Goal: Information Seeking & Learning: Learn about a topic

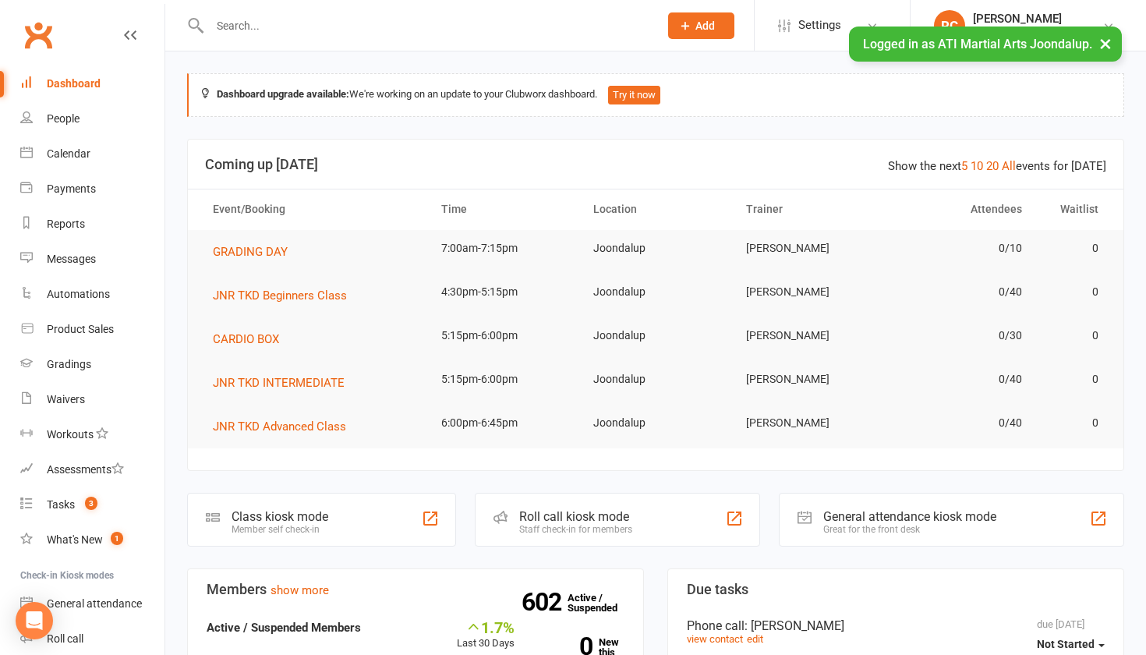
click at [286, 20] on input "text" at bounding box center [426, 26] width 443 height 22
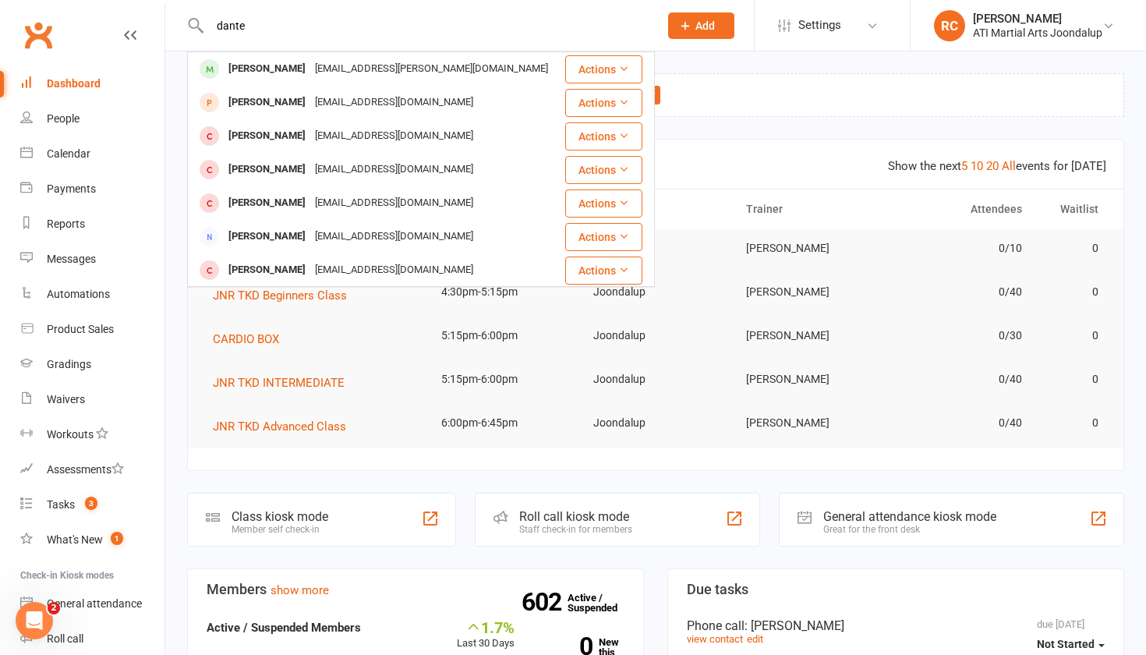
type input "[PERSON_NAME]"
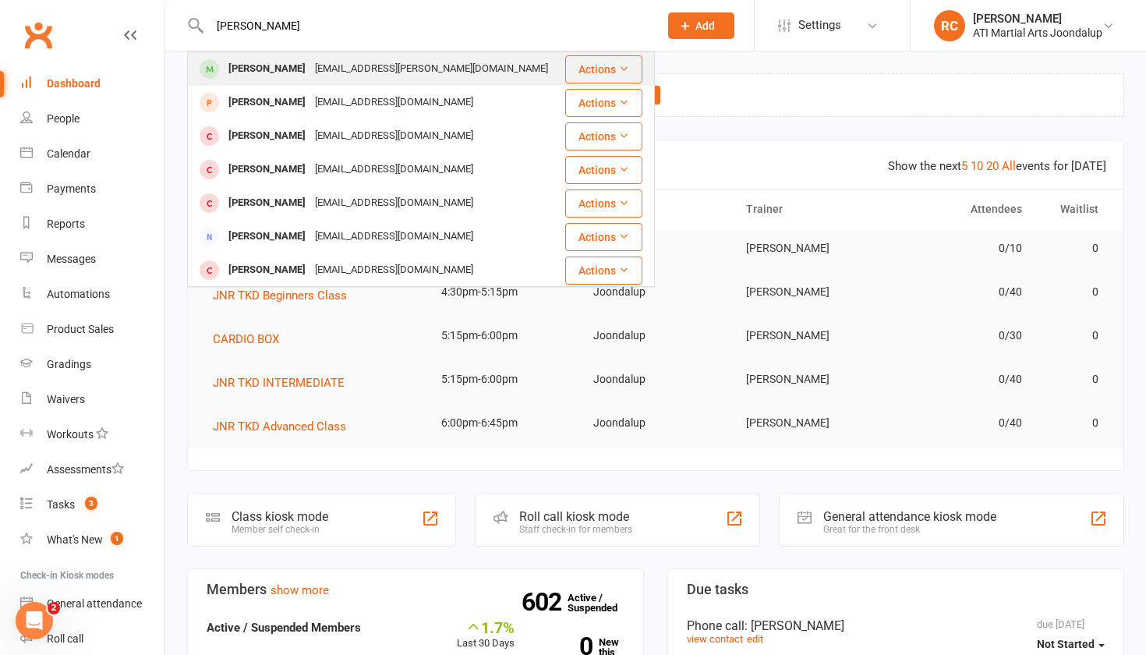
drag, startPoint x: 286, startPoint y: 20, endPoint x: 297, endPoint y: 78, distance: 58.7
click at [310, 78] on div "[EMAIL_ADDRESS][PERSON_NAME][DOMAIN_NAME]" at bounding box center [431, 69] width 242 height 23
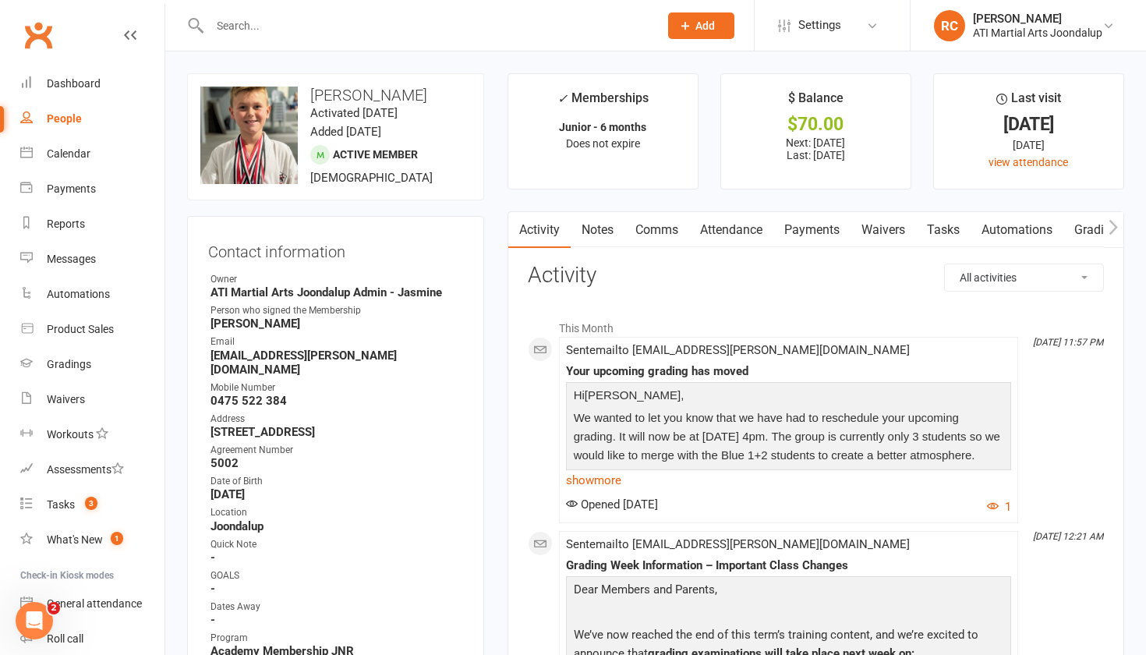
click at [257, 18] on input "text" at bounding box center [426, 26] width 443 height 22
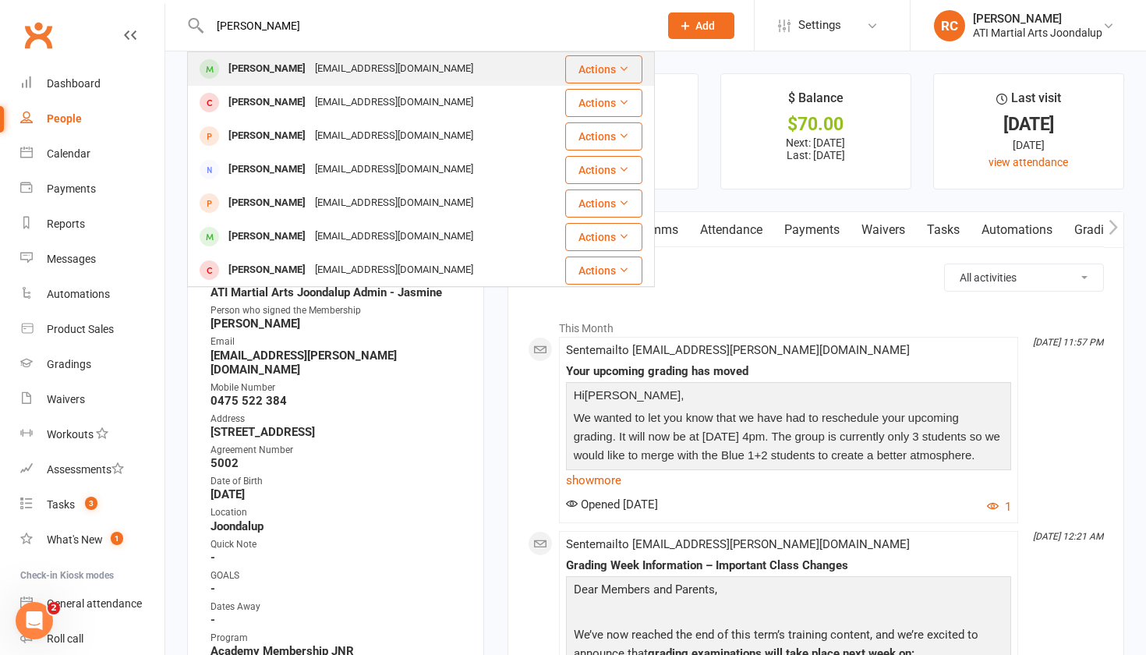
type input "[PERSON_NAME]"
click at [310, 62] on div "[EMAIL_ADDRESS][DOMAIN_NAME]" at bounding box center [394, 69] width 168 height 23
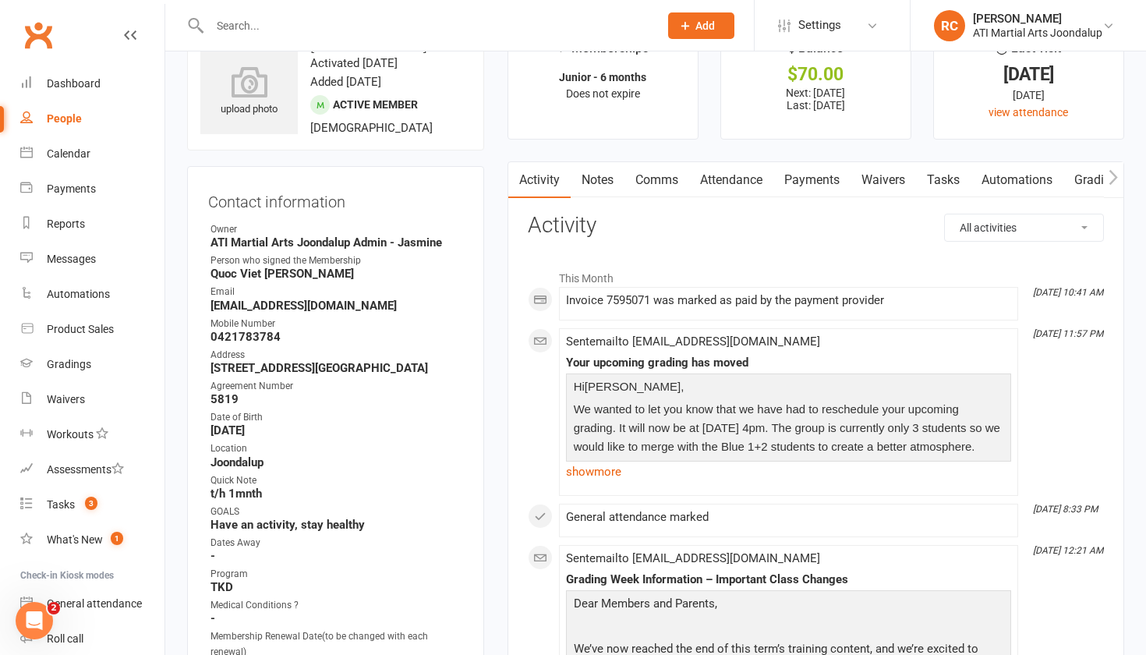
scroll to position [50, 0]
click at [685, 179] on link "Comms" at bounding box center [657, 180] width 65 height 36
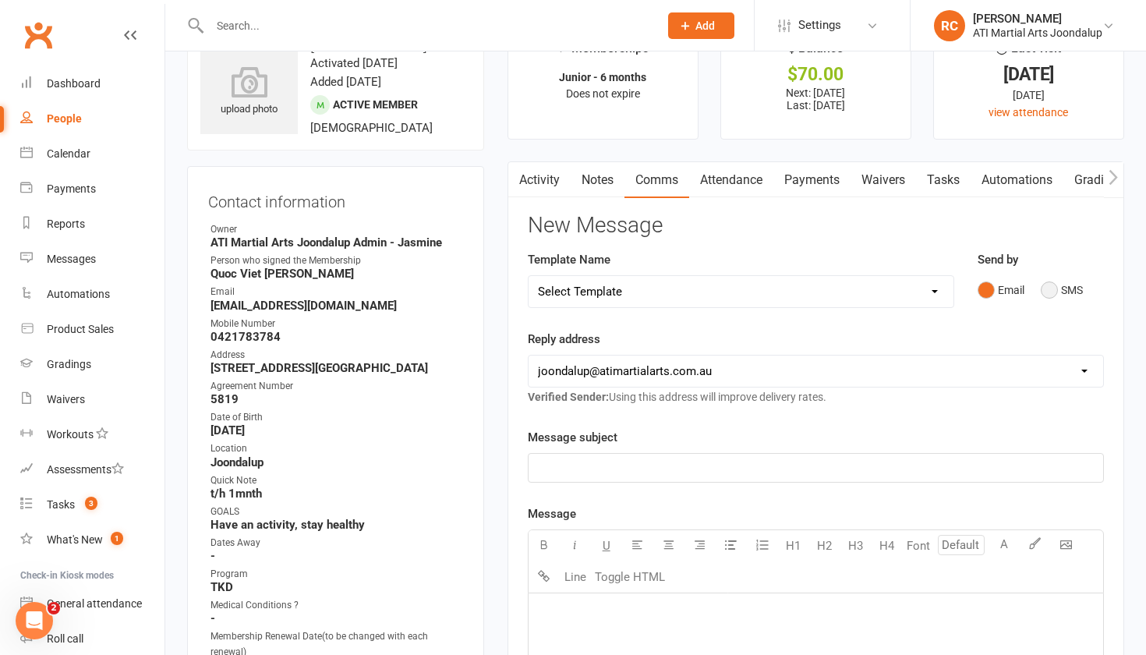
click at [1046, 288] on button "SMS" at bounding box center [1062, 290] width 42 height 30
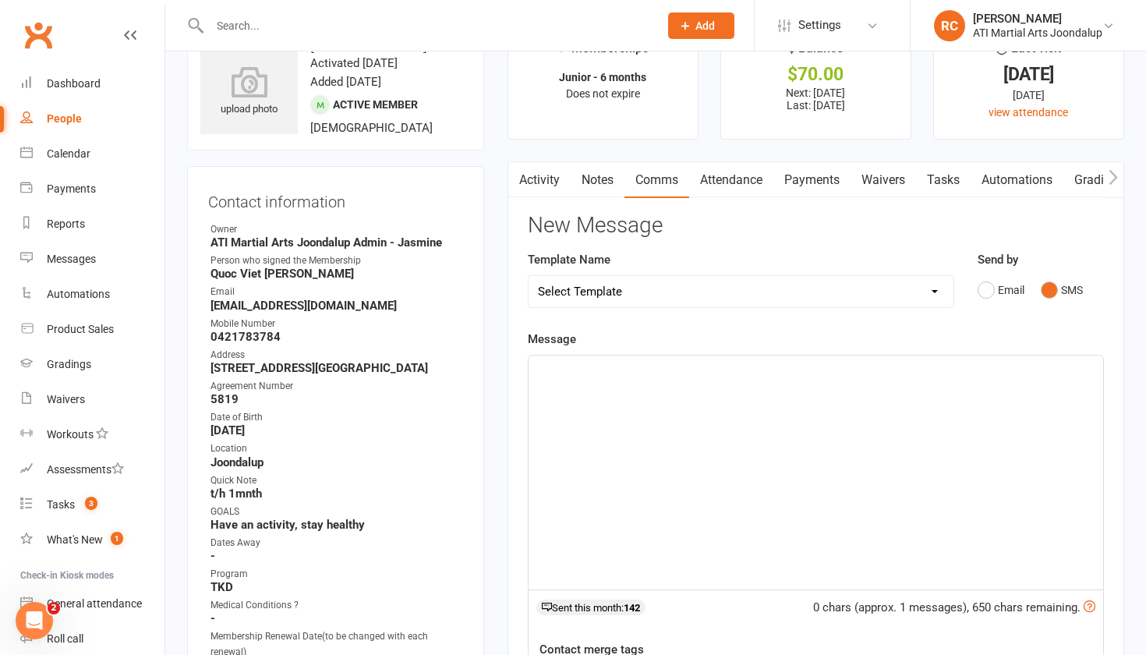
click at [747, 465] on div "﻿" at bounding box center [816, 473] width 575 height 234
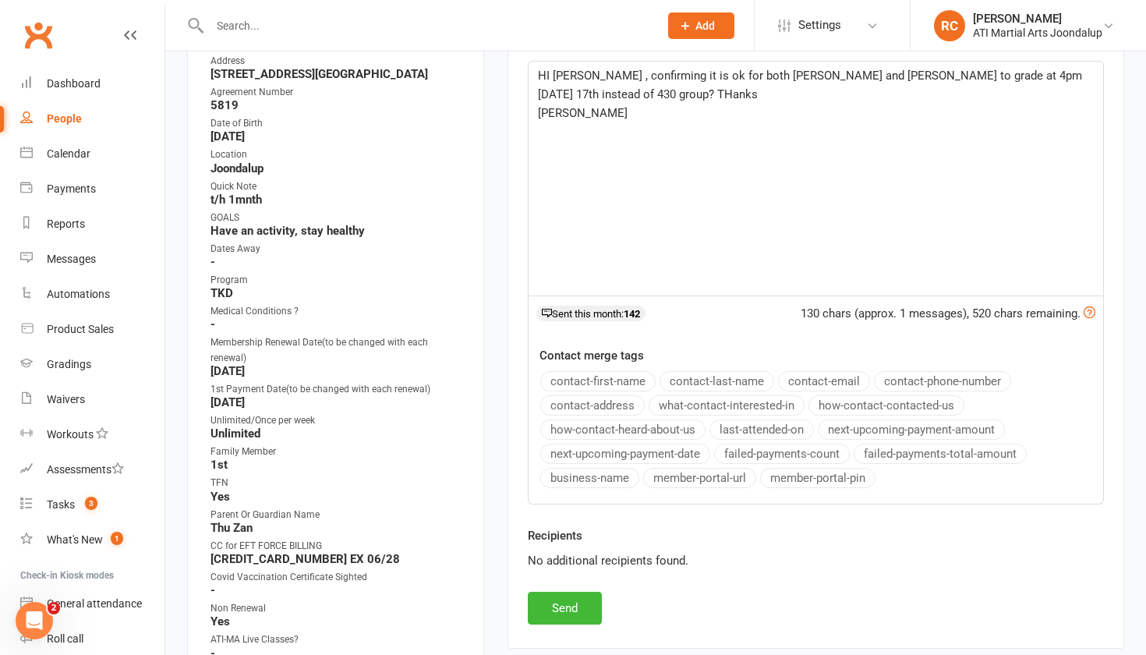
scroll to position [348, 0]
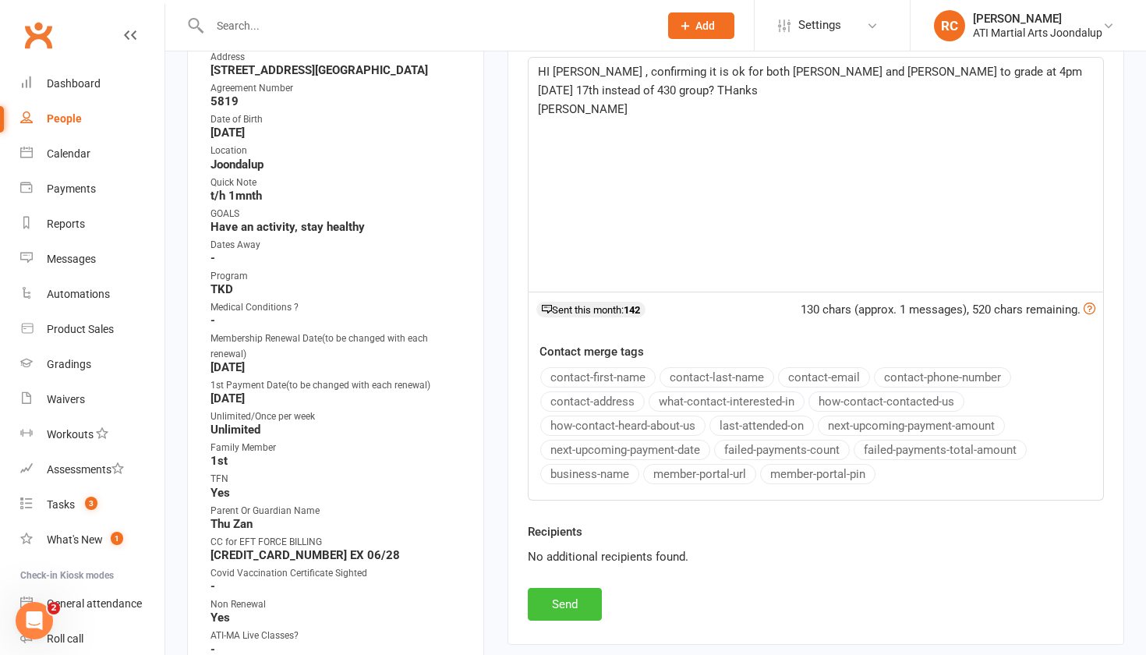
click at [557, 613] on button "Send" at bounding box center [565, 604] width 74 height 33
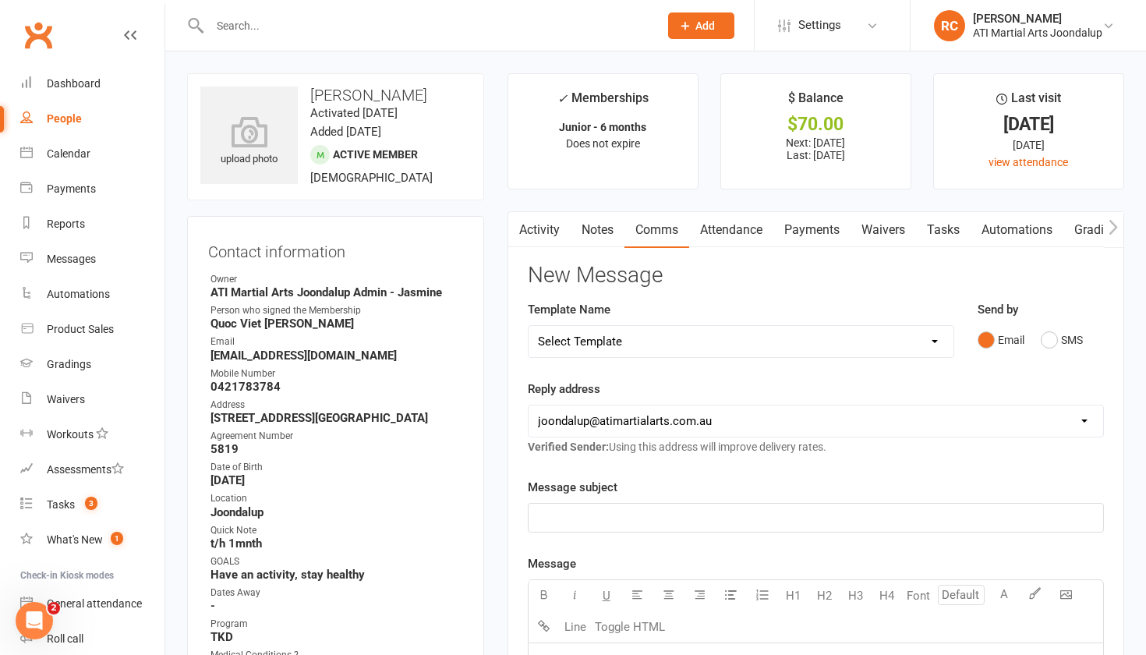
scroll to position [0, 0]
click at [354, 30] on input "text" at bounding box center [426, 26] width 443 height 22
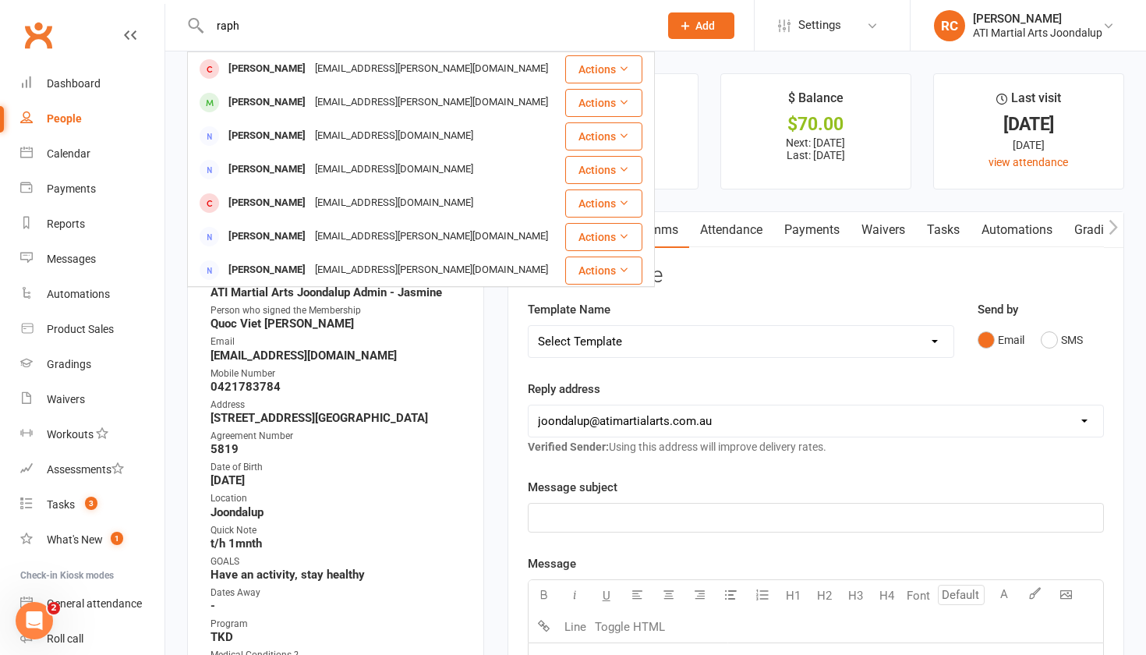
type input "rash"
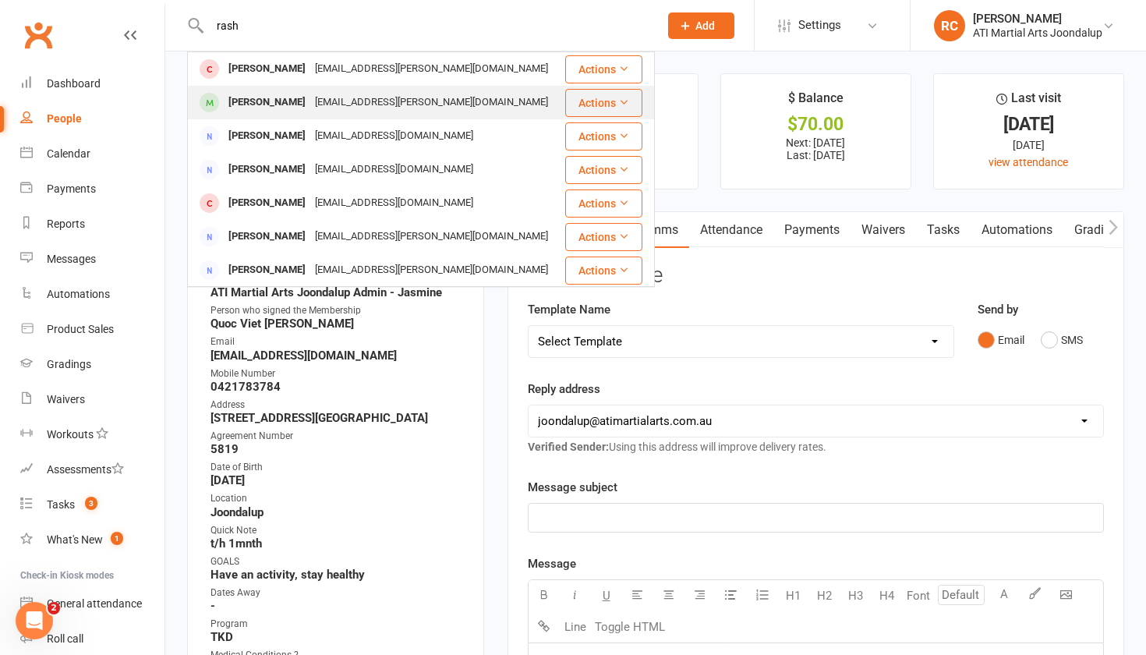
drag, startPoint x: 354, startPoint y: 30, endPoint x: 351, endPoint y: 108, distance: 77.2
click at [351, 108] on div "[EMAIL_ADDRESS][PERSON_NAME][DOMAIN_NAME]" at bounding box center [431, 102] width 242 height 23
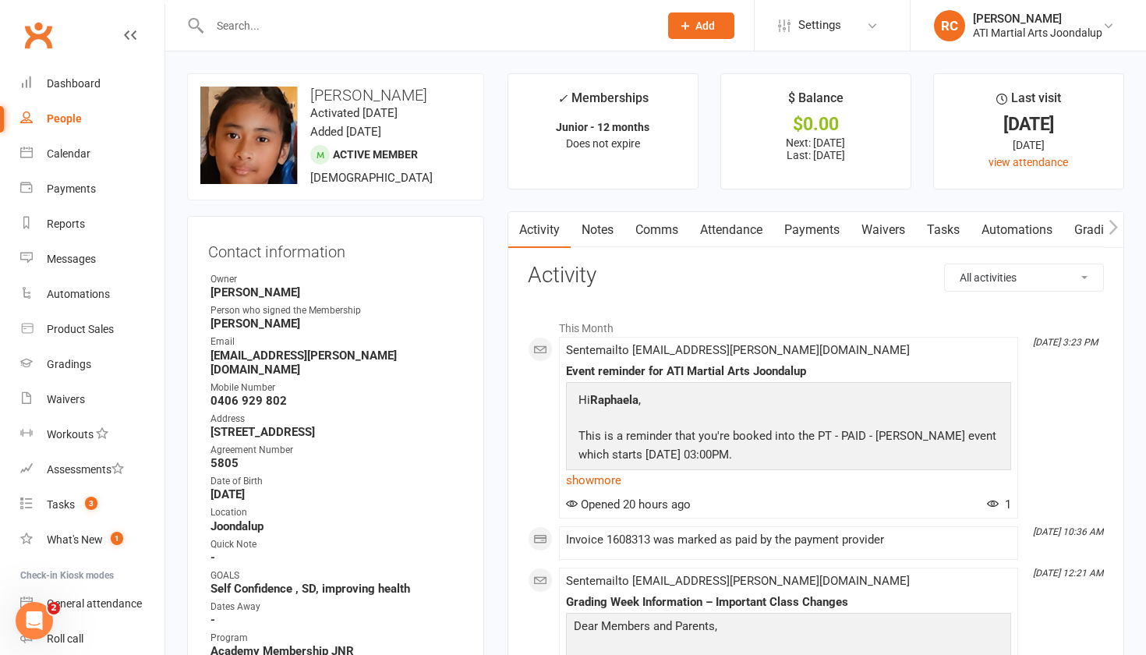
click at [812, 235] on link "Payments" at bounding box center [811, 230] width 77 height 36
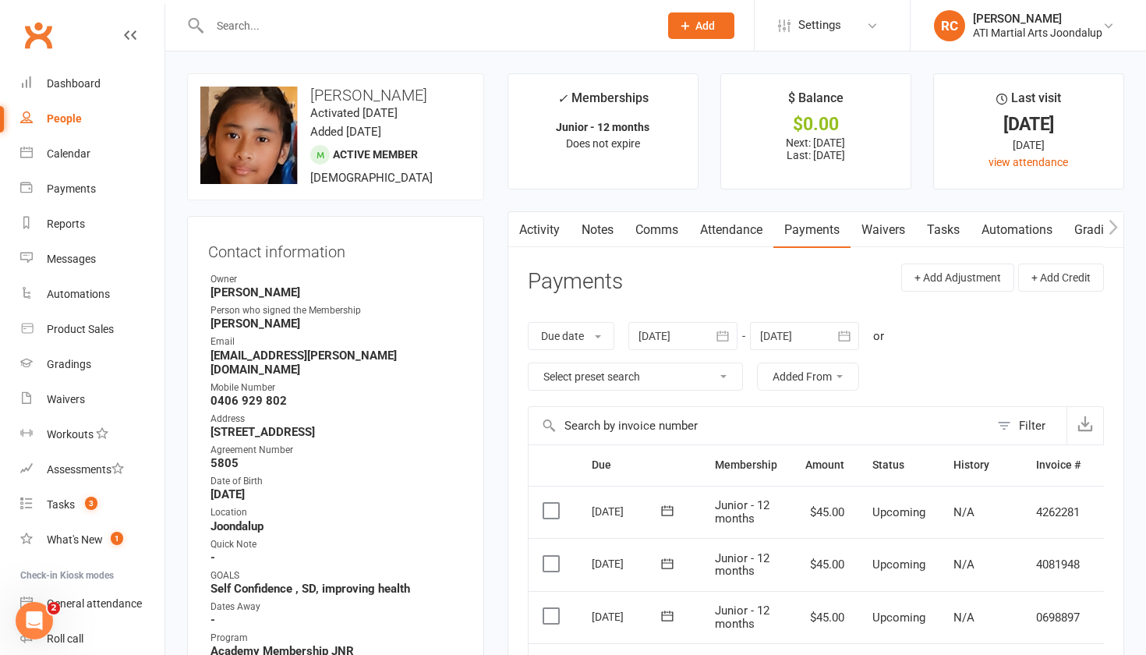
click at [70, 121] on div "People" at bounding box center [64, 118] width 35 height 12
select select "100"
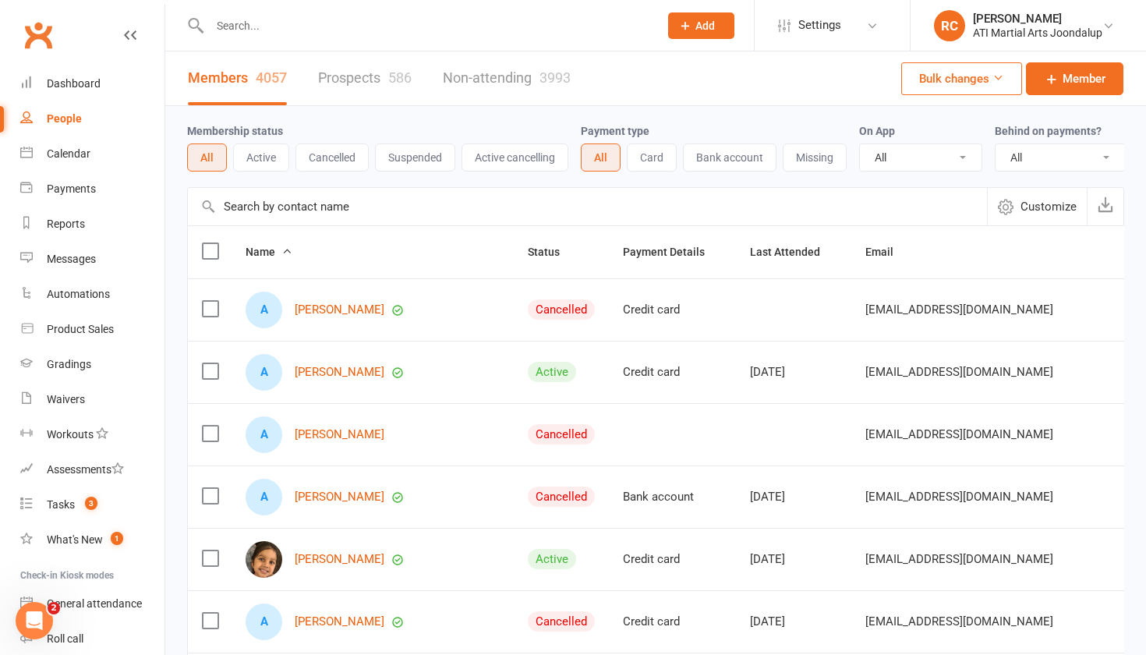
click at [324, 77] on link "Prospects 586" at bounding box center [365, 78] width 94 height 54
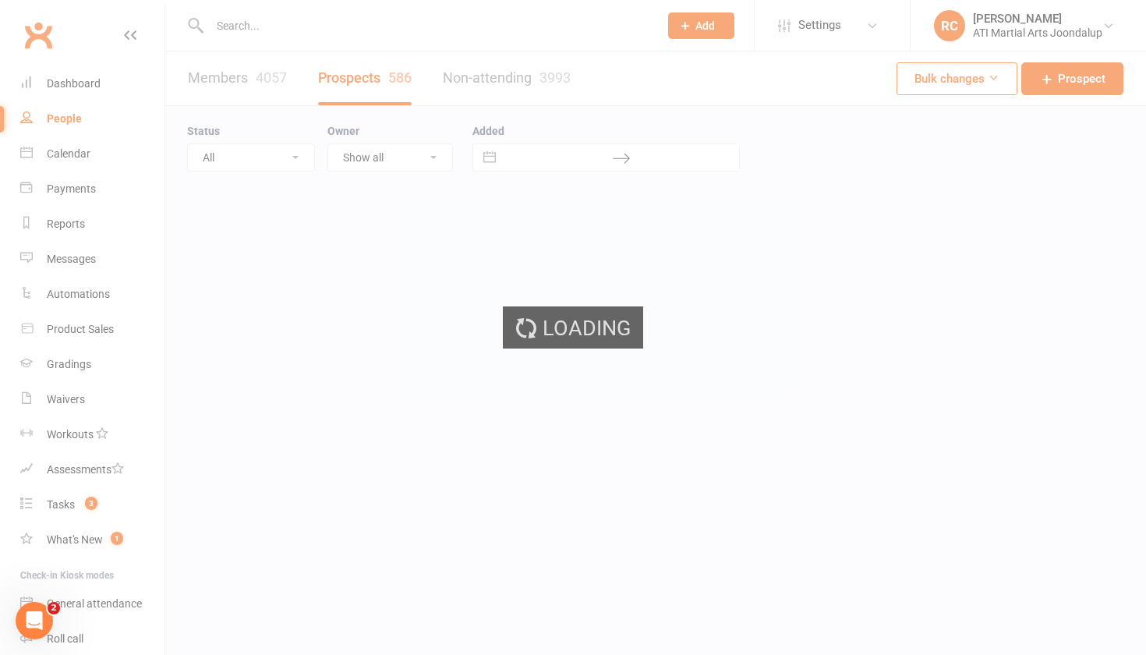
select select "100"
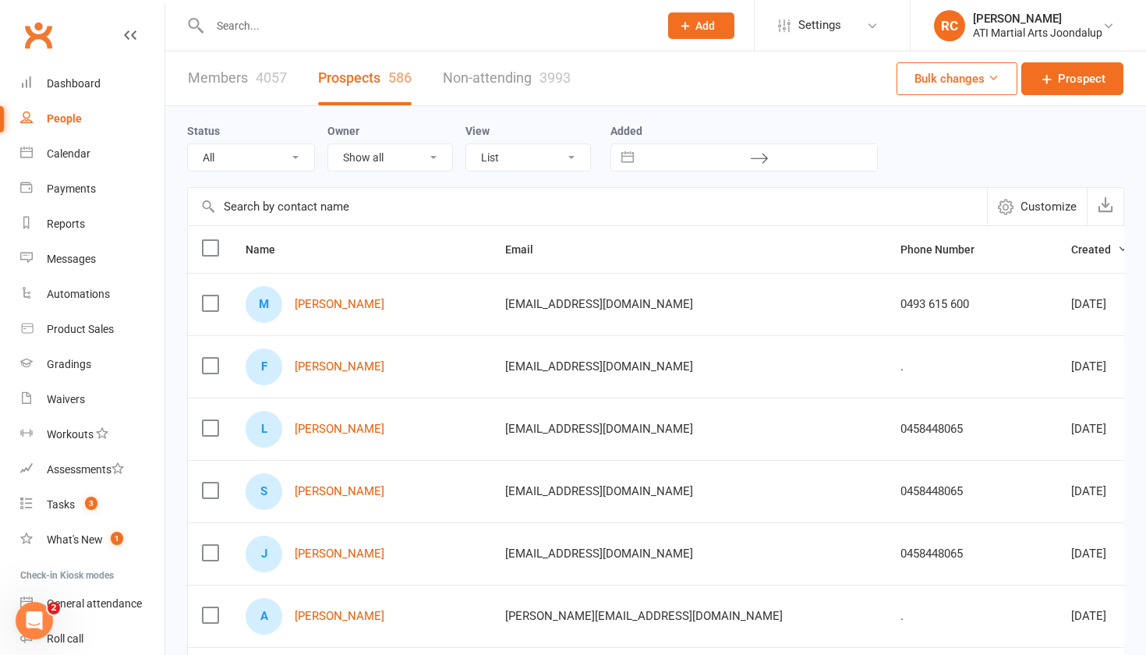
select select "Initial Contact"
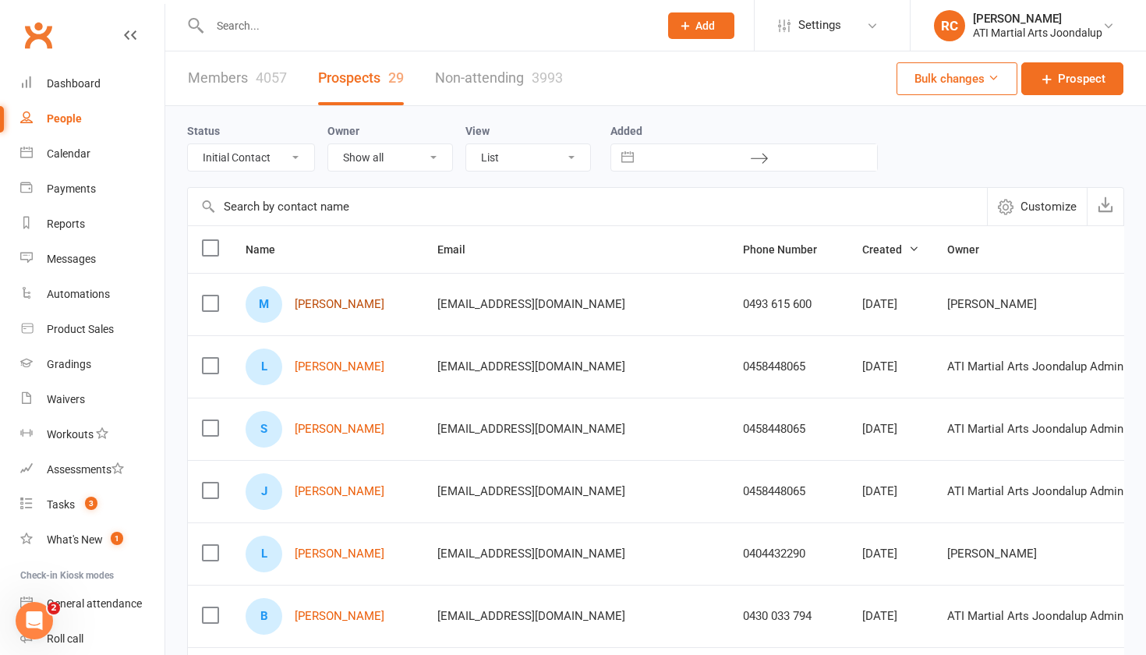
click at [366, 311] on link "[PERSON_NAME]" at bounding box center [340, 304] width 90 height 13
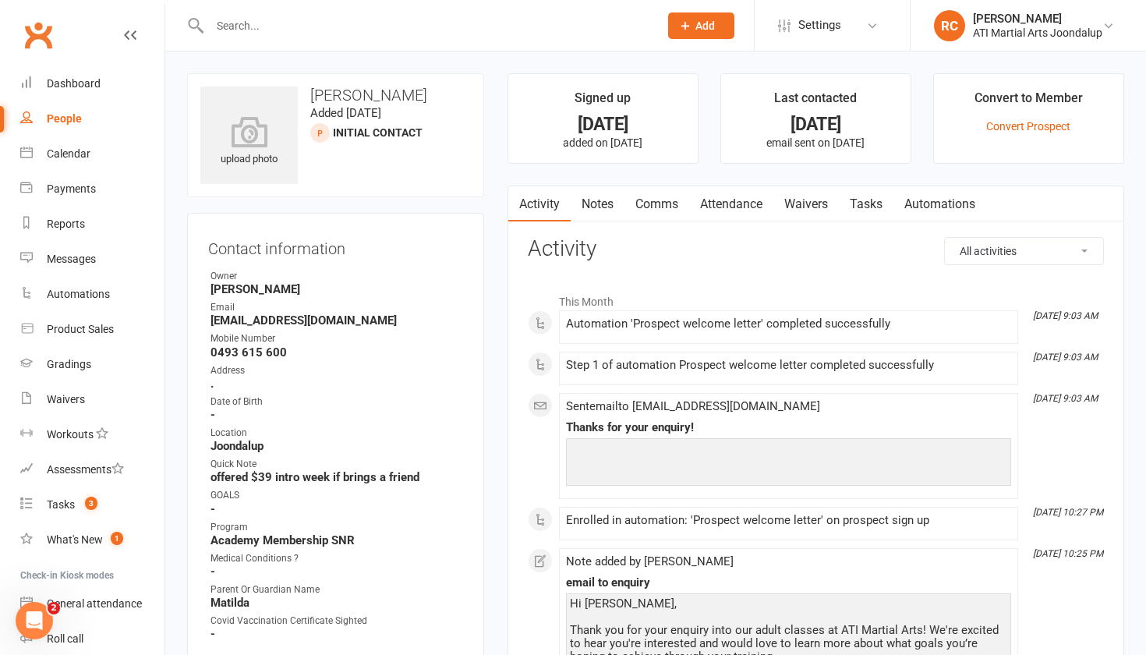
click at [609, 192] on link "Notes" at bounding box center [598, 204] width 54 height 36
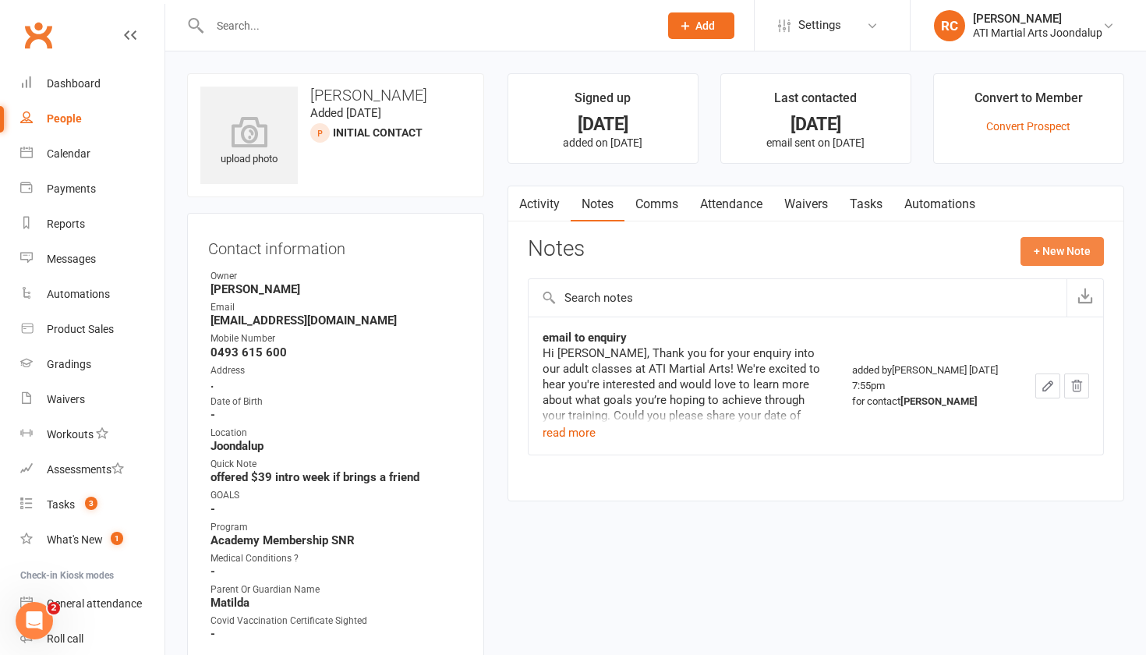
click at [1048, 256] on button "+ New Note" at bounding box center [1062, 251] width 83 height 28
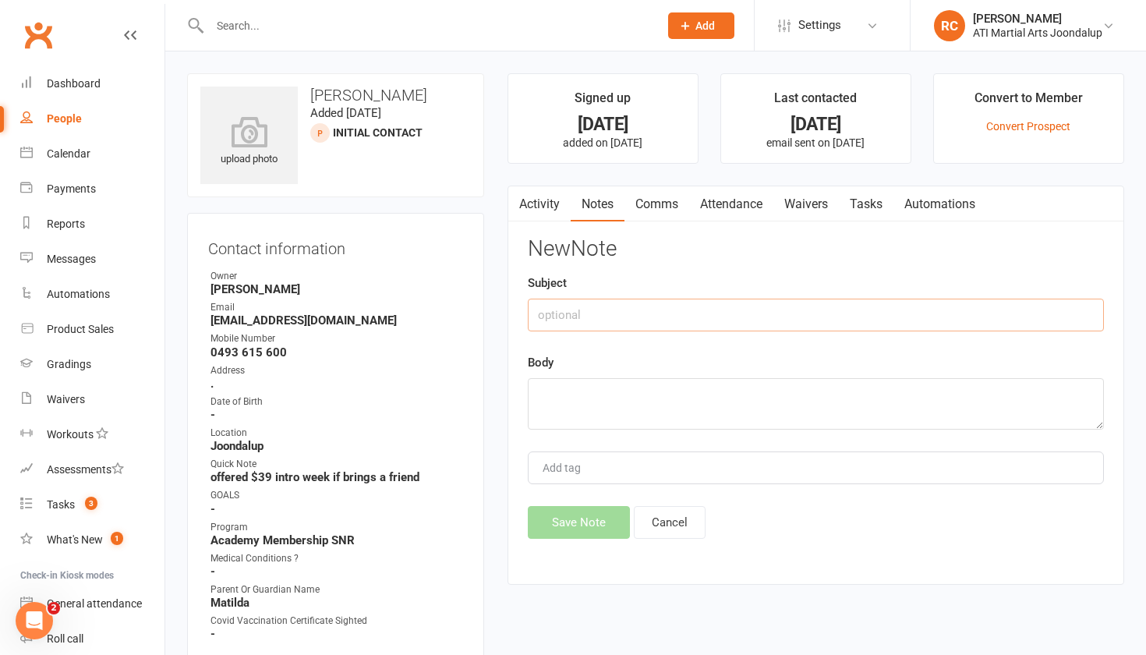
click at [861, 313] on input "text" at bounding box center [816, 315] width 576 height 33
type input "LM"
type textarea "LM"
click at [573, 531] on button "Save Note" at bounding box center [579, 522] width 102 height 33
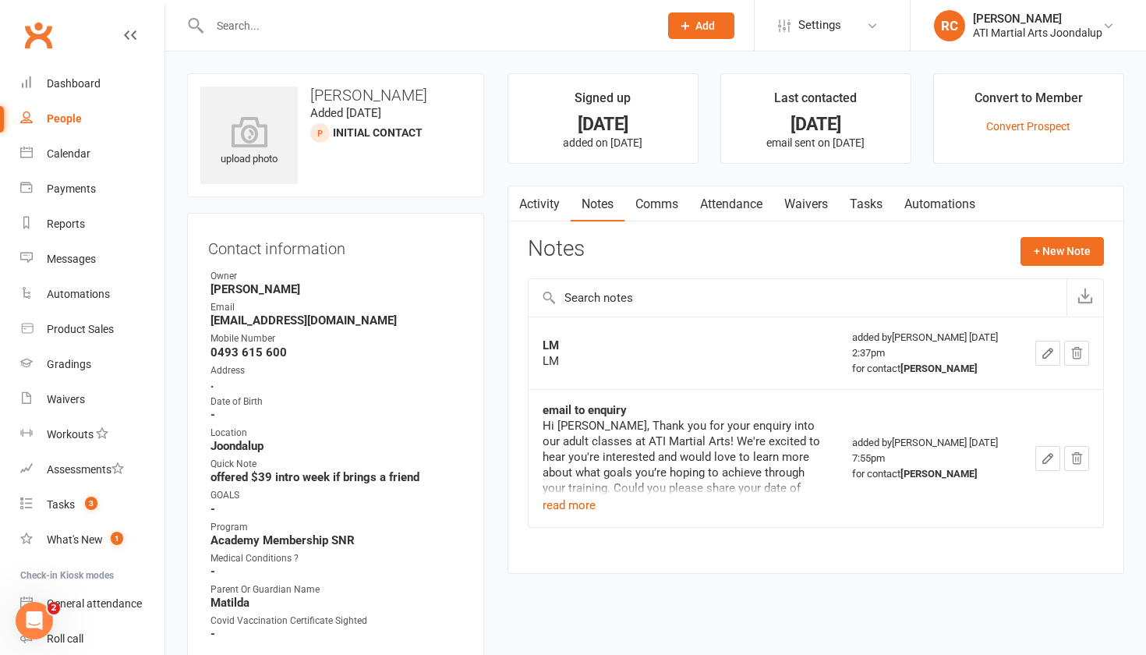
click at [76, 128] on link "People" at bounding box center [92, 118] width 144 height 35
select select "100"
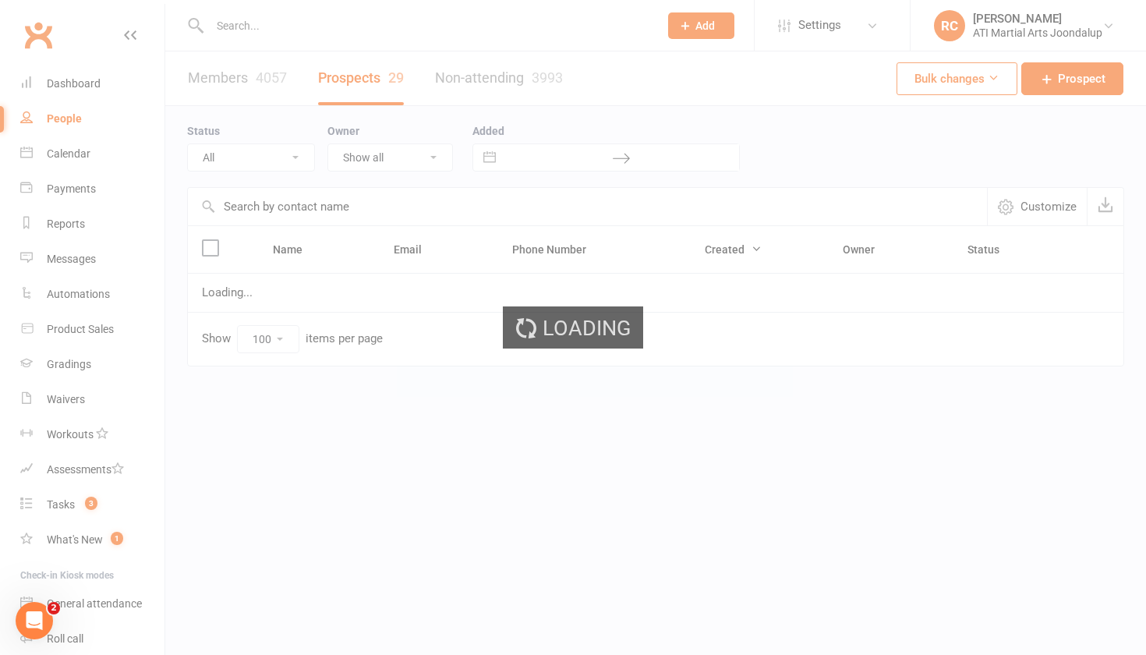
select select "Initial Contact"
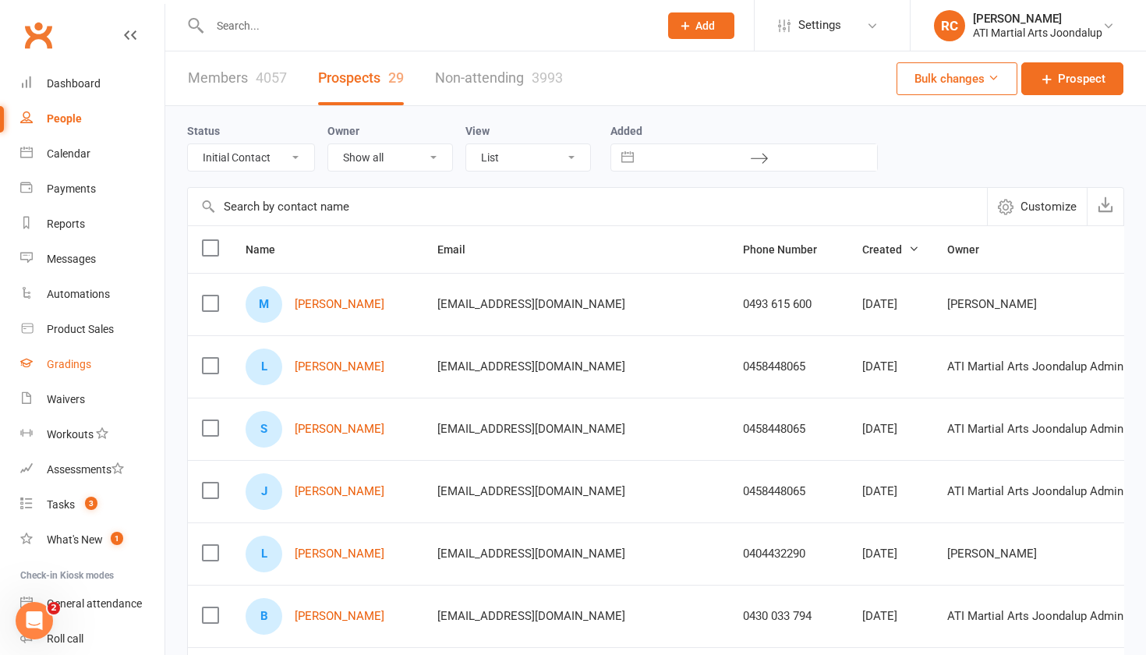
click at [73, 363] on div "Gradings" at bounding box center [69, 364] width 44 height 12
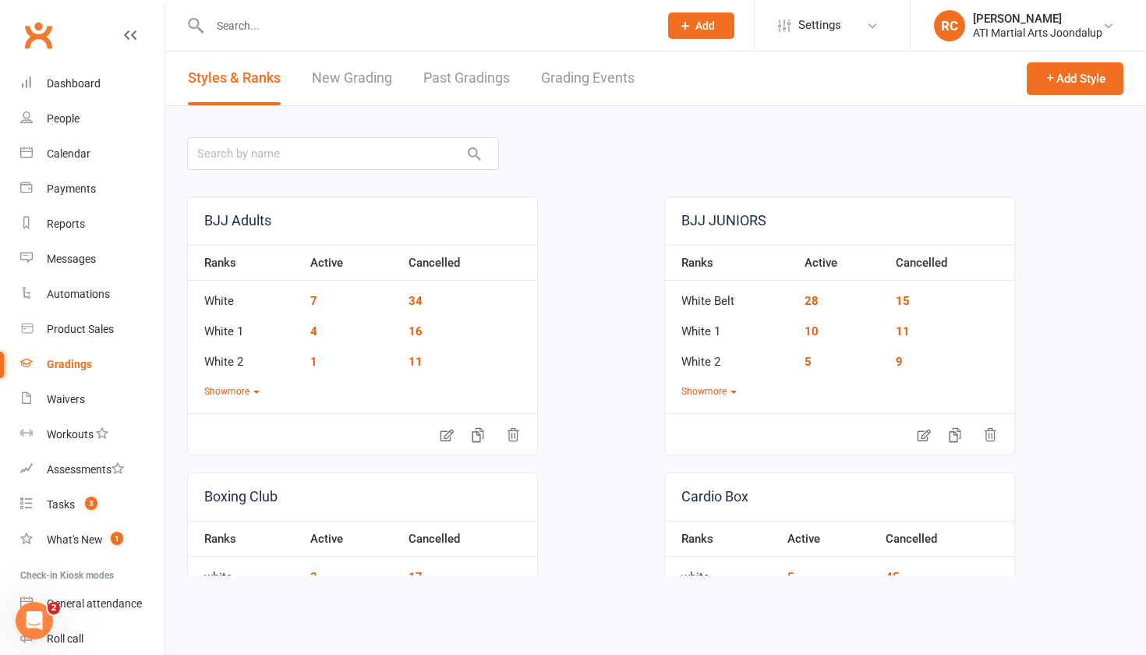
click at [575, 84] on link "Grading Events" at bounding box center [588, 78] width 94 height 54
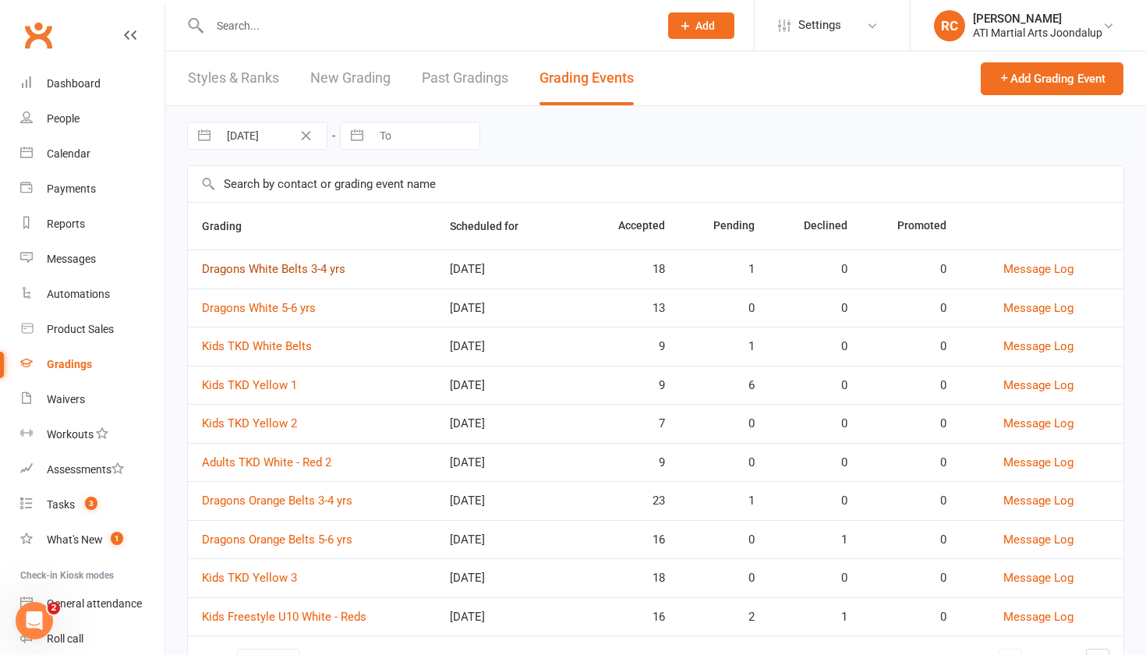
click at [287, 276] on link "Dragons White Belts 3-4 yrs" at bounding box center [273, 269] width 143 height 14
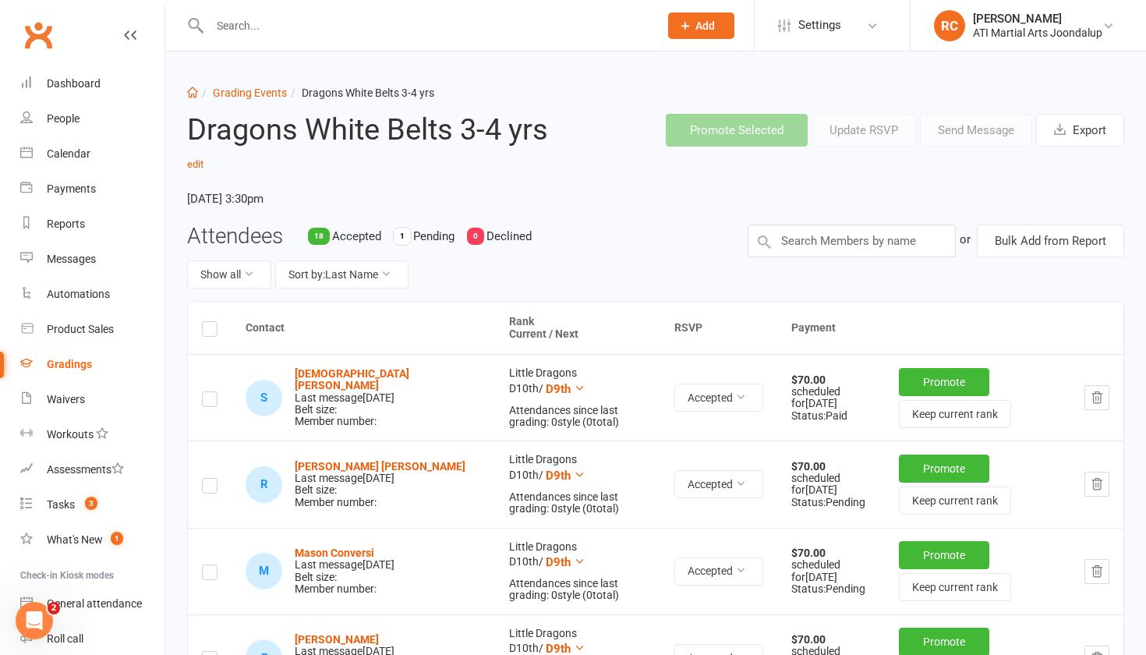
click at [261, 105] on div "Dragons White Belts 3-4 yrs edit [DATE] 3:30pm" at bounding box center [375, 162] width 400 height 122
click at [261, 95] on link "Grading Events" at bounding box center [250, 93] width 74 height 12
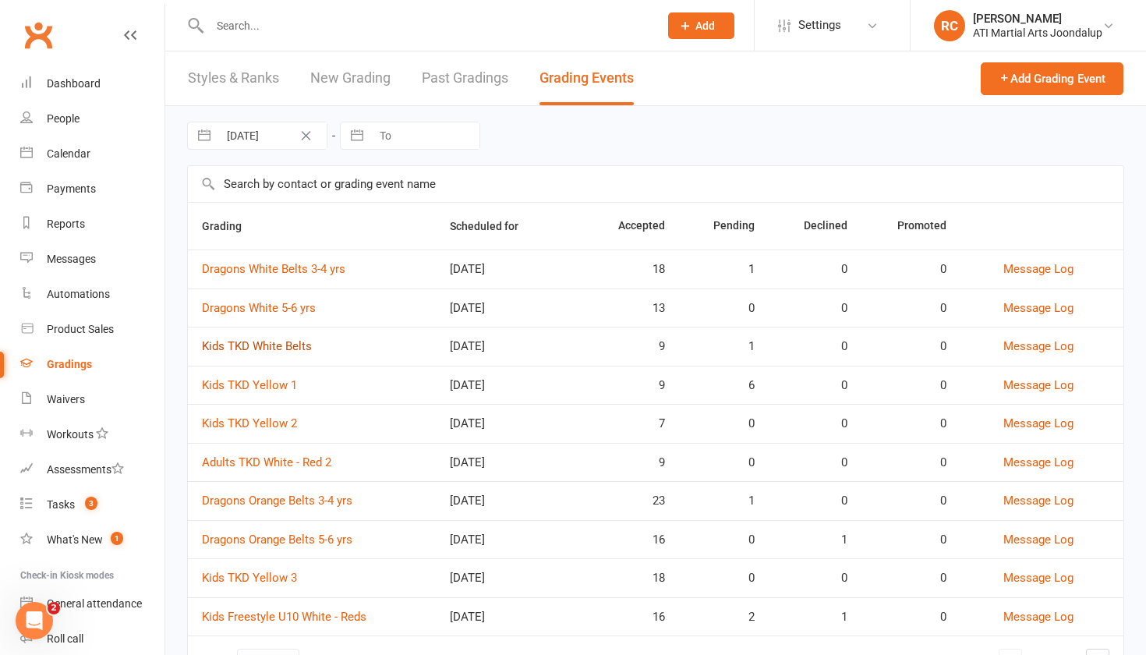
click at [302, 353] on link "Kids TKD White Belts" at bounding box center [257, 346] width 110 height 14
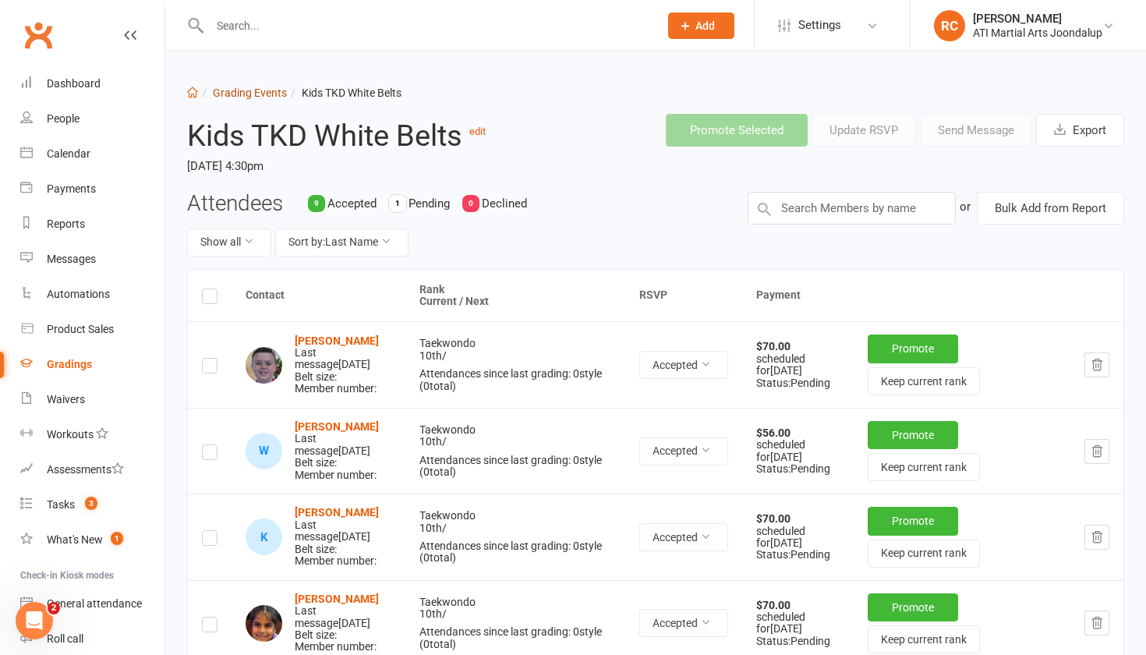
click at [229, 90] on link "Grading Events" at bounding box center [250, 93] width 74 height 12
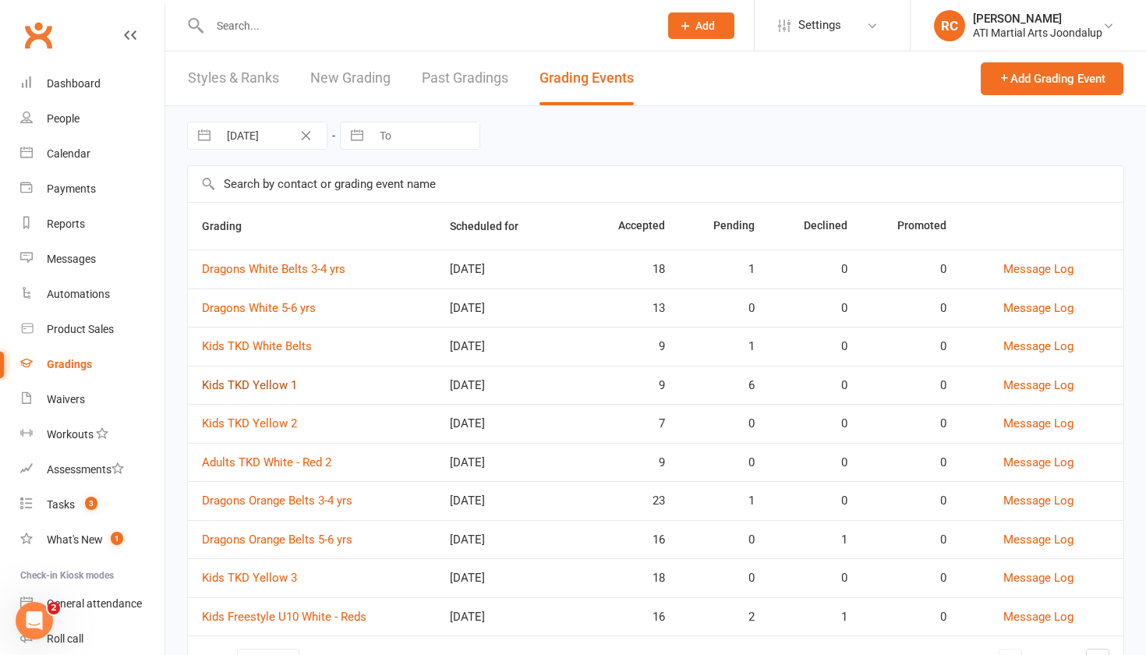
click at [287, 392] on link "Kids TKD Yellow 1" at bounding box center [249, 385] width 95 height 14
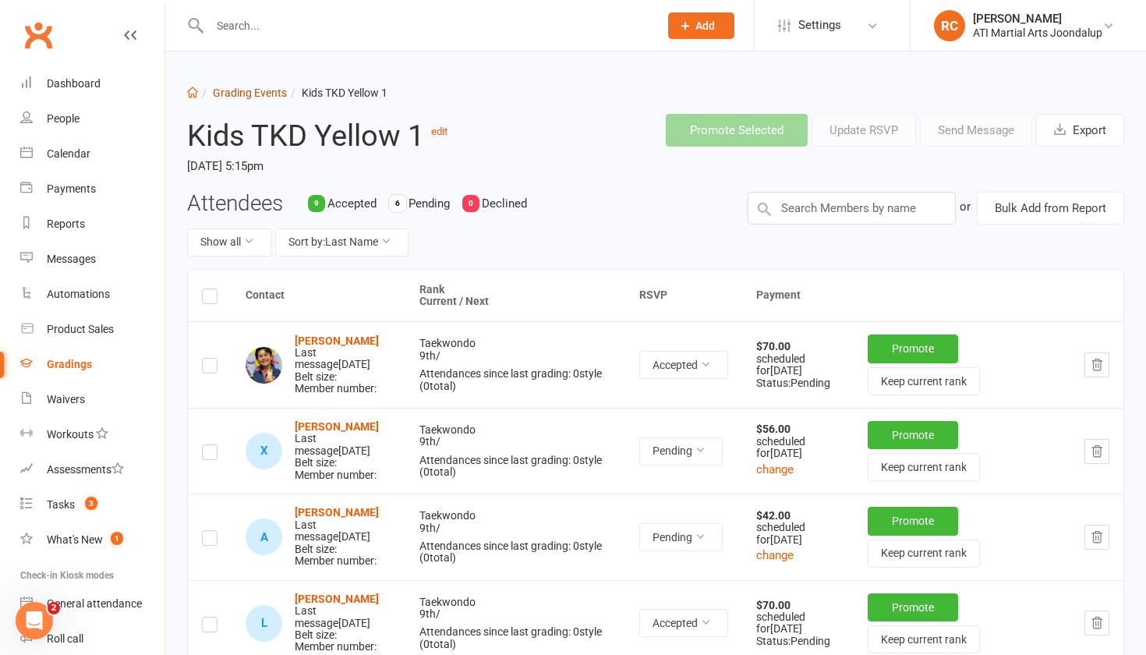
click at [268, 90] on link "Grading Events" at bounding box center [250, 93] width 74 height 12
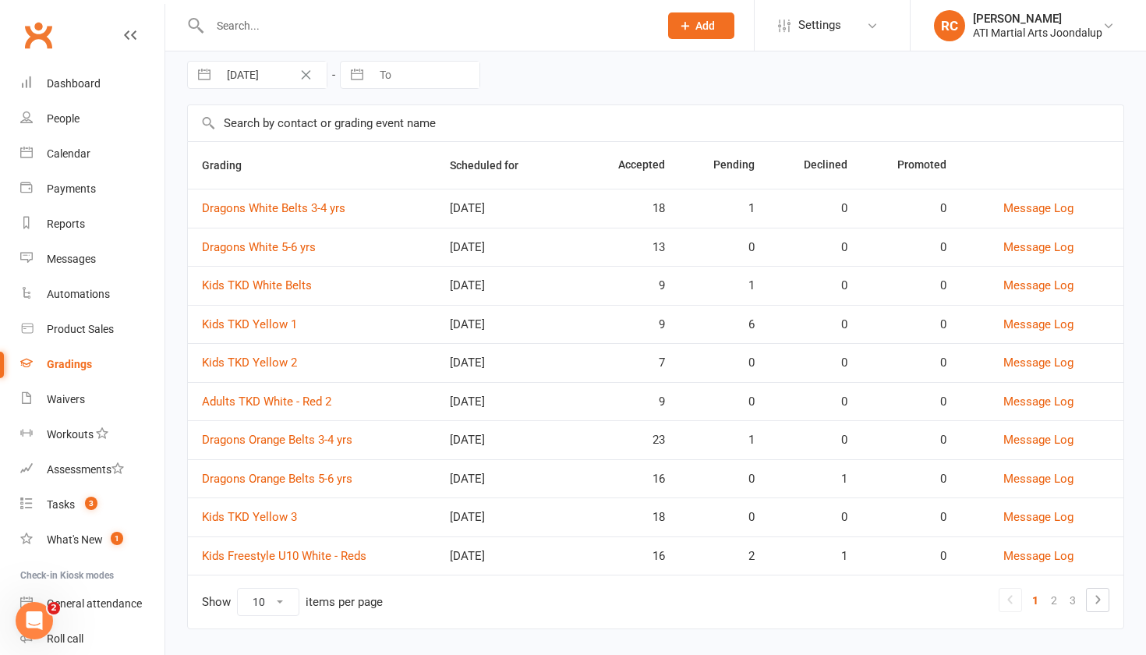
scroll to position [65, 0]
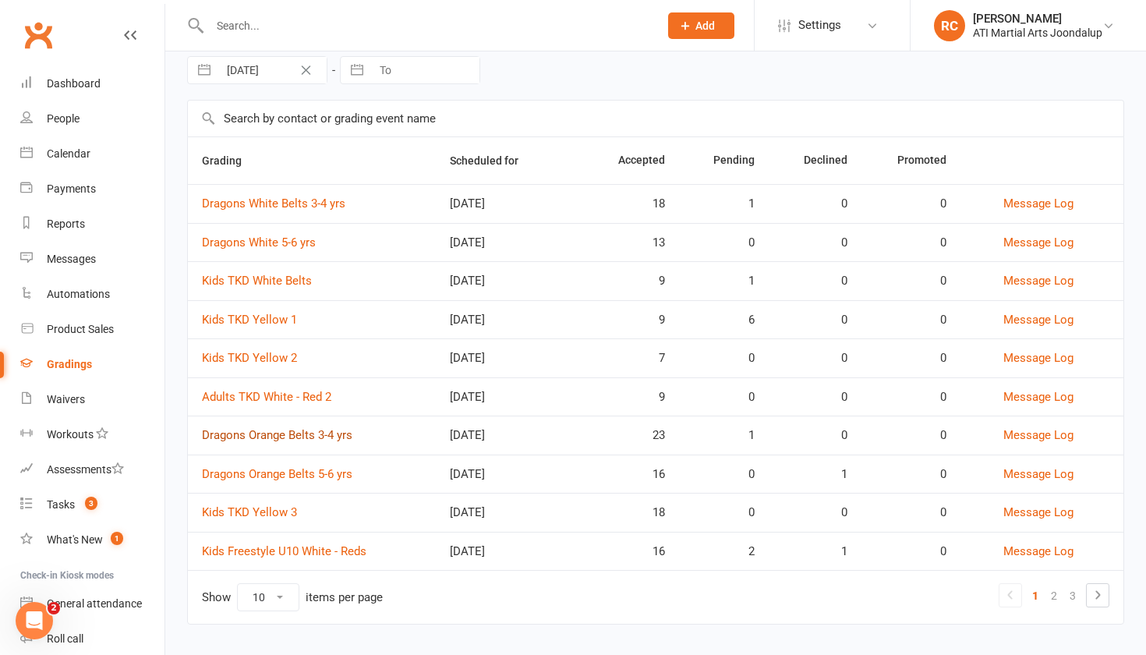
click at [301, 440] on link "Dragons Orange Belts 3-4 yrs" at bounding box center [277, 435] width 150 height 14
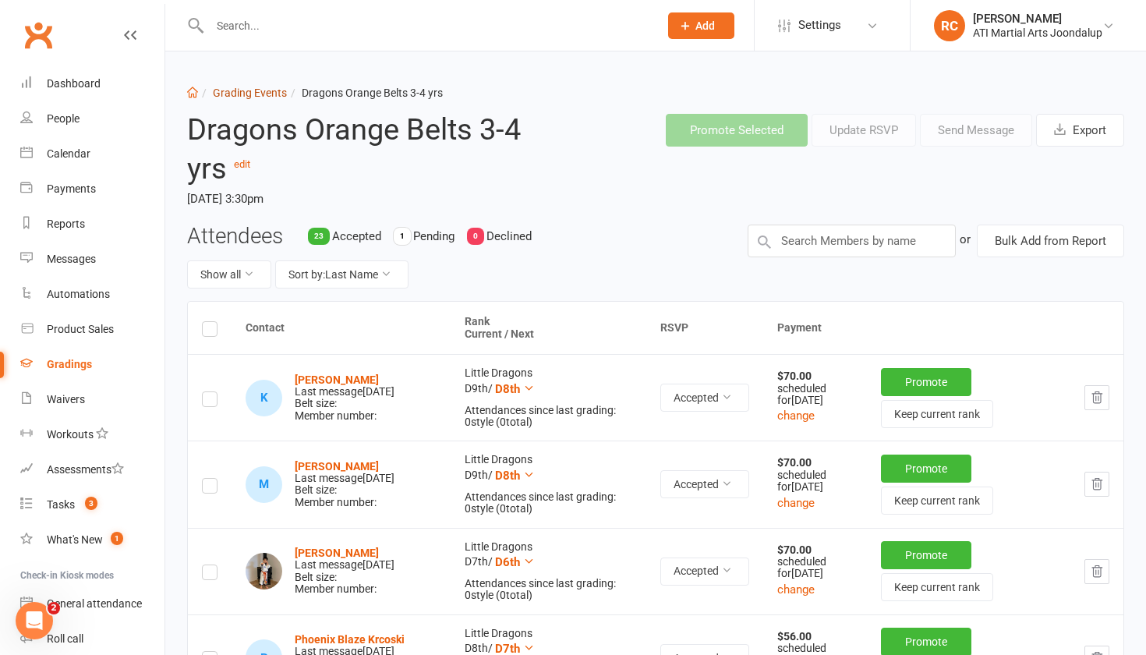
click at [267, 90] on link "Grading Events" at bounding box center [250, 93] width 74 height 12
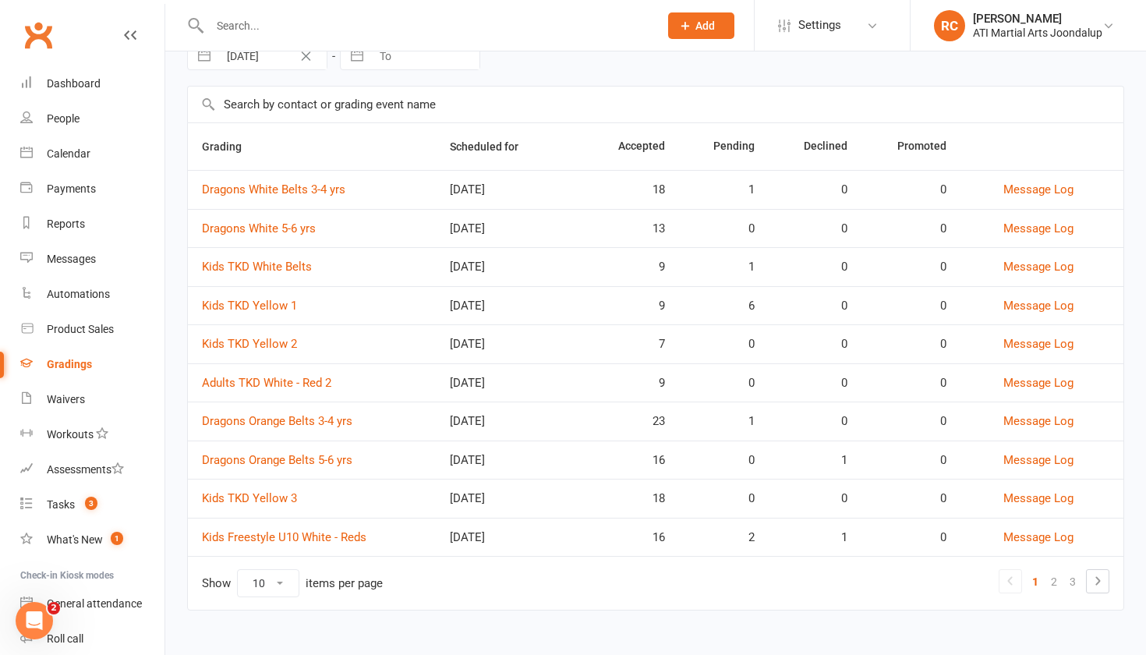
scroll to position [82, 0]
click at [300, 534] on link "Kids Freestyle U10 White - Reds" at bounding box center [284, 537] width 165 height 14
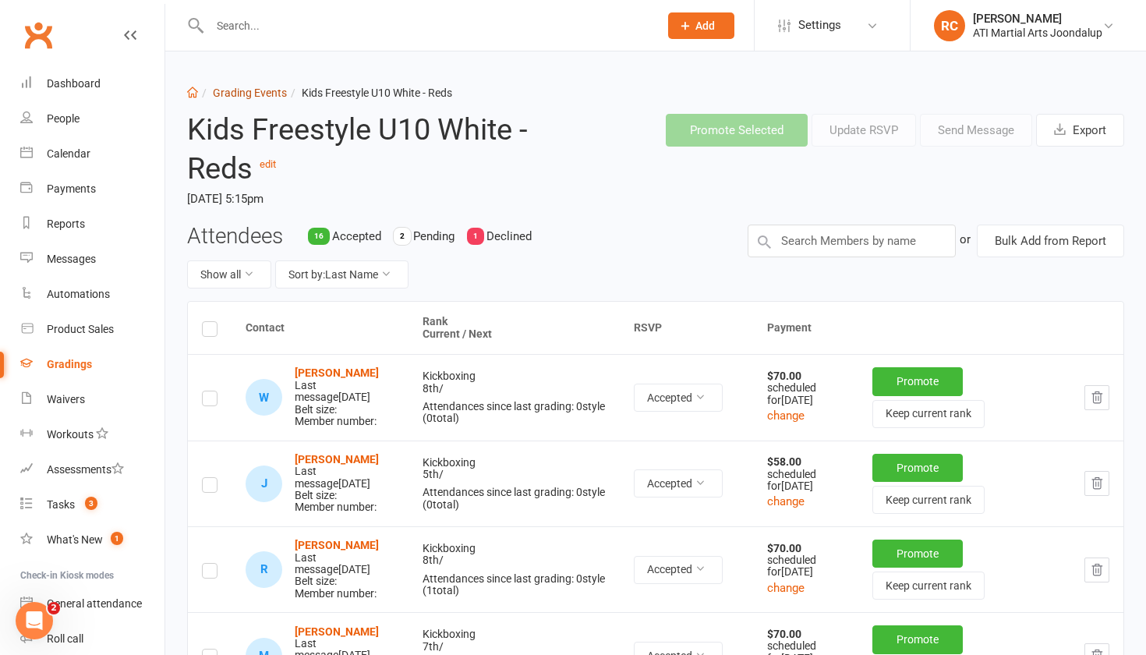
click at [253, 93] on link "Grading Events" at bounding box center [250, 93] width 74 height 12
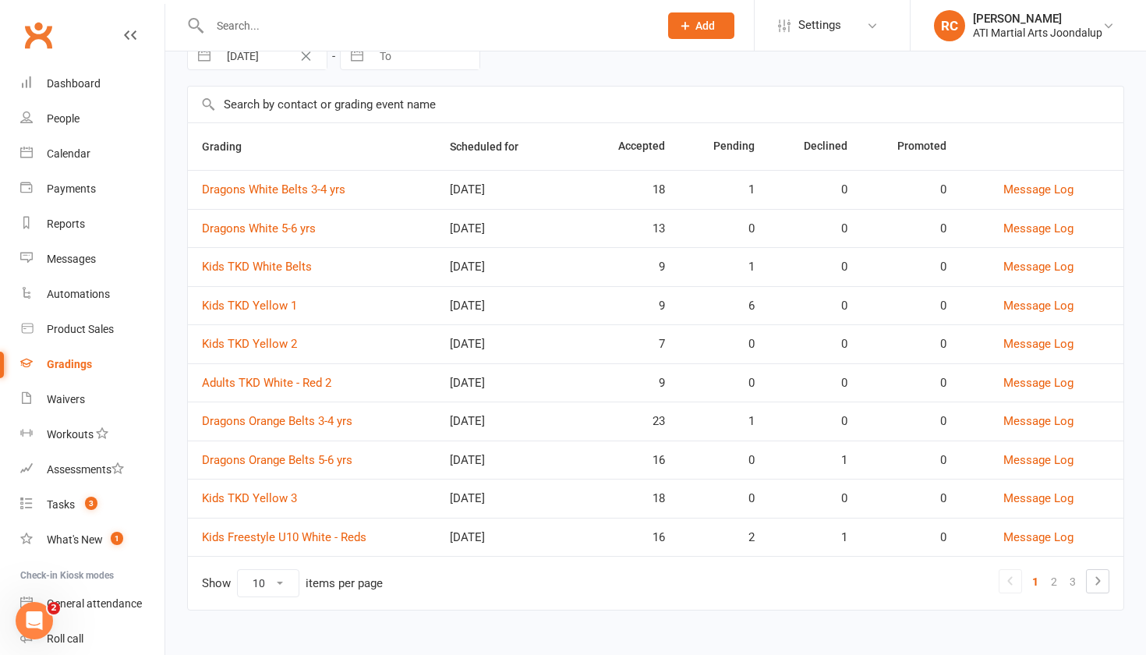
scroll to position [82, 0]
click at [1057, 584] on link "2" at bounding box center [1054, 582] width 19 height 22
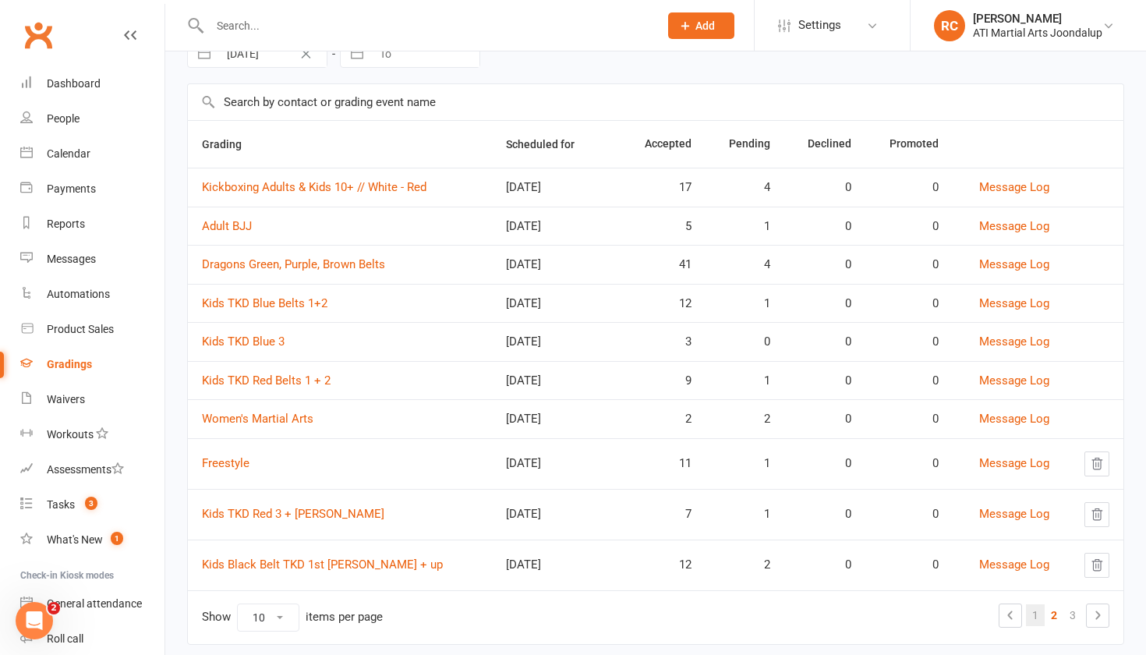
click at [1035, 626] on link "1" at bounding box center [1035, 615] width 19 height 22
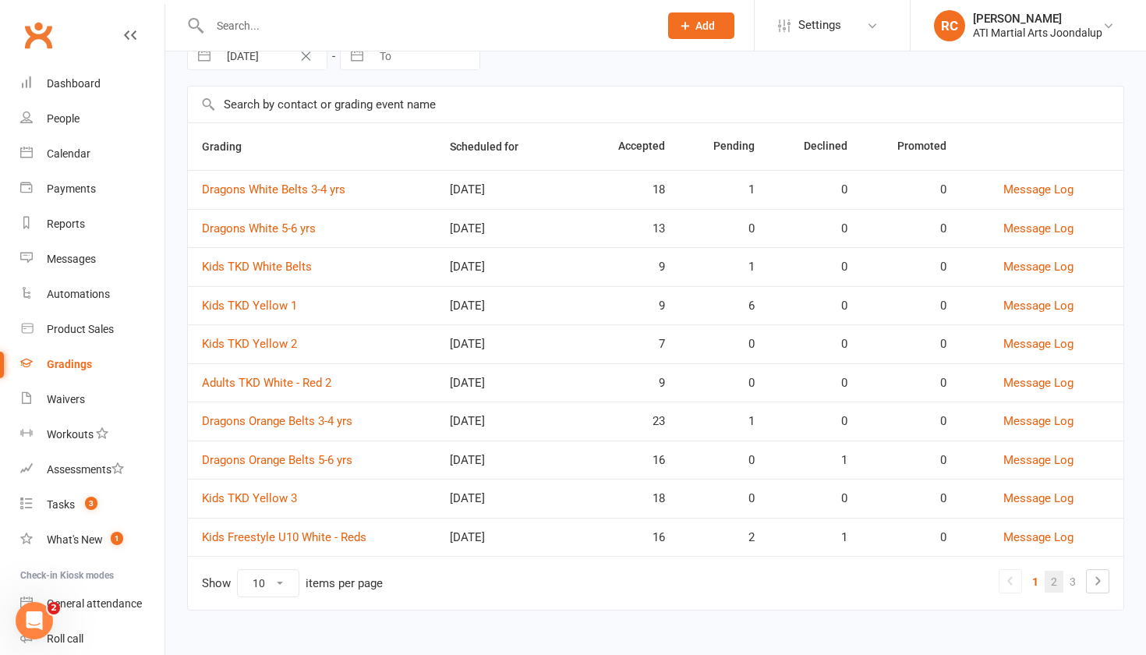
click at [1055, 586] on link "2" at bounding box center [1054, 582] width 19 height 22
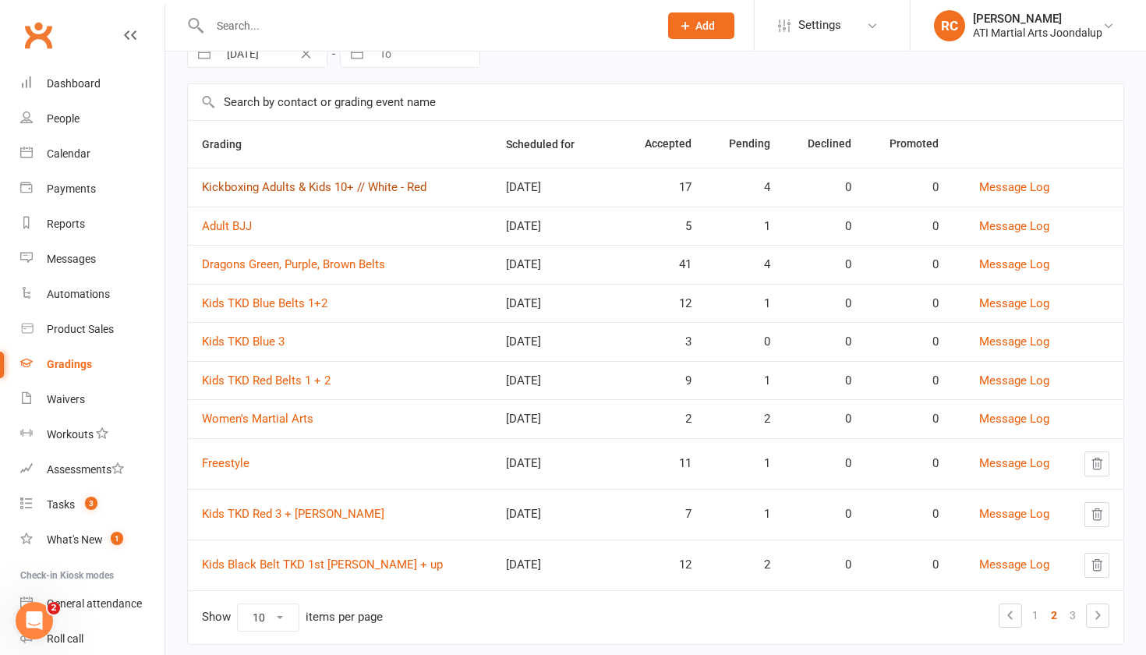
click at [367, 192] on link "Kickboxing Adults & Kids 10+ // White - Red" at bounding box center [314, 187] width 225 height 14
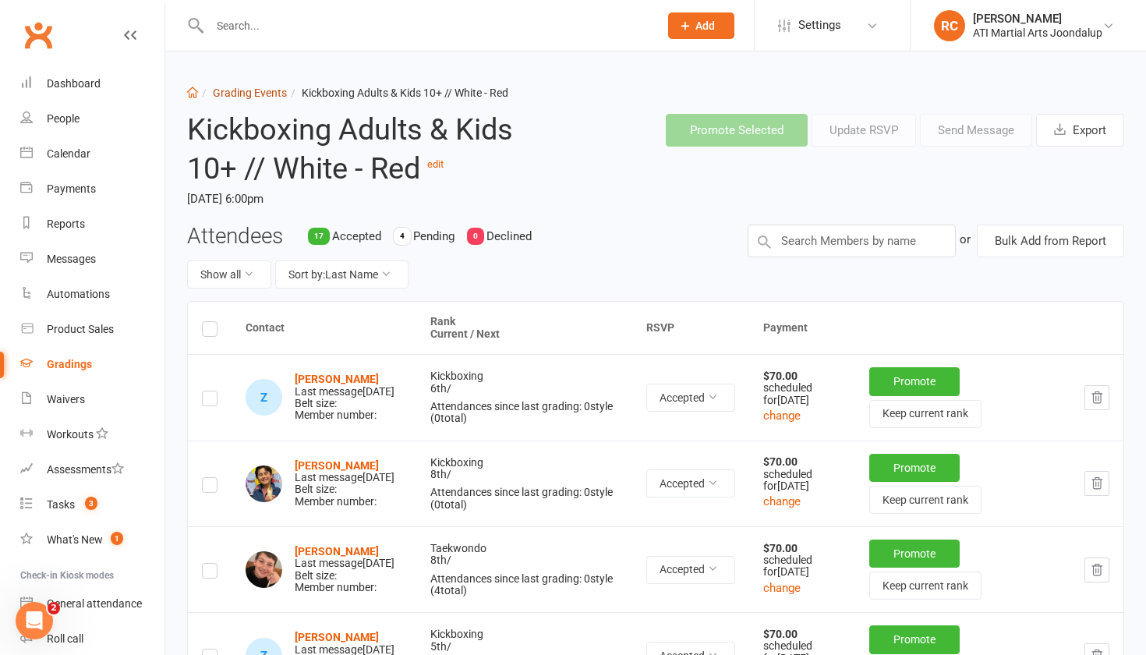
click at [269, 92] on link "Grading Events" at bounding box center [250, 93] width 74 height 12
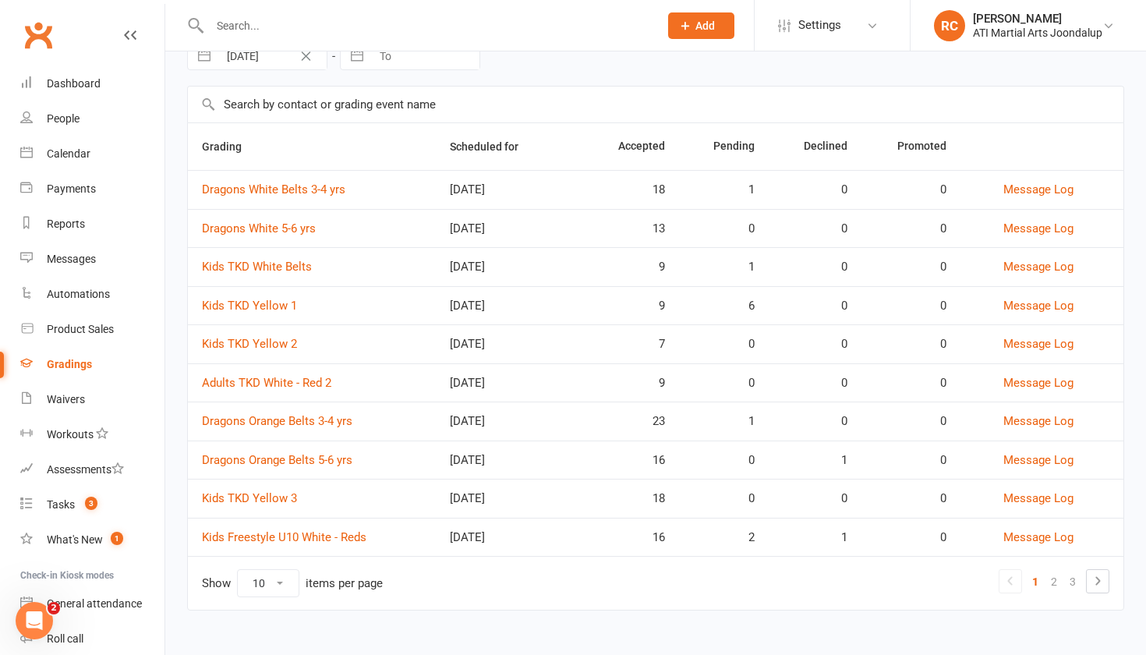
scroll to position [82, 0]
click at [1058, 583] on link "2" at bounding box center [1054, 582] width 19 height 22
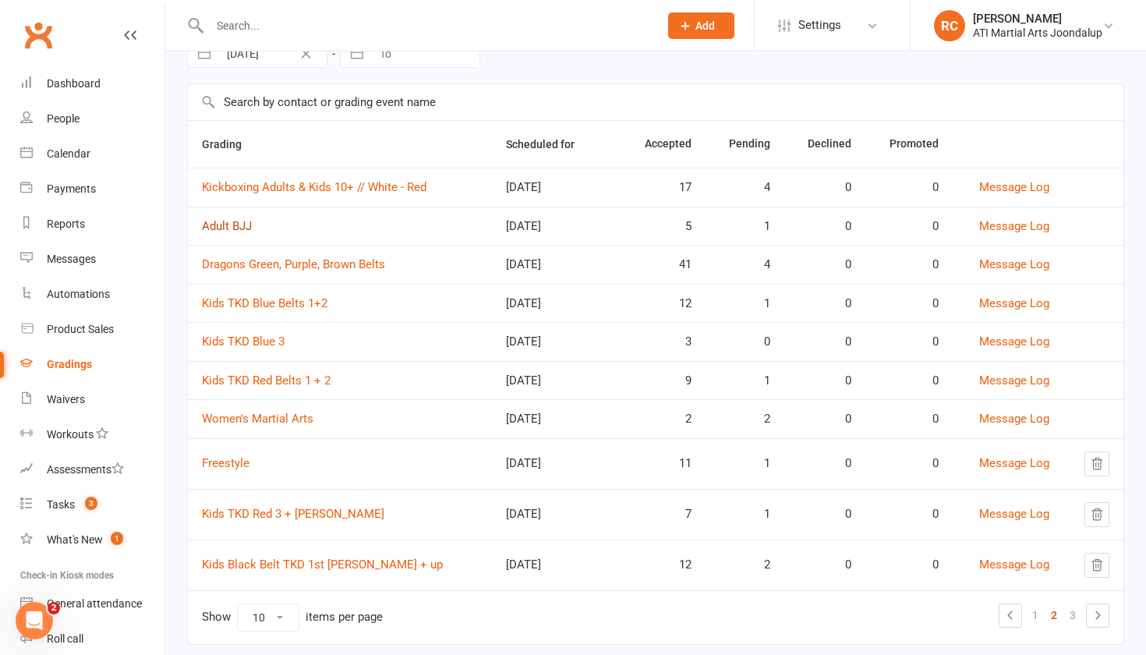
click at [249, 231] on link "Adult BJJ" at bounding box center [227, 226] width 50 height 14
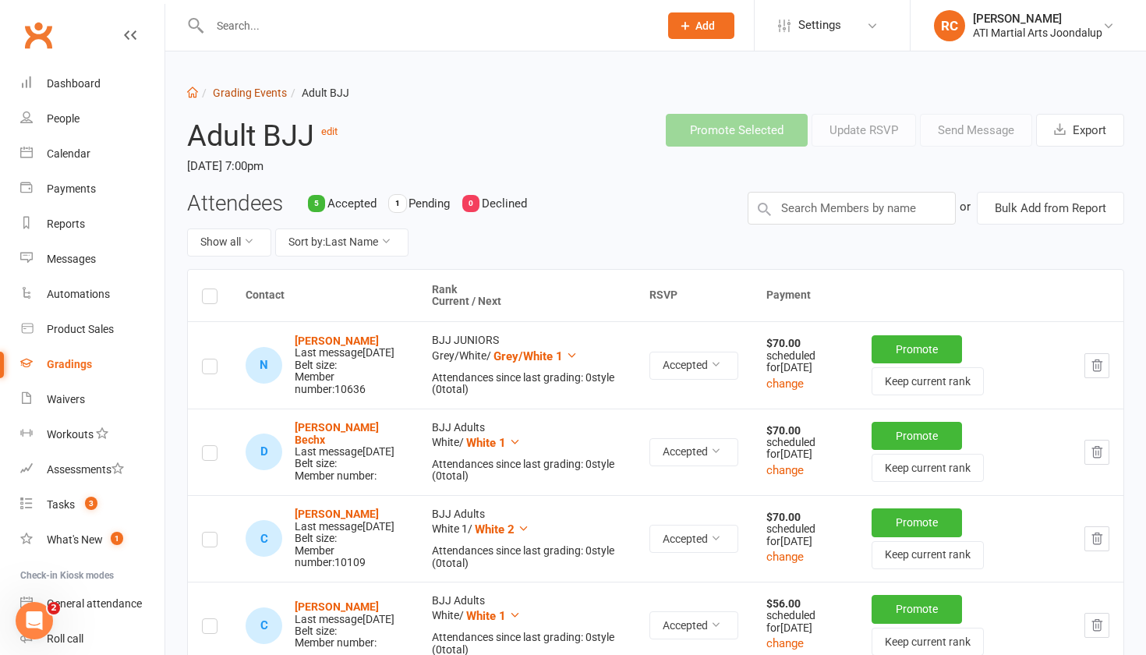
click at [225, 89] on link "Grading Events" at bounding box center [250, 93] width 74 height 12
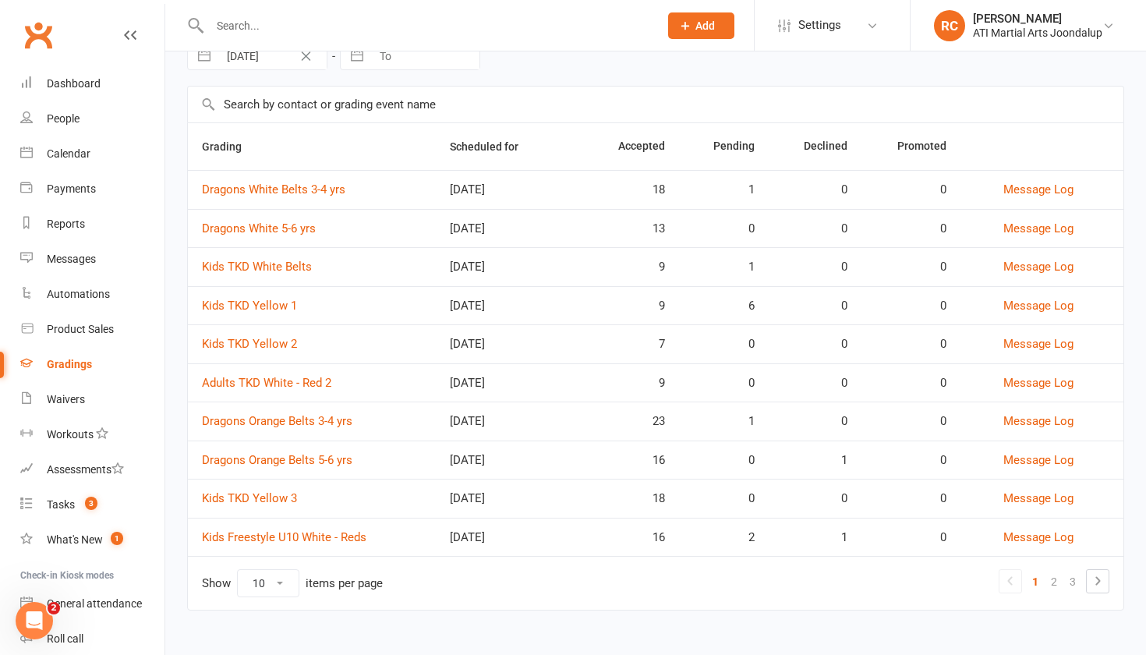
scroll to position [82, 0]
click at [1054, 582] on link "2" at bounding box center [1054, 582] width 19 height 22
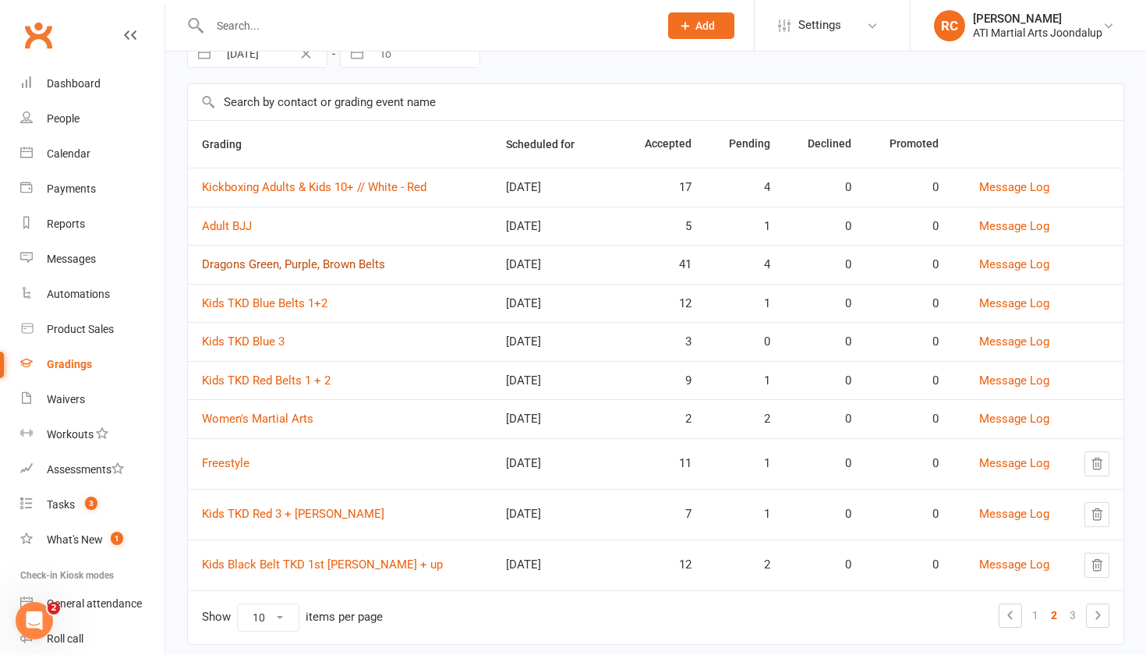
click at [349, 270] on link "Dragons Green, Purple, Brown Belts" at bounding box center [293, 264] width 183 height 14
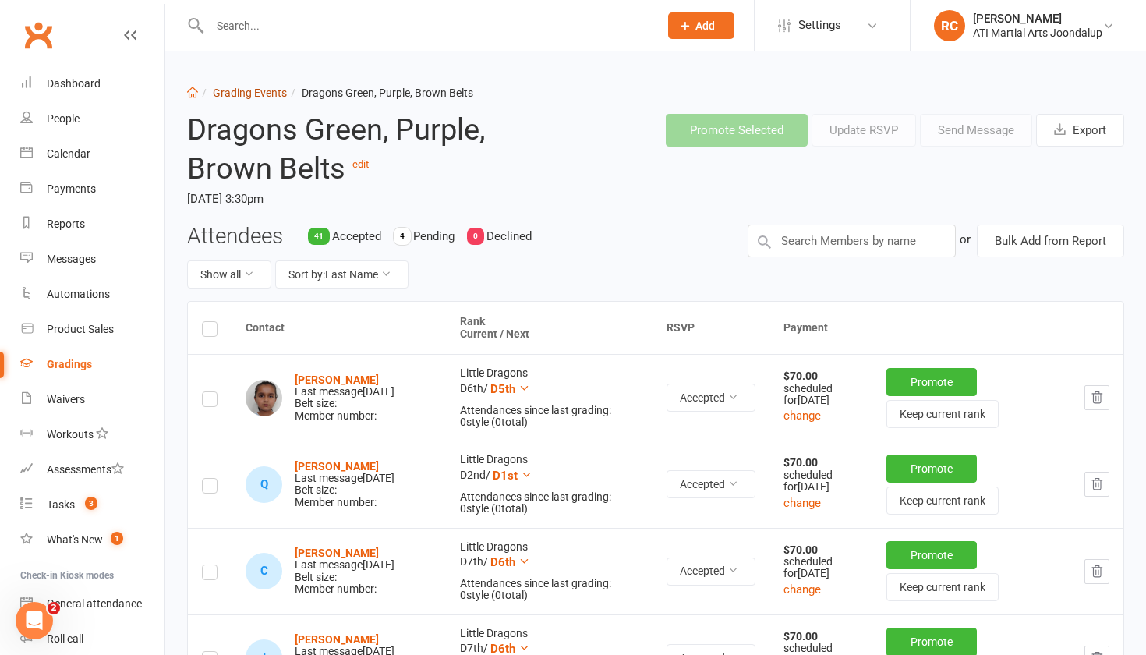
click at [257, 89] on link "Grading Events" at bounding box center [250, 93] width 74 height 12
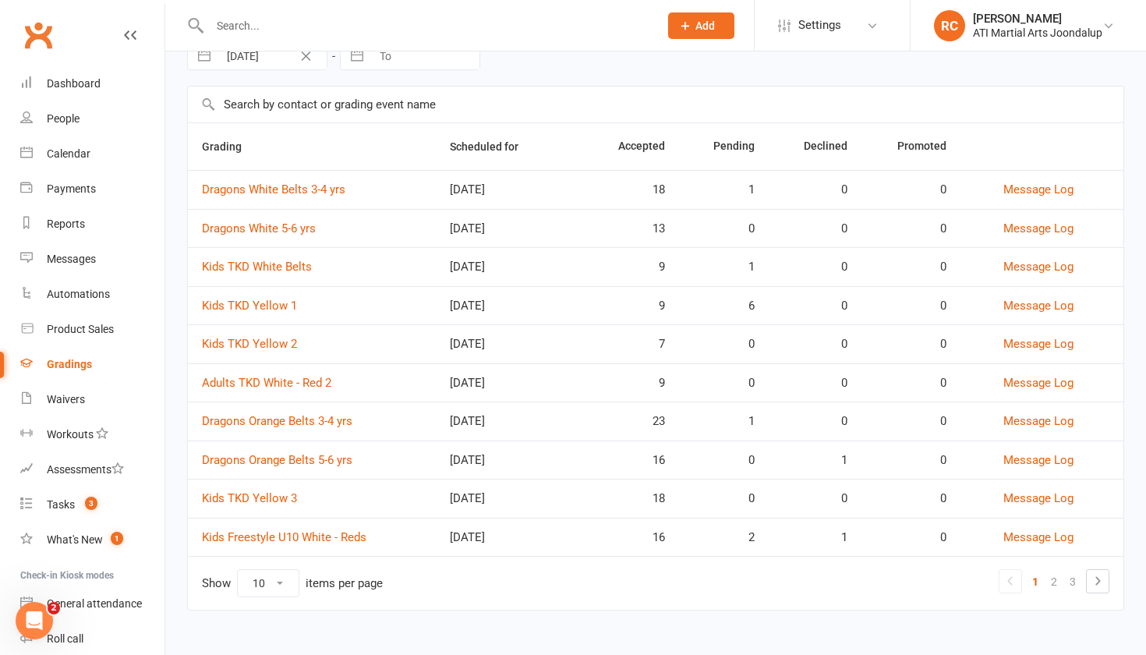
scroll to position [82, 0]
click at [1063, 577] on ul "1 2 3" at bounding box center [1054, 581] width 111 height 24
click at [1055, 577] on link "2" at bounding box center [1054, 582] width 19 height 22
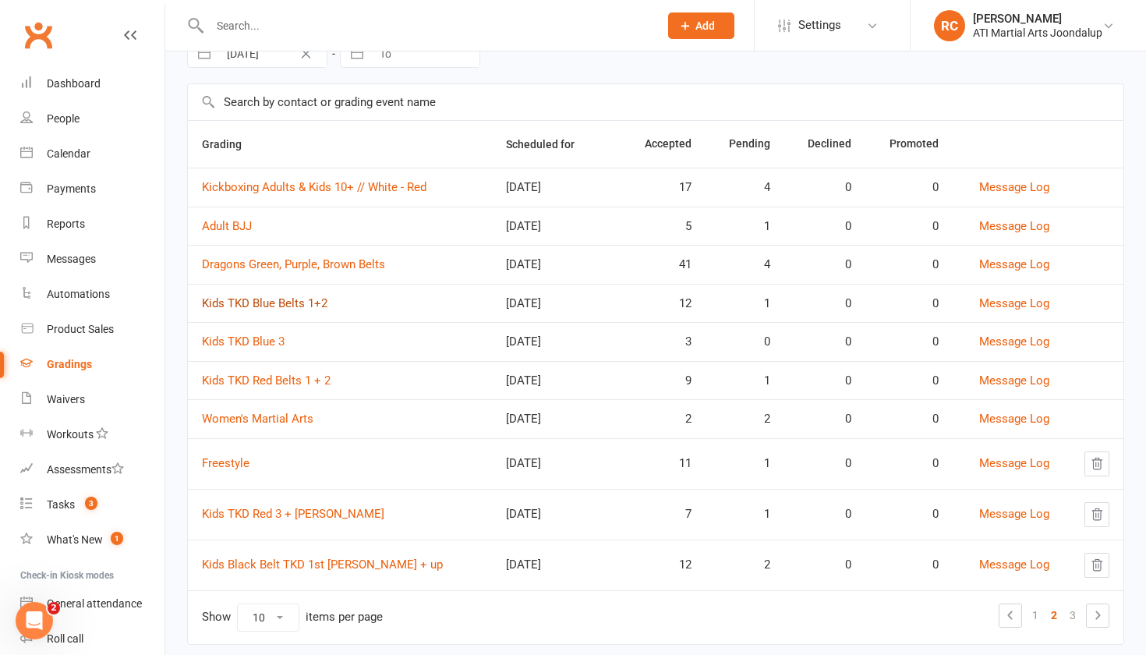
click at [312, 310] on link "Kids TKD Blue Belts 1+2" at bounding box center [265, 303] width 126 height 14
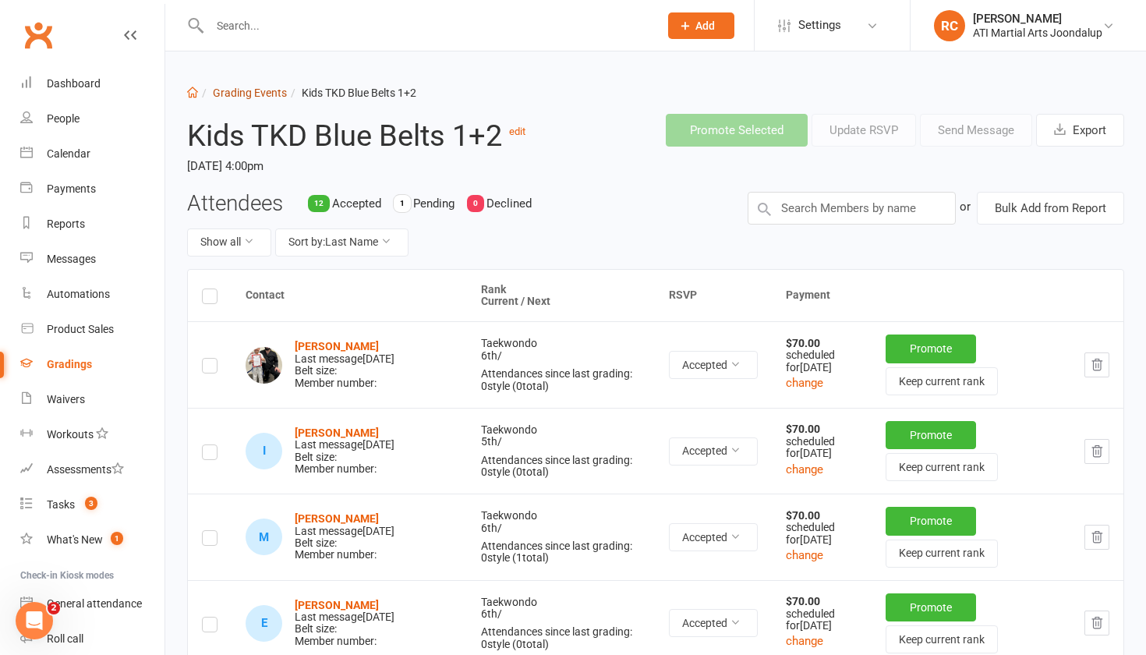
click at [266, 97] on link "Grading Events" at bounding box center [250, 93] width 74 height 12
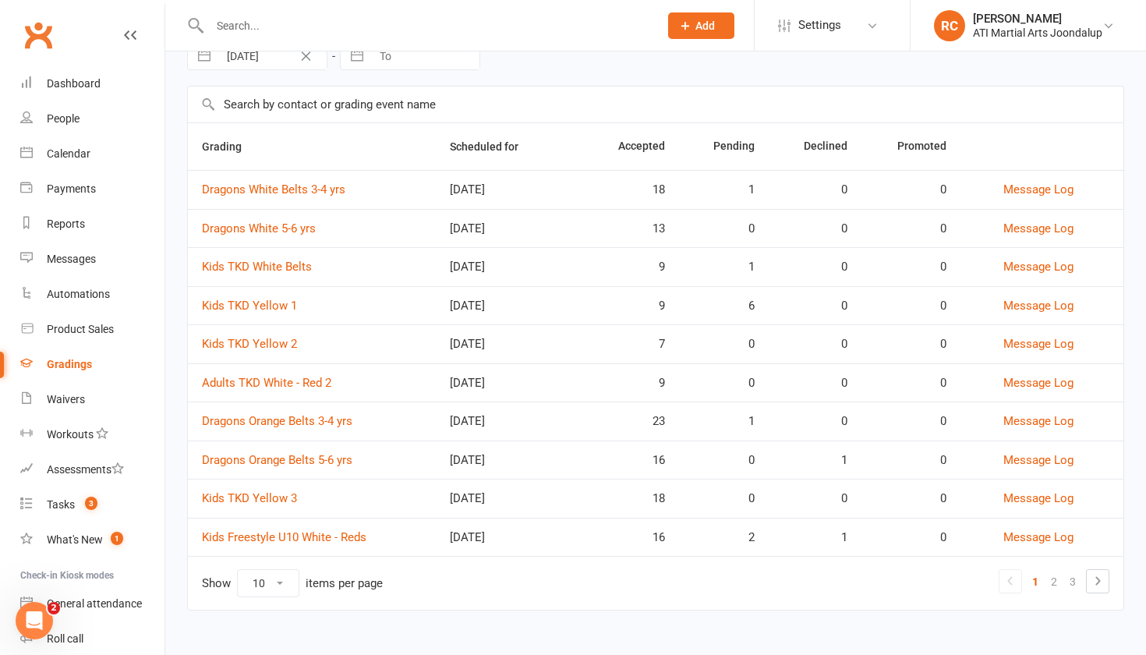
scroll to position [82, 0]
click at [1055, 584] on link "2" at bounding box center [1054, 582] width 19 height 22
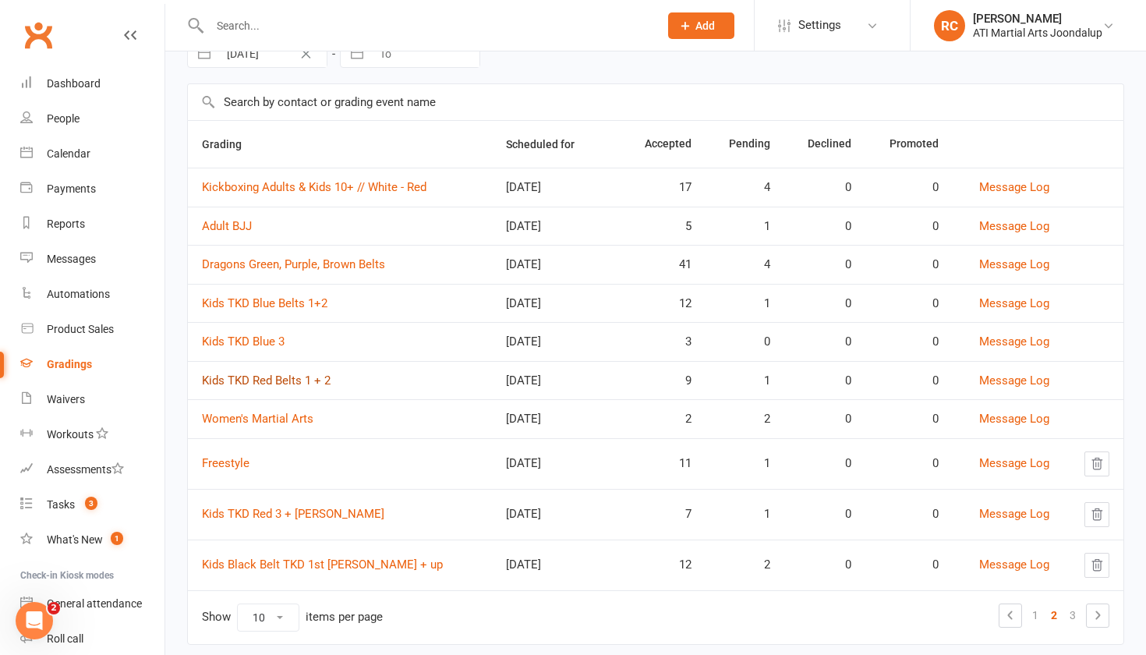
click at [301, 387] on link "Kids TKD Red Belts 1 + 2" at bounding box center [266, 380] width 129 height 14
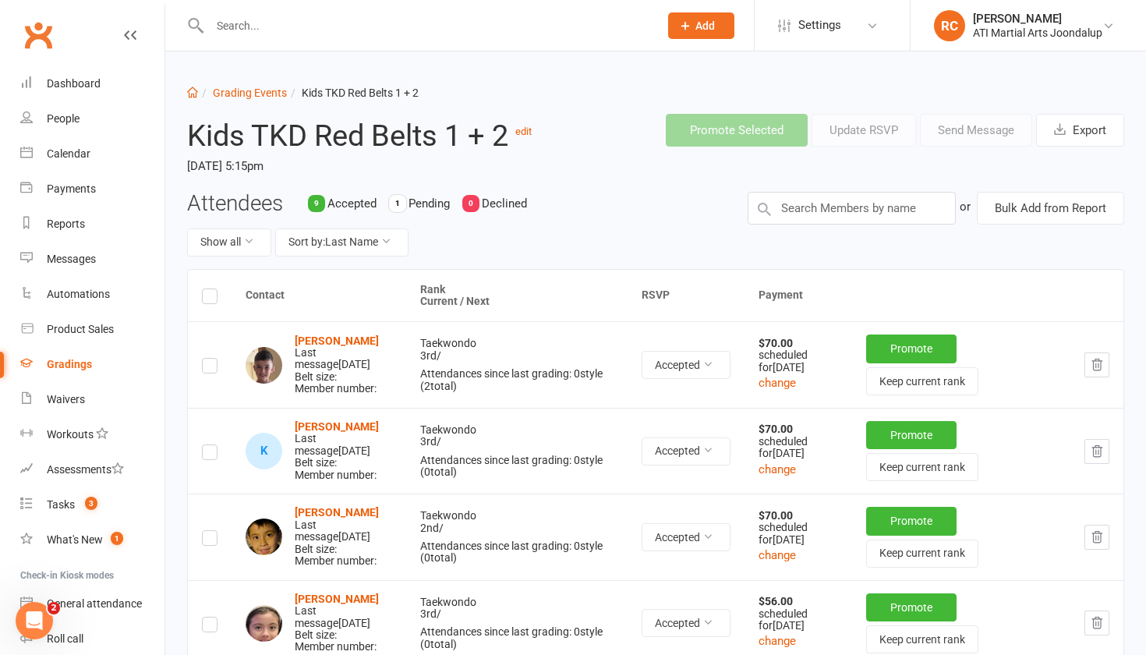
click at [249, 86] on li "Grading Events" at bounding box center [242, 92] width 89 height 17
click at [249, 94] on link "Grading Events" at bounding box center [250, 93] width 74 height 12
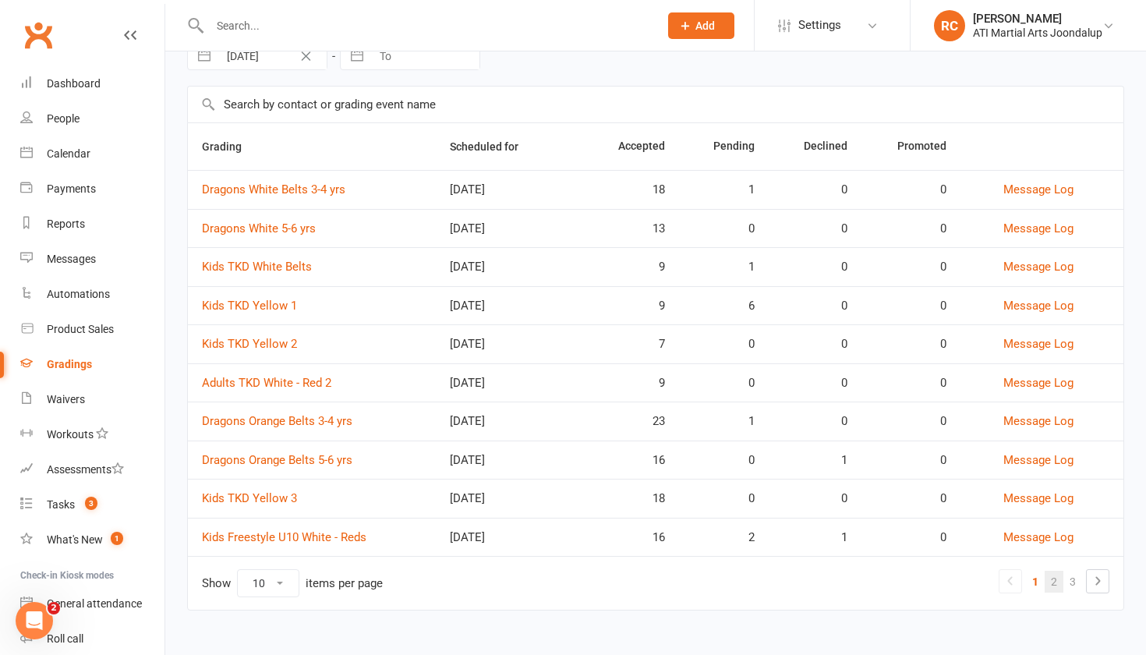
scroll to position [82, 0]
click at [1053, 586] on link "2" at bounding box center [1054, 582] width 19 height 22
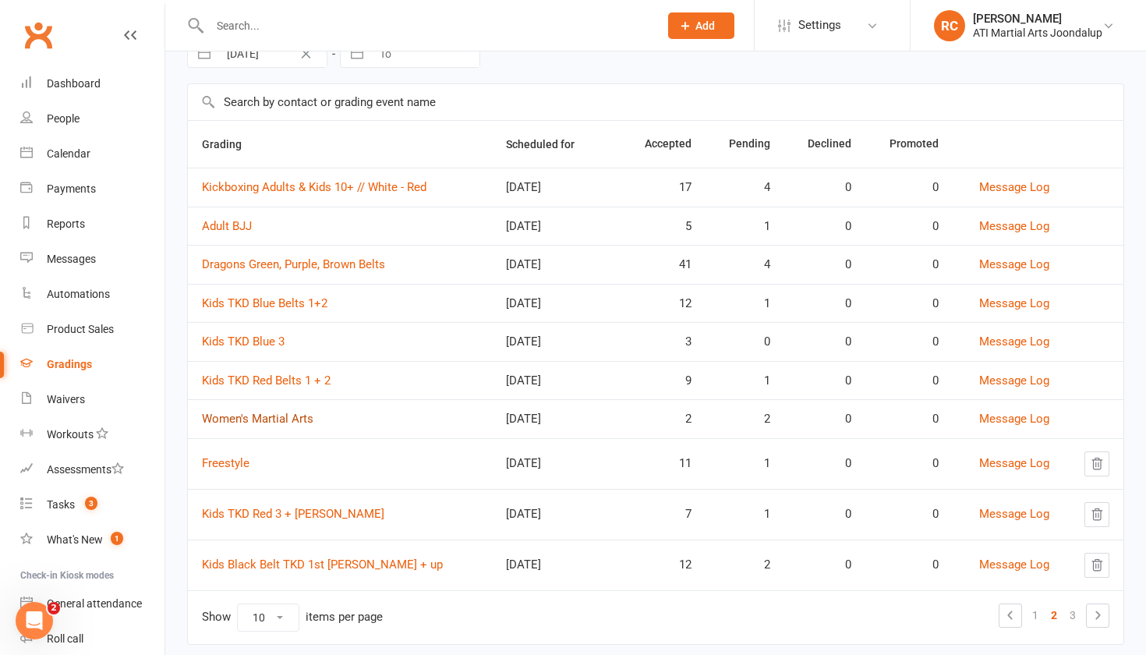
click at [303, 421] on link "Women's Martial Arts" at bounding box center [257, 419] width 111 height 14
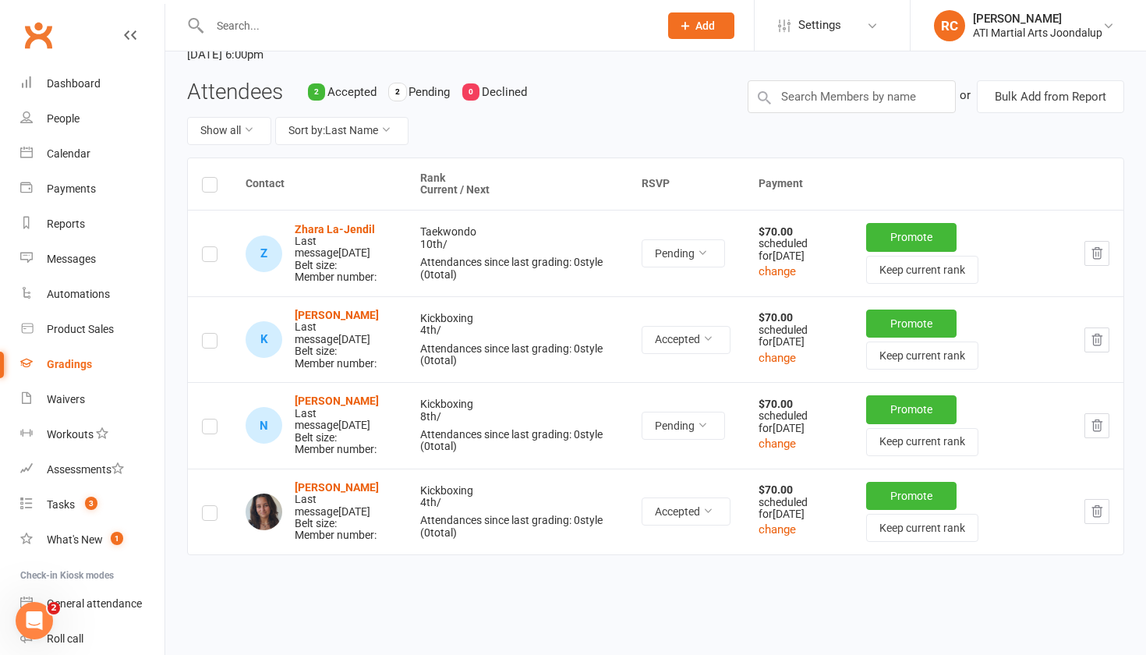
scroll to position [114, 0]
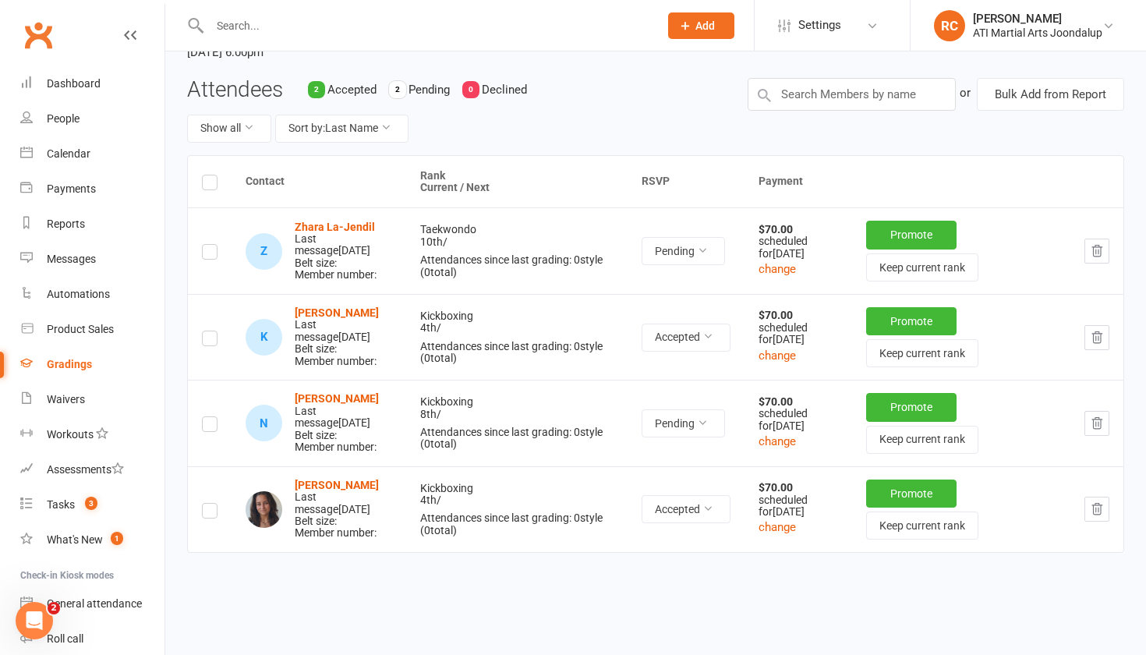
click at [352, 22] on input "text" at bounding box center [426, 26] width 443 height 22
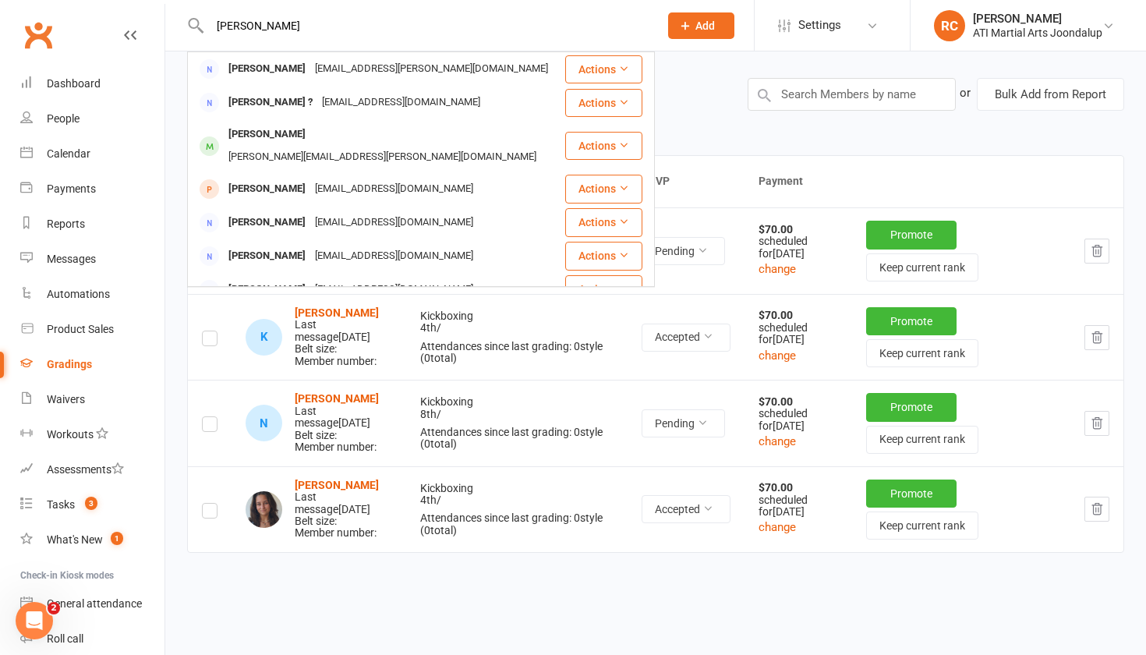
type input "[PERSON_NAME]"
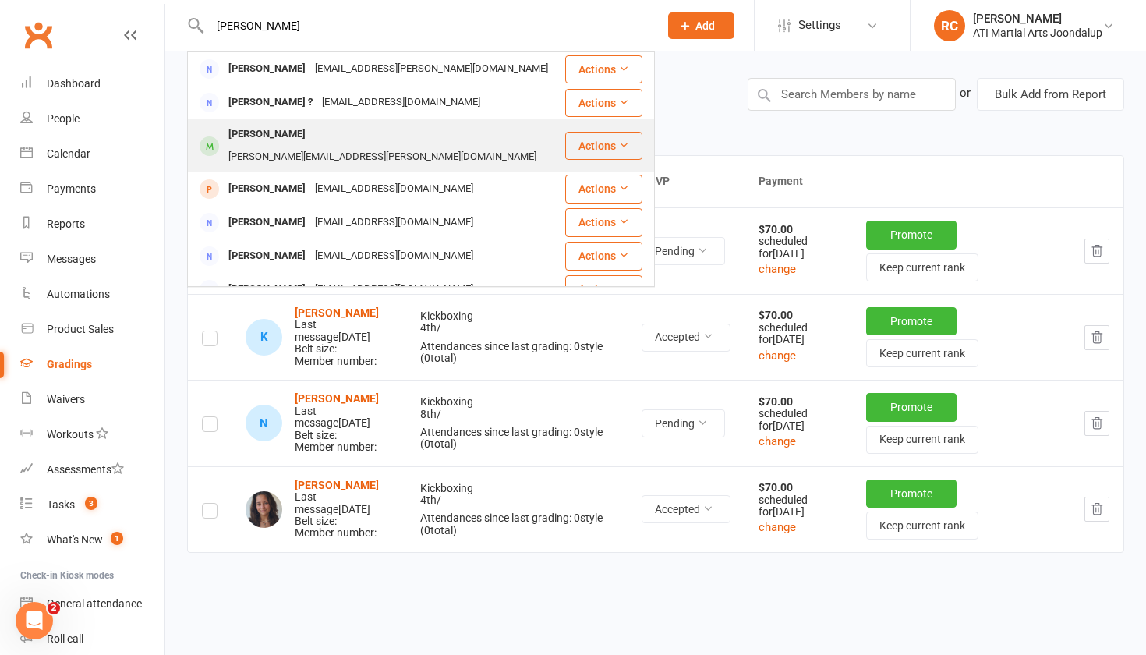
drag, startPoint x: 352, startPoint y: 22, endPoint x: 288, endPoint y: 129, distance: 124.8
click at [288, 146] on div "[PERSON_NAME][EMAIL_ADDRESS][PERSON_NAME][DOMAIN_NAME]" at bounding box center [382, 157] width 317 height 23
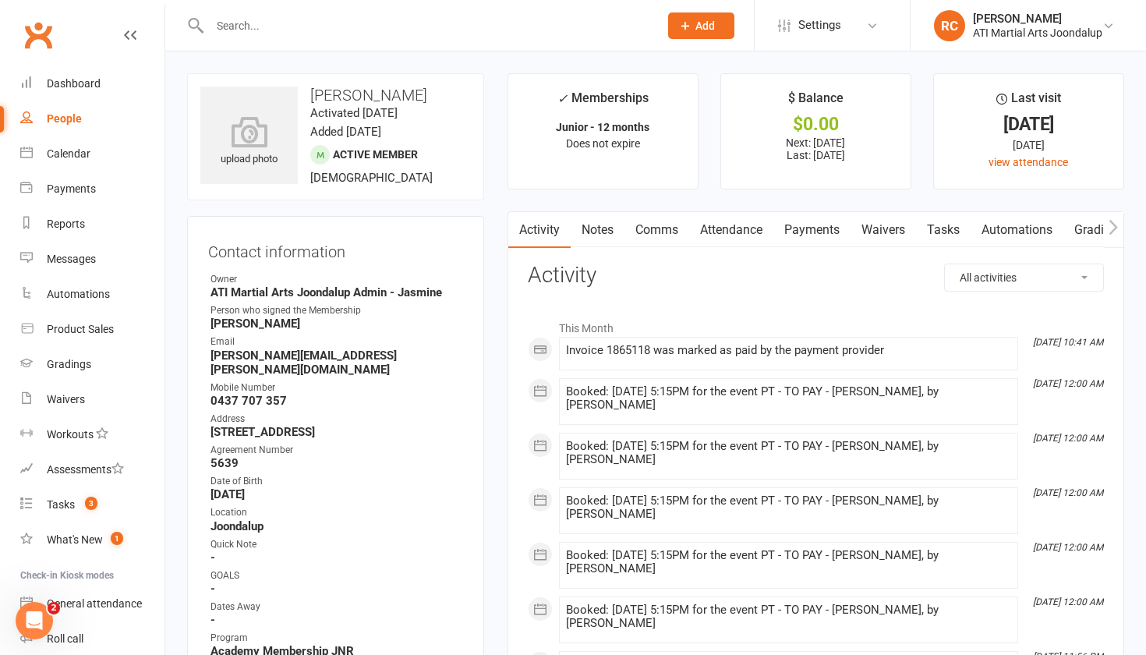
click at [798, 232] on link "Payments" at bounding box center [811, 230] width 77 height 36
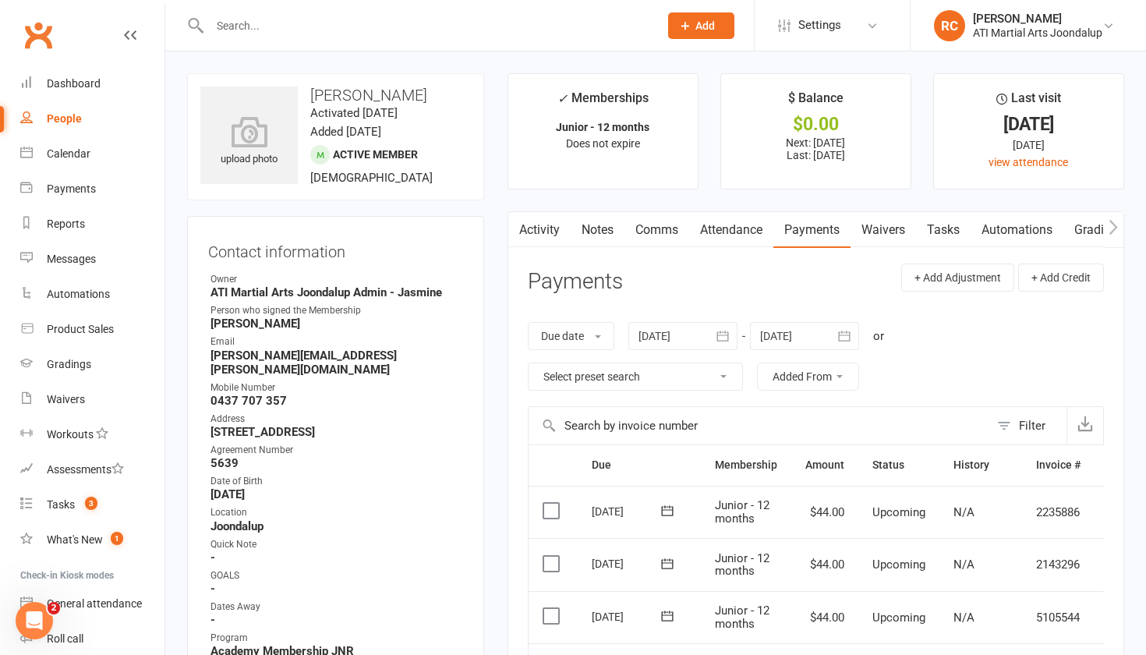
scroll to position [-1, 0]
click at [596, 227] on link "Notes" at bounding box center [598, 230] width 54 height 36
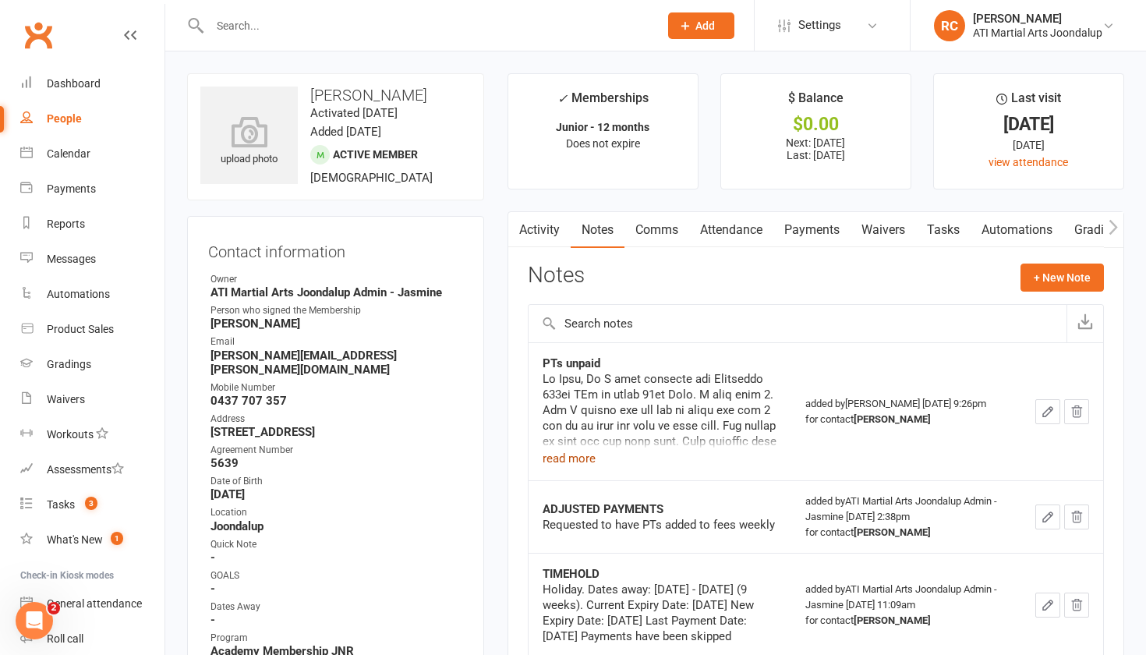
click at [580, 459] on button "read more" at bounding box center [569, 458] width 53 height 19
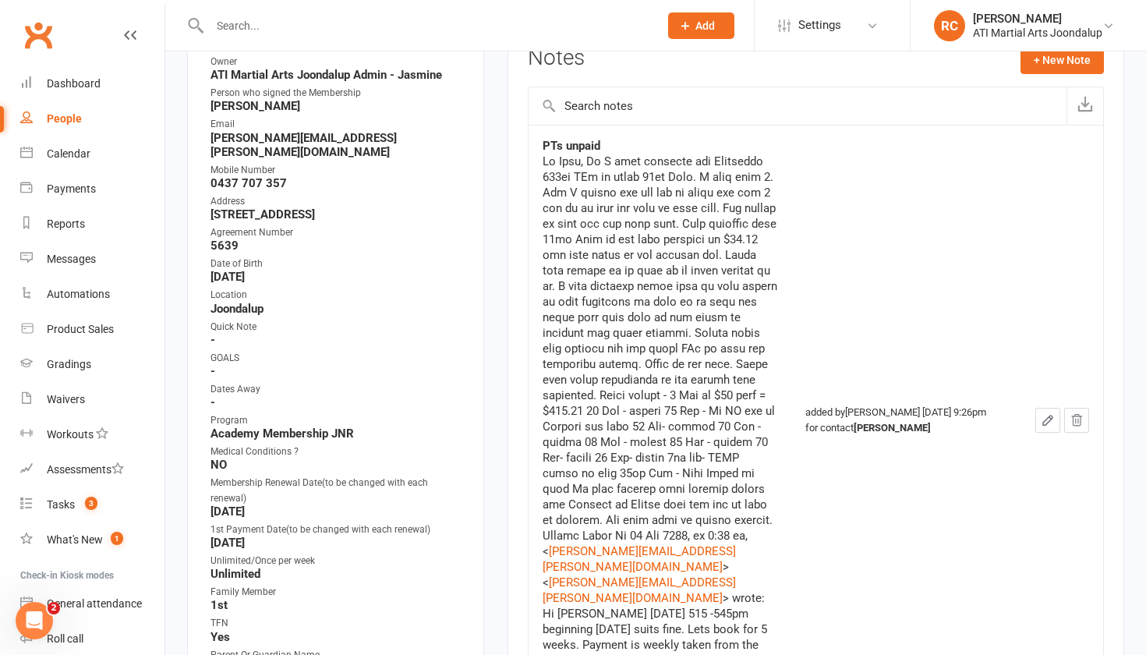
scroll to position [229, 0]
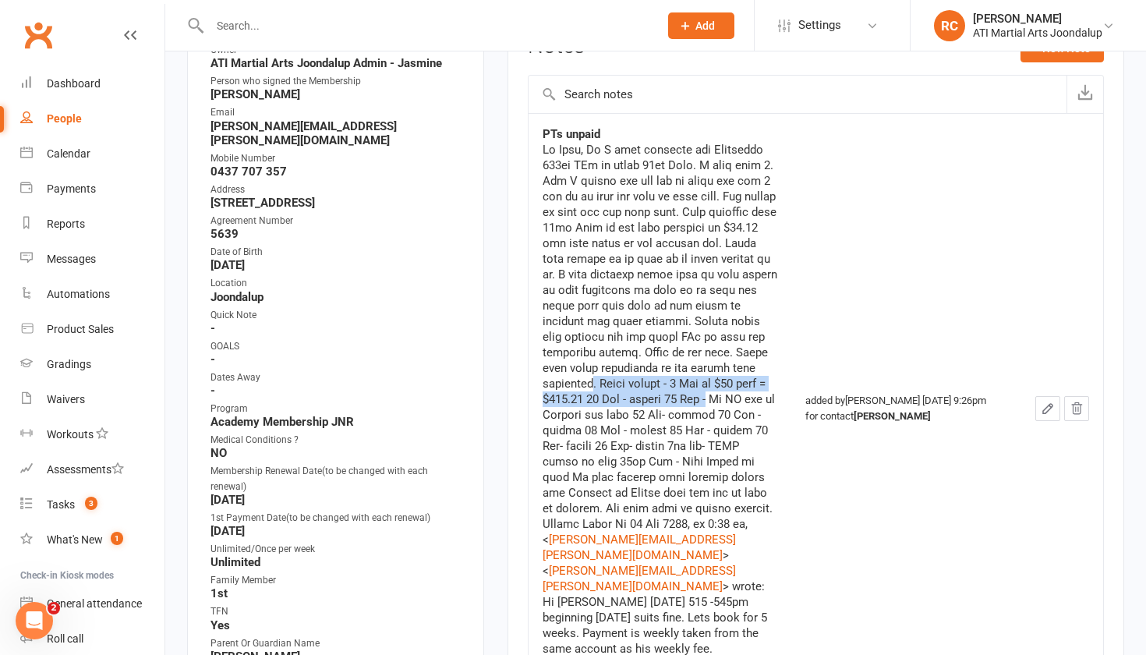
drag, startPoint x: 658, startPoint y: 384, endPoint x: 765, endPoint y: 395, distance: 107.4
click at [765, 395] on div "[PERSON_NAME][EMAIL_ADDRESS][PERSON_NAME][DOMAIN_NAME] > < [PERSON_NAME][DOMAIN…" at bounding box center [660, 407] width 235 height 530
click at [643, 398] on div "[PERSON_NAME][EMAIL_ADDRESS][PERSON_NAME][DOMAIN_NAME] > < [PERSON_NAME][DOMAIN…" at bounding box center [660, 407] width 235 height 530
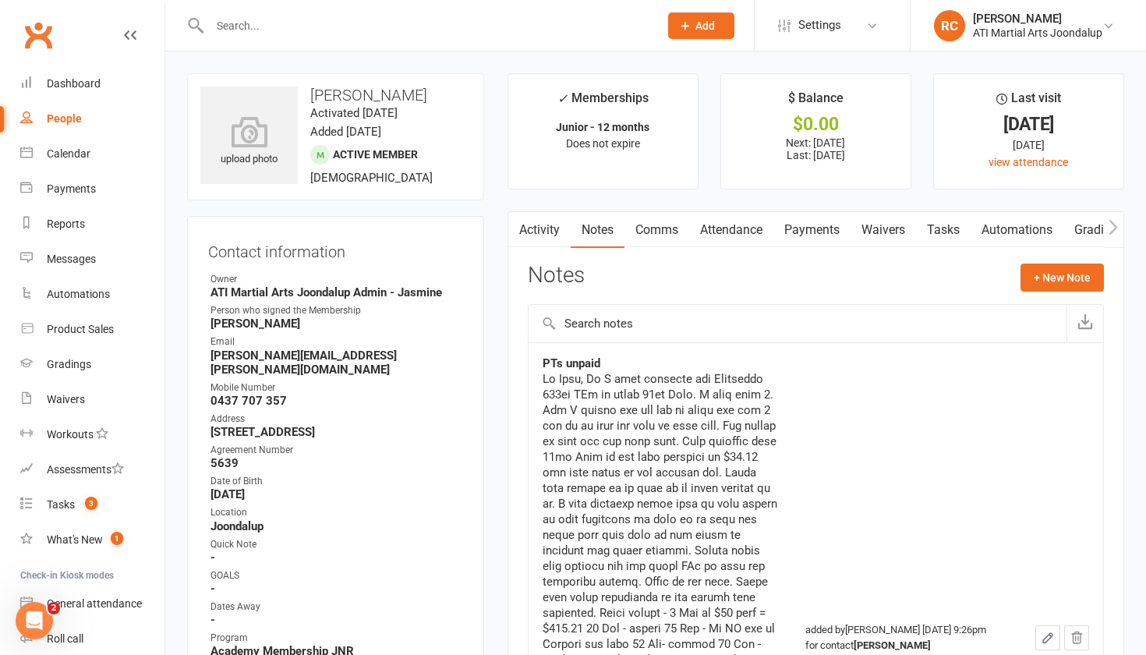
scroll to position [0, 0]
click at [548, 228] on link "Activity" at bounding box center [539, 230] width 62 height 36
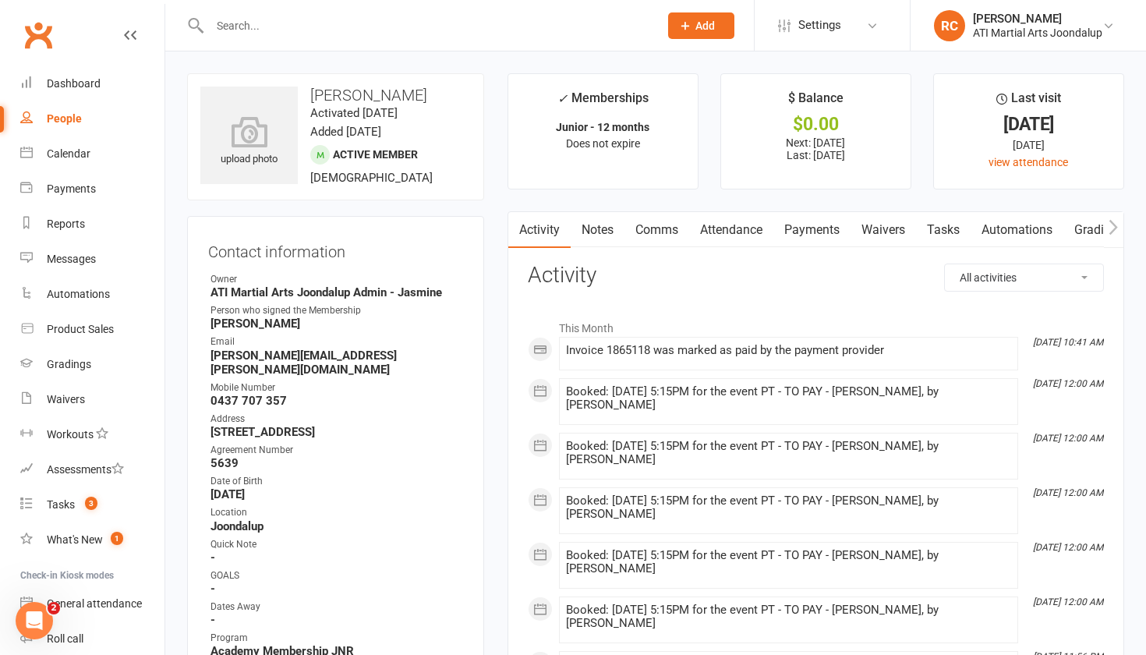
click at [242, 27] on input "text" at bounding box center [426, 26] width 443 height 22
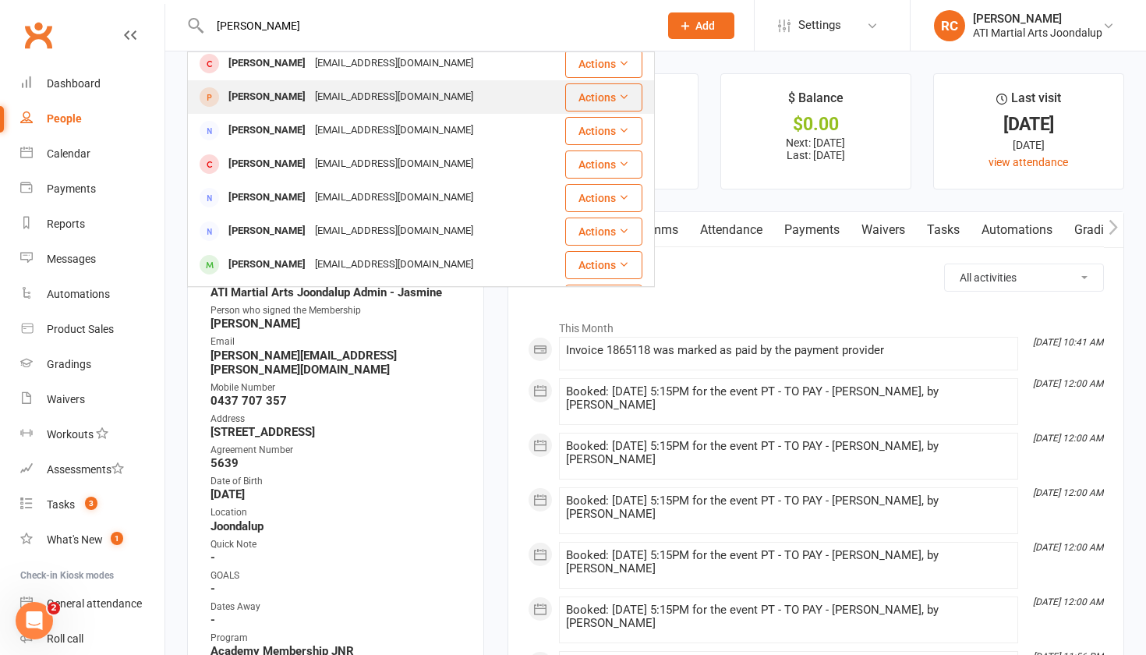
scroll to position [188, 0]
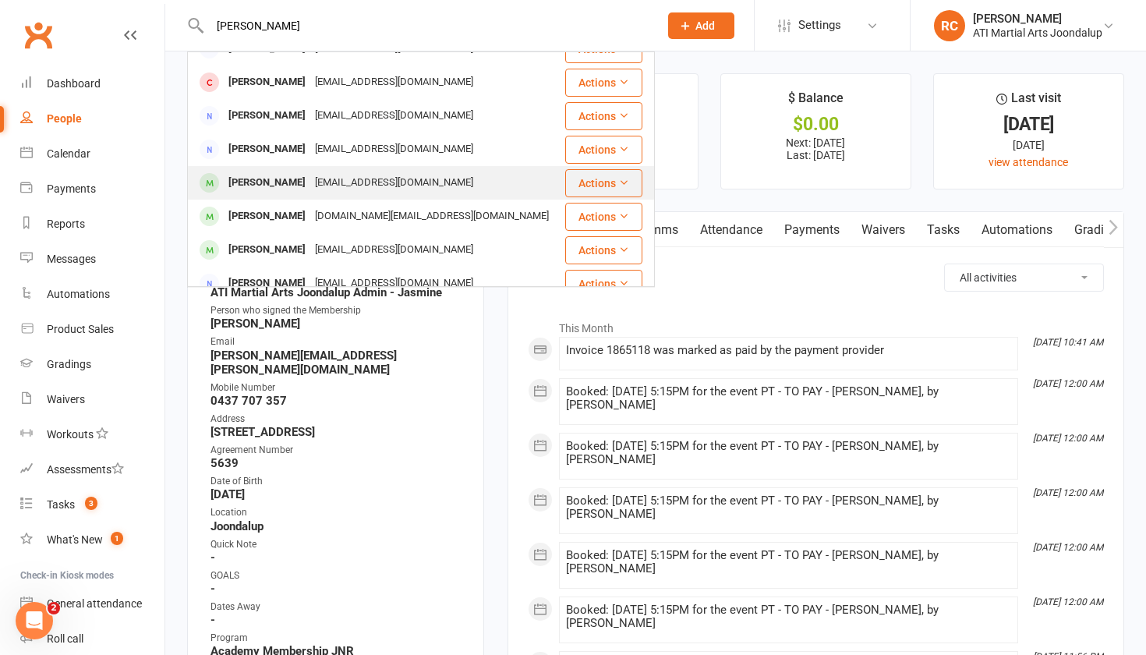
type input "[PERSON_NAME]"
click at [346, 184] on div "[EMAIL_ADDRESS][DOMAIN_NAME]" at bounding box center [394, 183] width 168 height 23
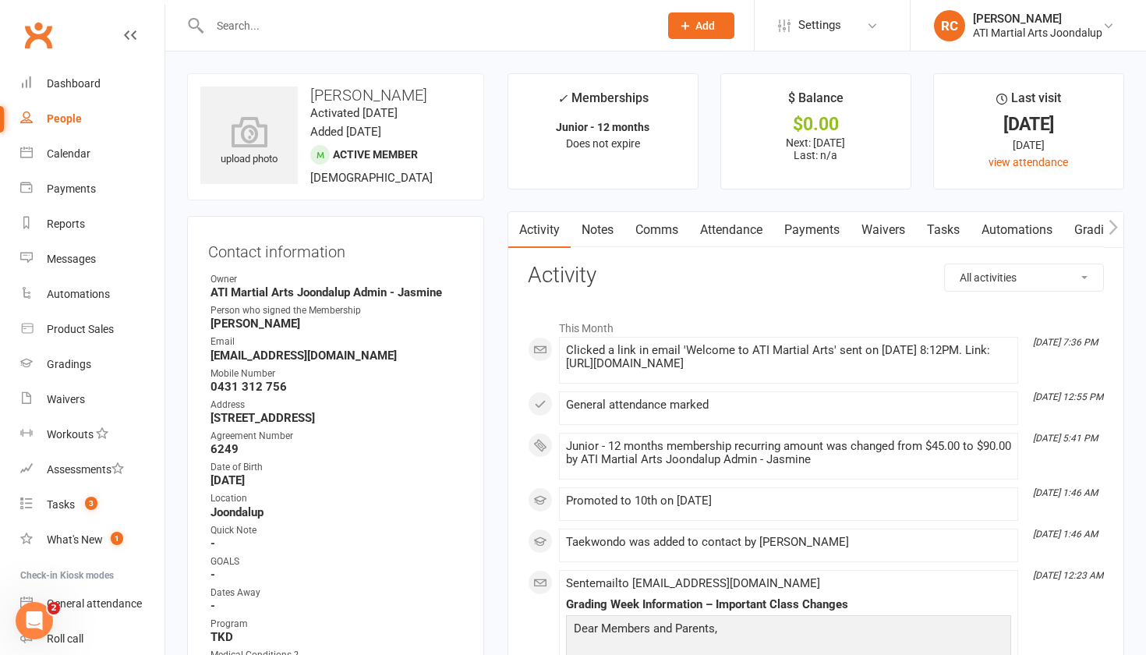
click at [807, 236] on link "Payments" at bounding box center [811, 230] width 77 height 36
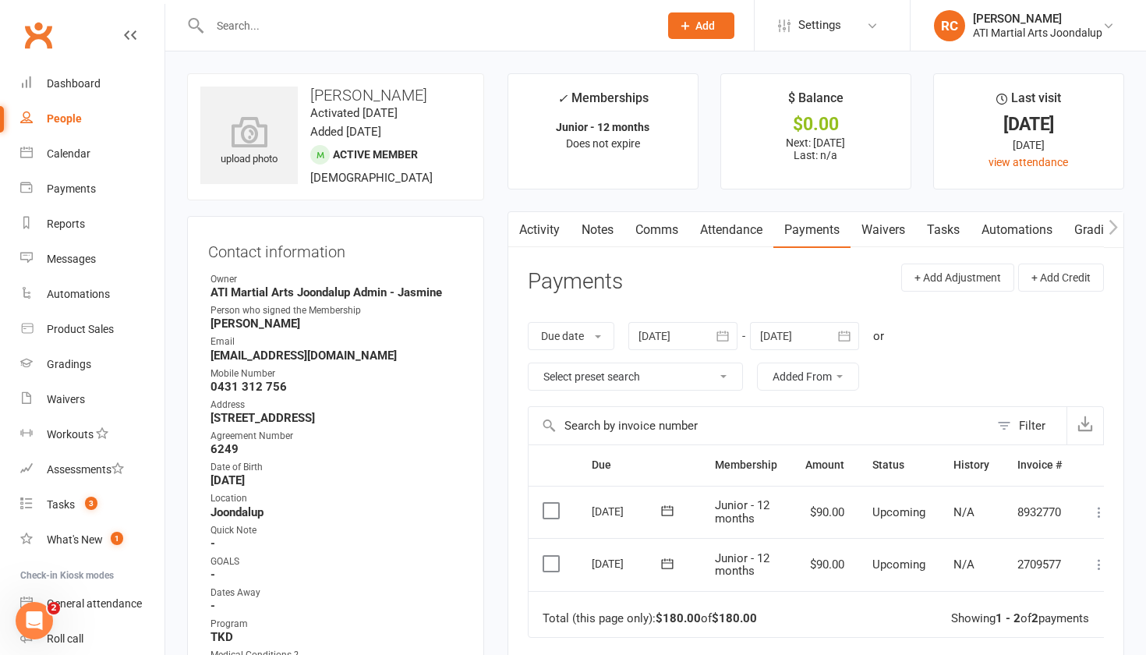
click at [270, 18] on input "text" at bounding box center [426, 26] width 443 height 22
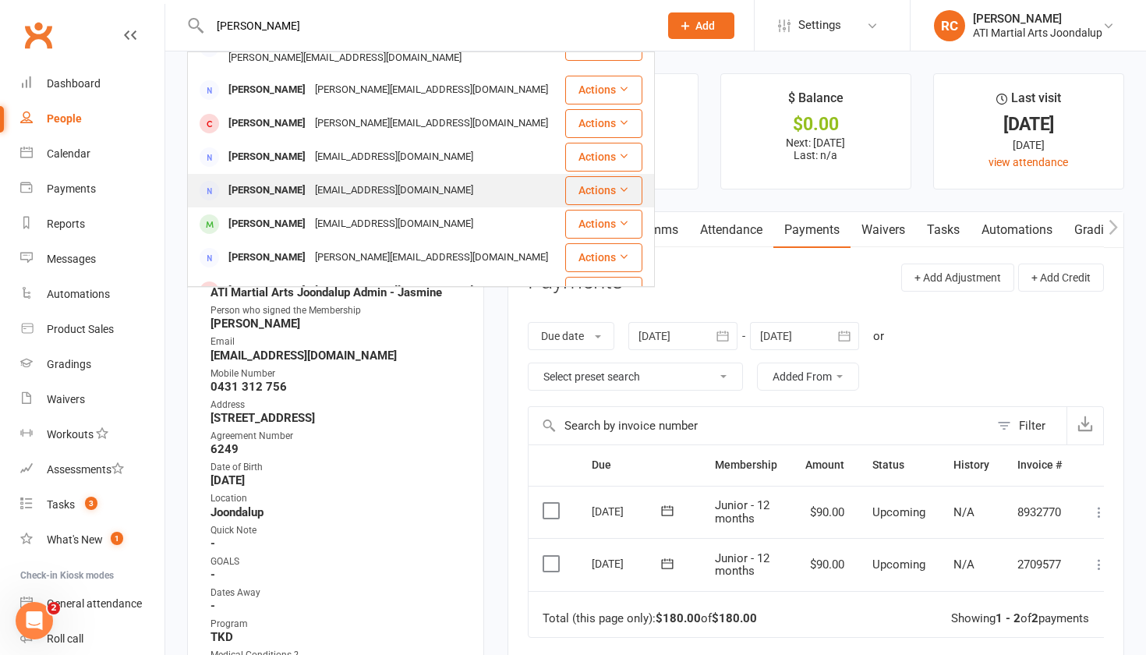
scroll to position [41, 0]
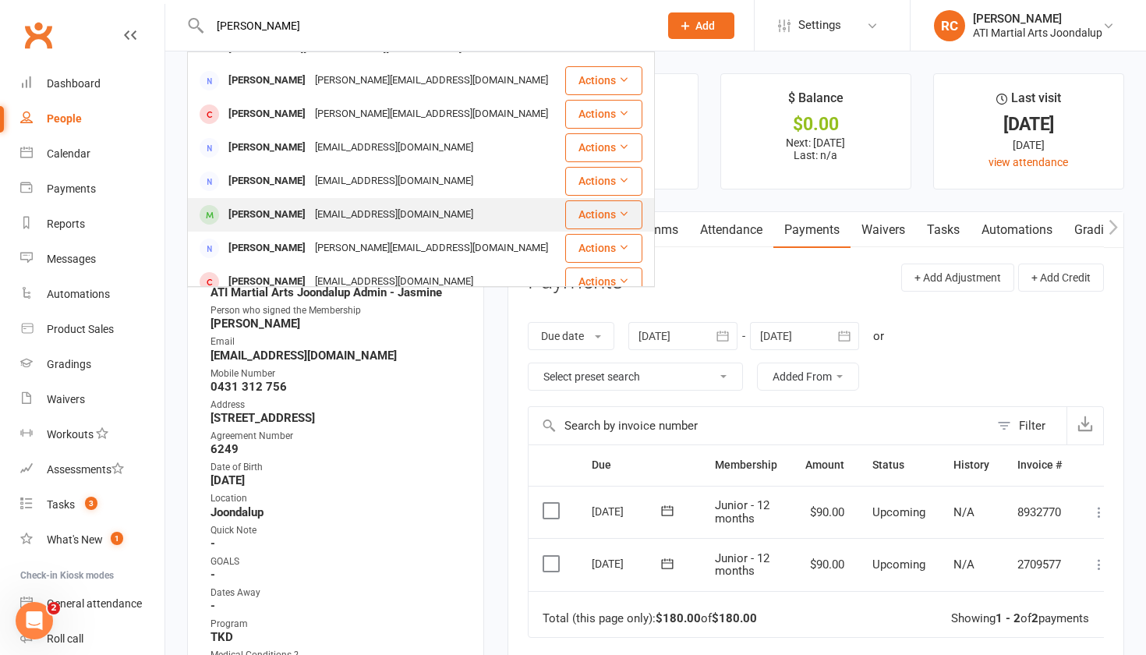
type input "[PERSON_NAME]"
click at [362, 203] on div "[EMAIL_ADDRESS][DOMAIN_NAME]" at bounding box center [394, 214] width 168 height 23
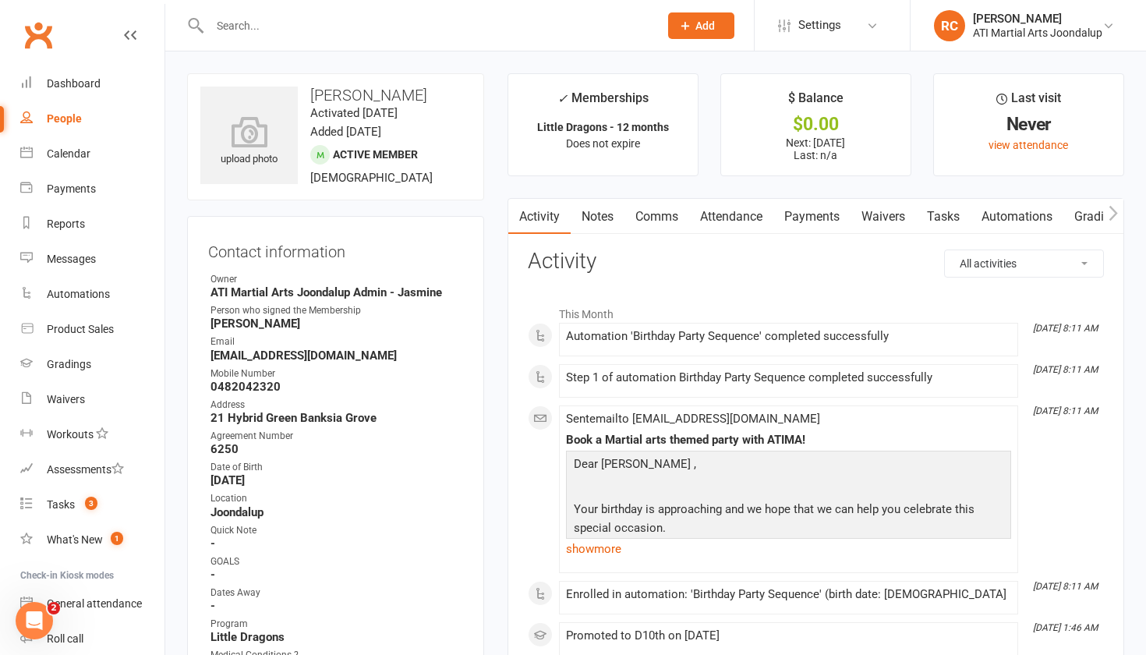
click at [820, 214] on link "Payments" at bounding box center [811, 217] width 77 height 36
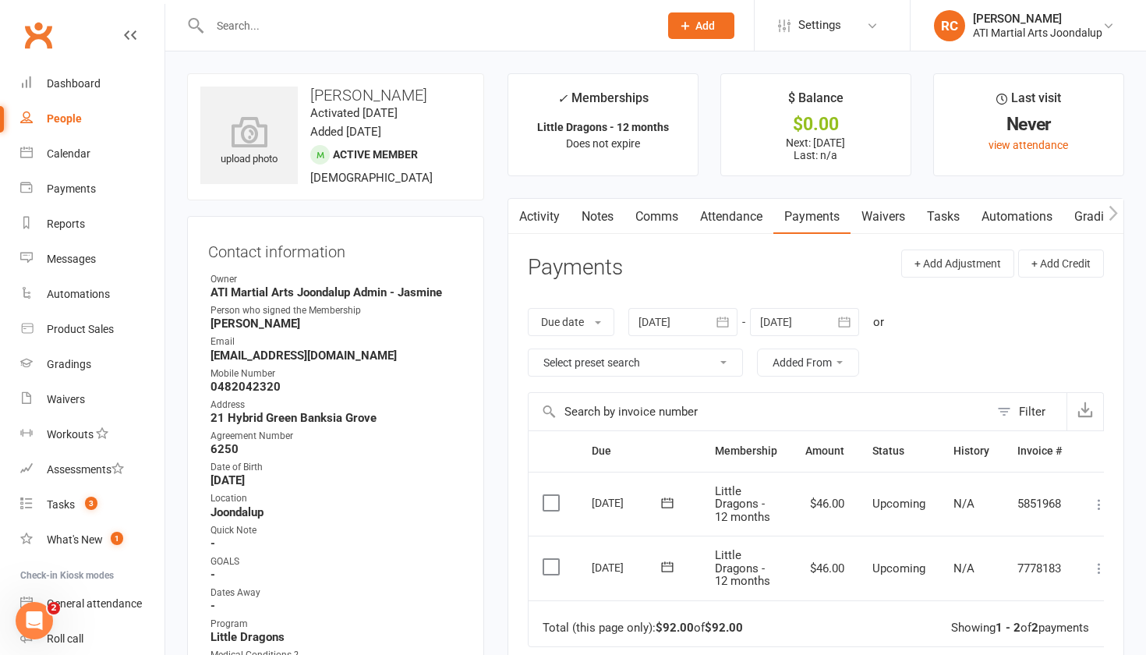
click at [337, 24] on input "text" at bounding box center [426, 26] width 443 height 22
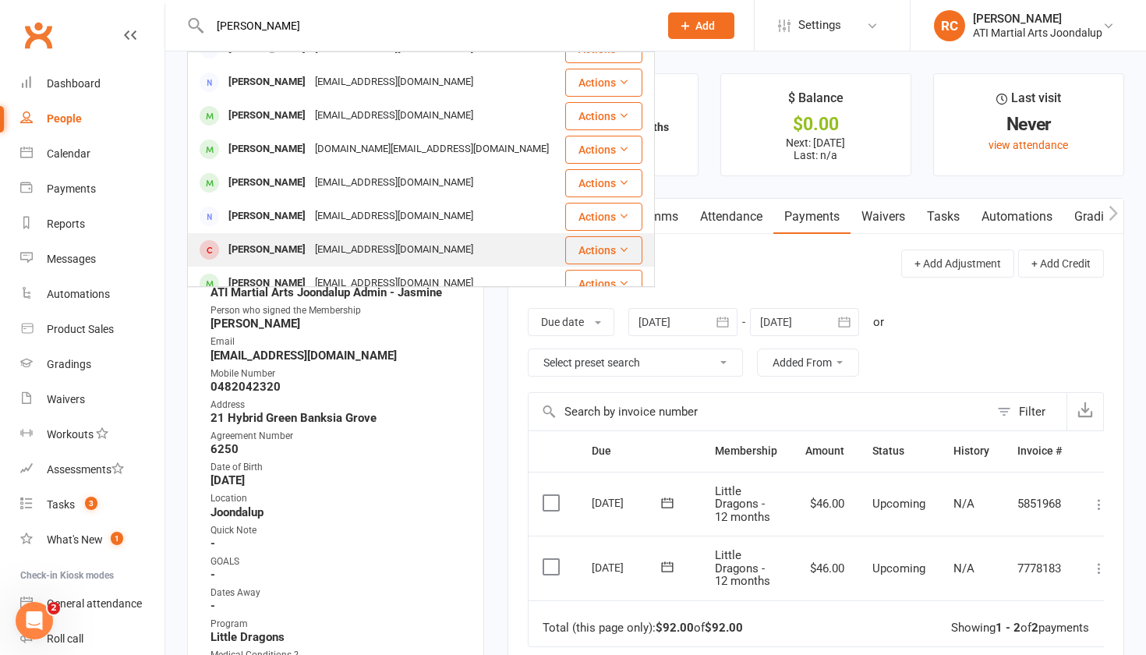
scroll to position [246, 0]
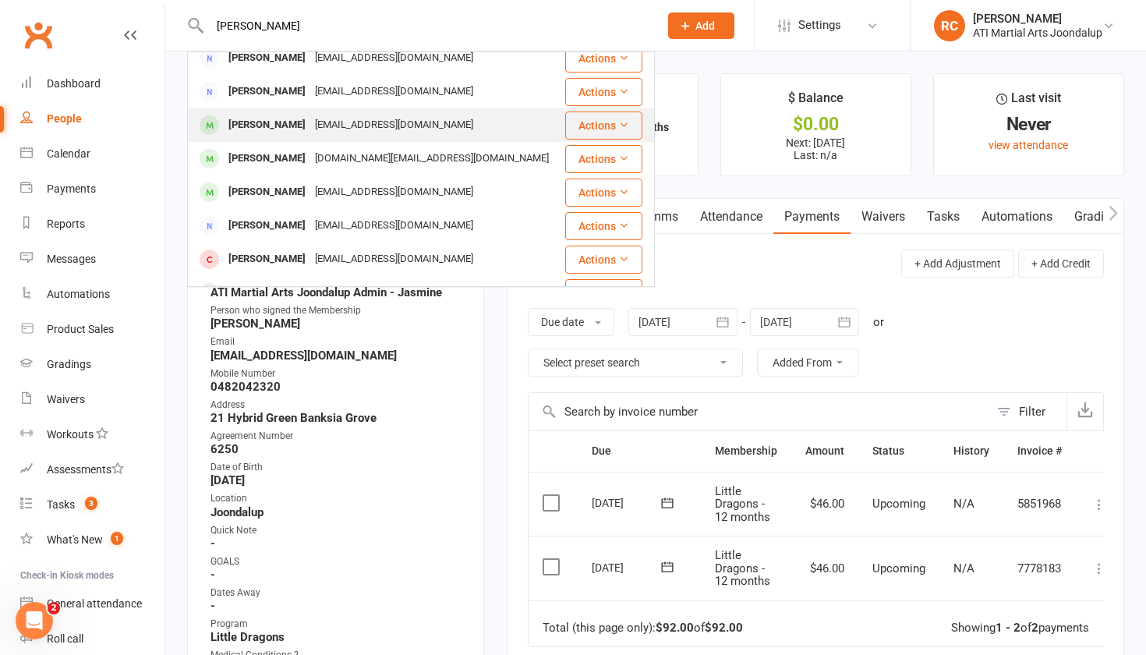
type input "[PERSON_NAME]"
click at [323, 136] on div "[EMAIL_ADDRESS][DOMAIN_NAME]" at bounding box center [394, 125] width 168 height 23
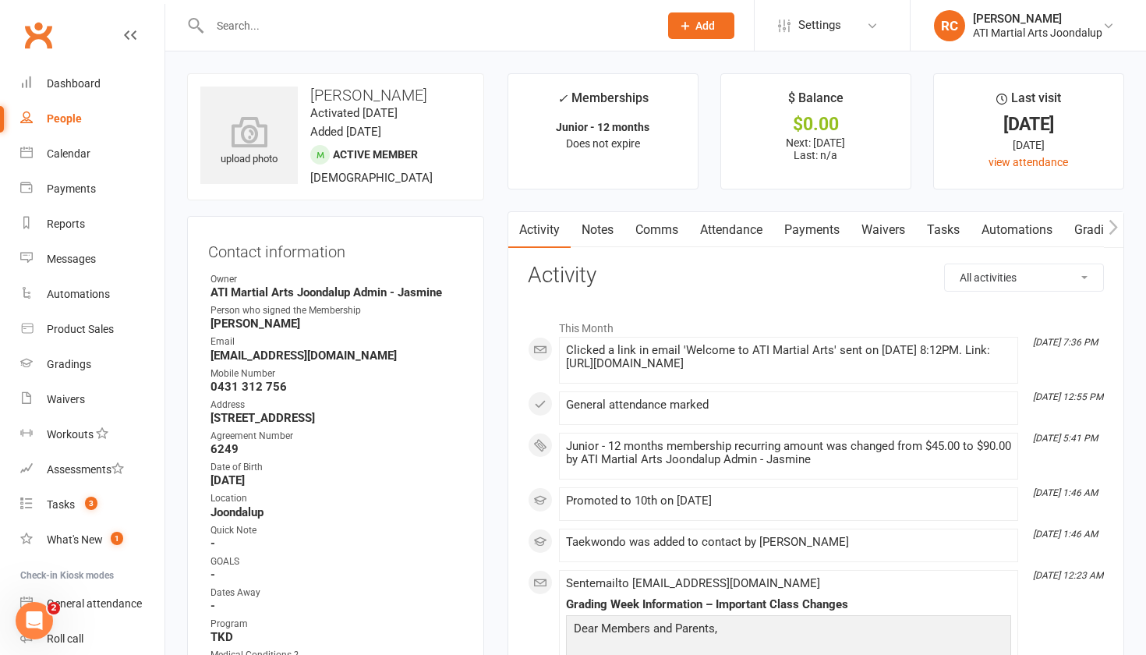
click at [816, 226] on link "Payments" at bounding box center [811, 230] width 77 height 36
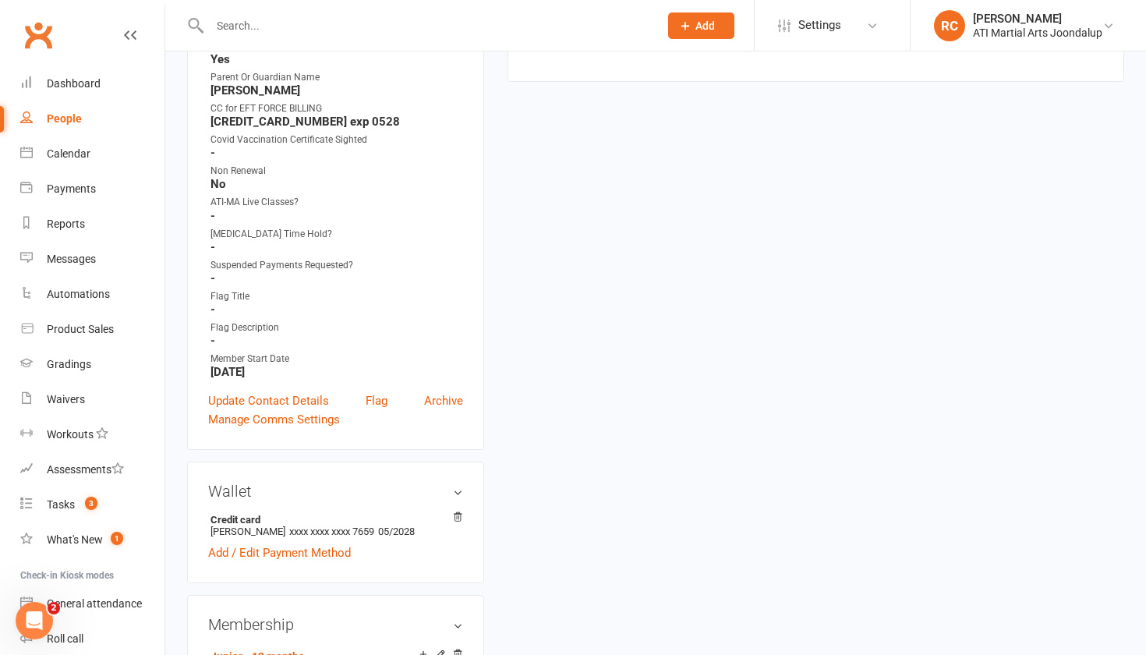
scroll to position [787, 0]
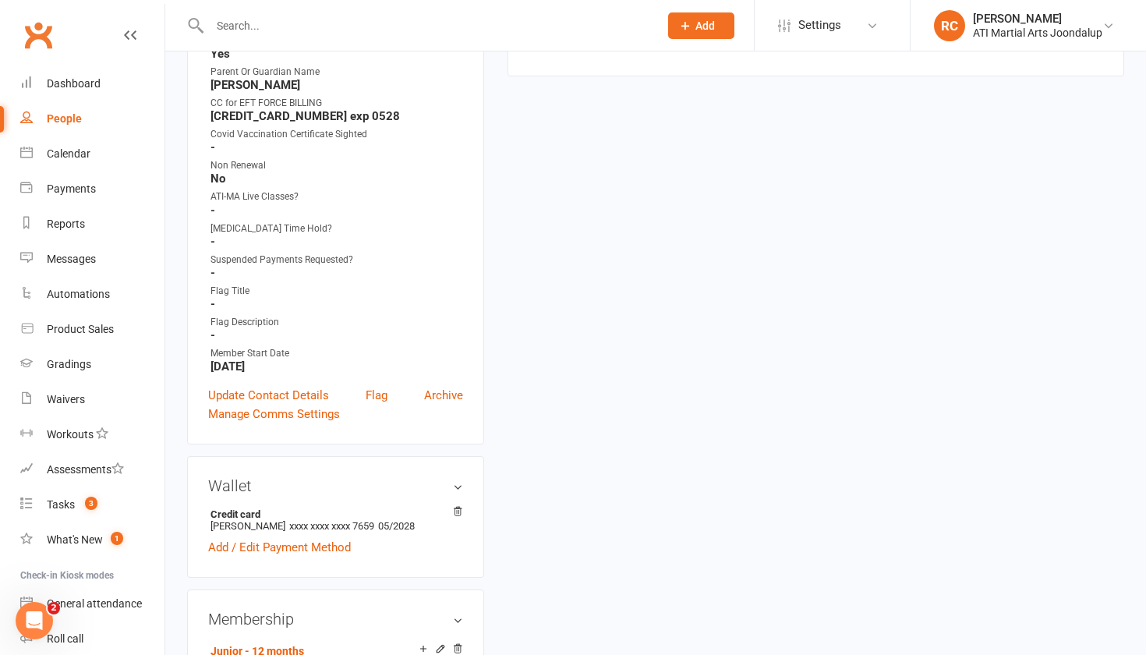
click at [302, 11] on div at bounding box center [417, 25] width 461 height 51
click at [295, 24] on input "text" at bounding box center [426, 26] width 443 height 22
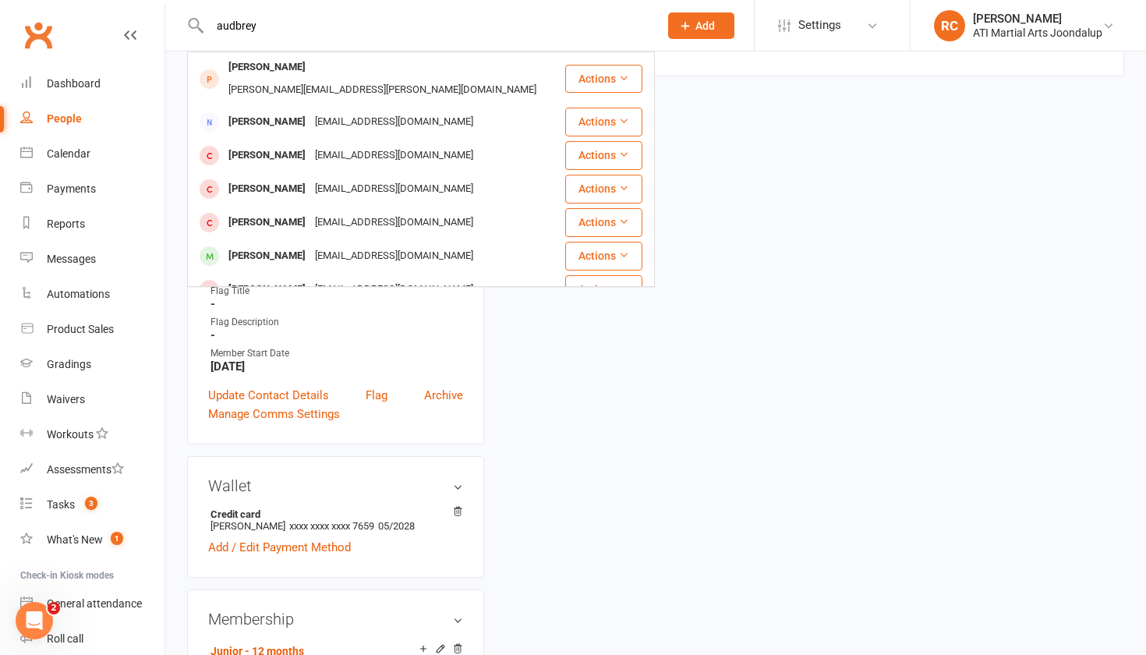
type input "[PERSON_NAME]"
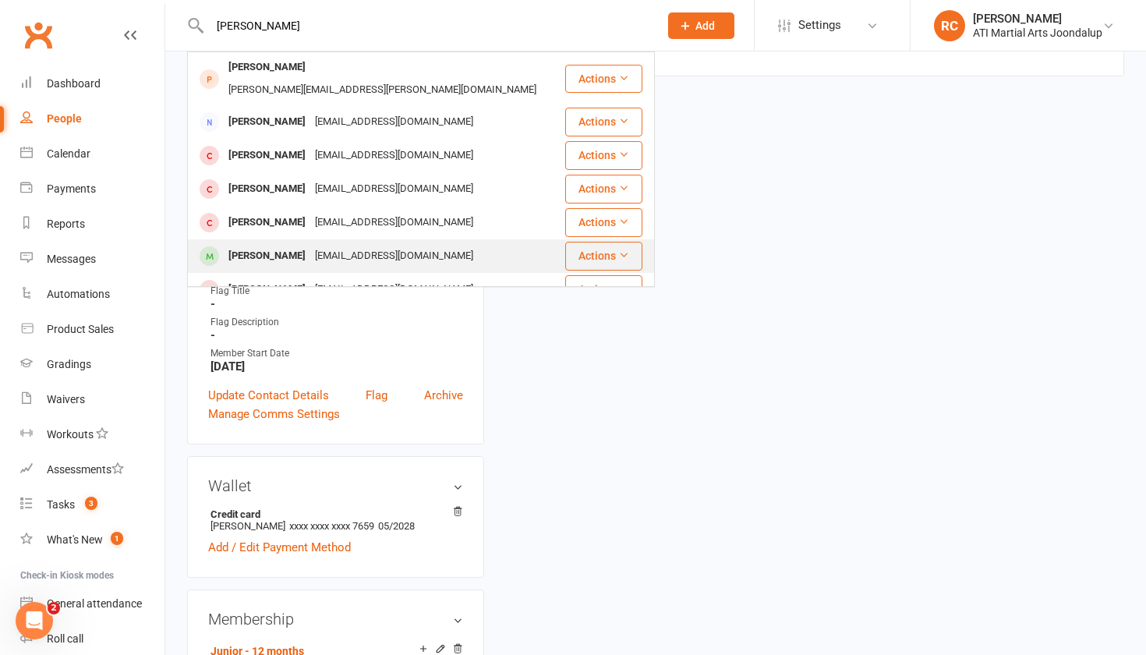
drag, startPoint x: 272, startPoint y: 66, endPoint x: 343, endPoint y: 239, distance: 186.3
click at [343, 245] on div "[EMAIL_ADDRESS][DOMAIN_NAME]" at bounding box center [394, 256] width 168 height 23
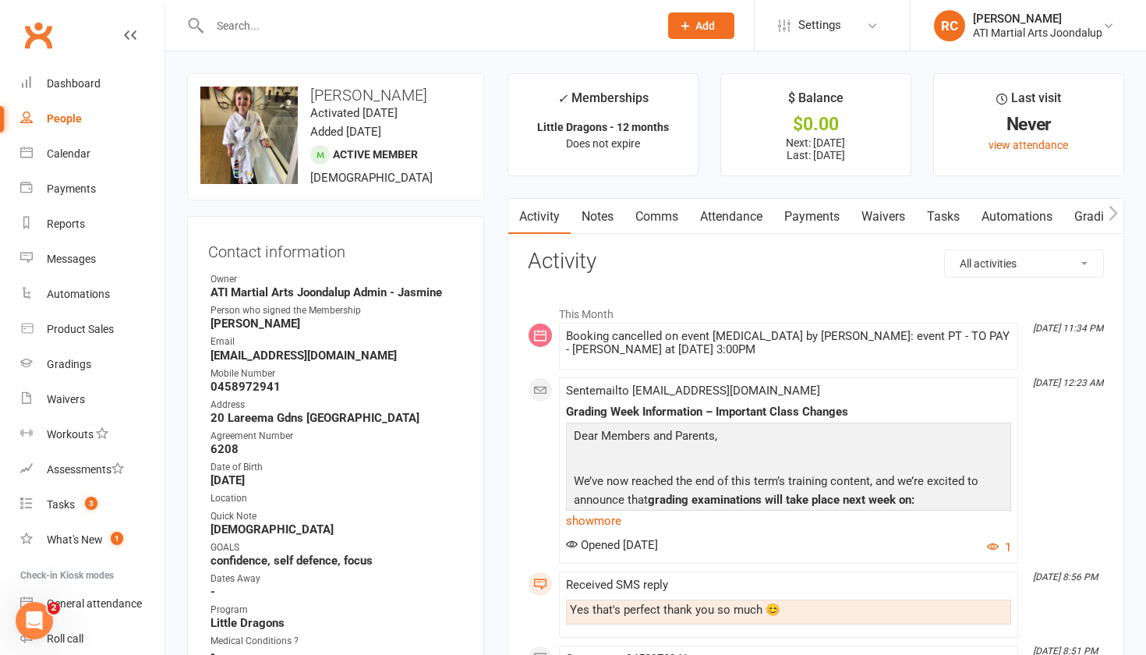
click at [803, 220] on link "Payments" at bounding box center [811, 217] width 77 height 36
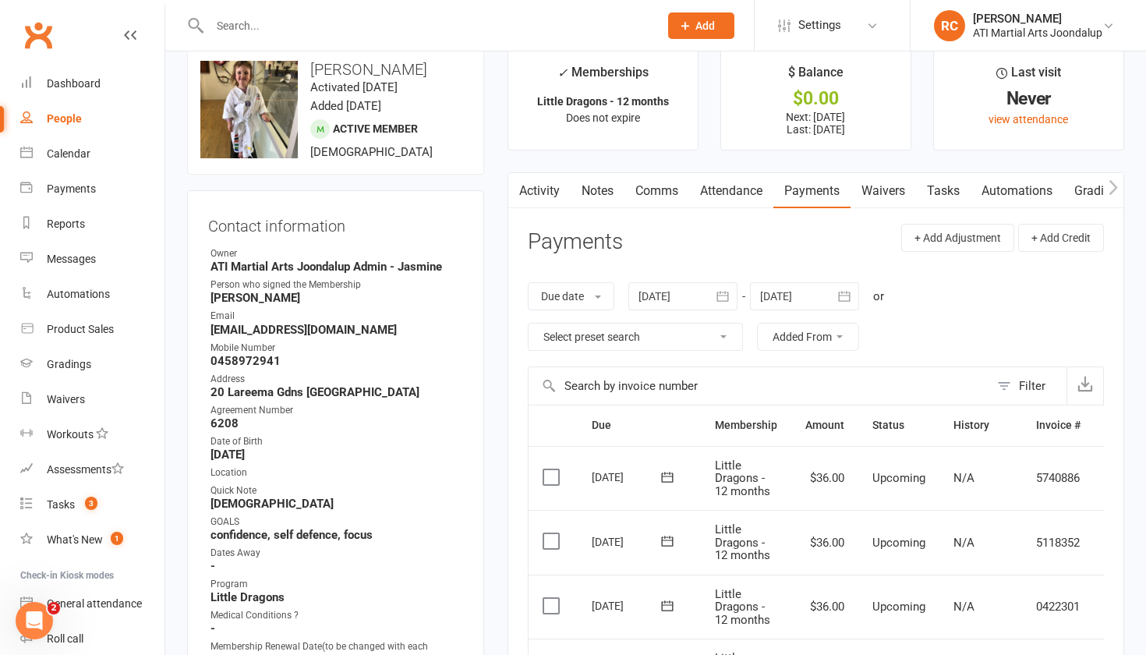
scroll to position [24, 0]
click at [733, 196] on link "Attendance" at bounding box center [731, 193] width 84 height 36
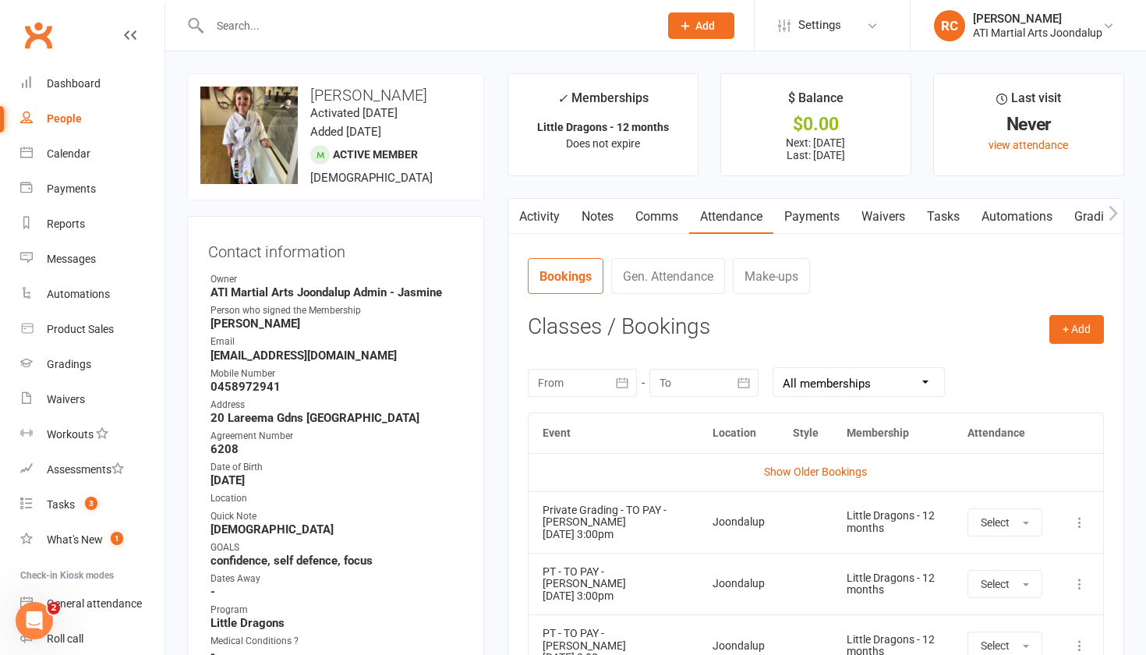
click at [61, 121] on div "People" at bounding box center [64, 118] width 35 height 12
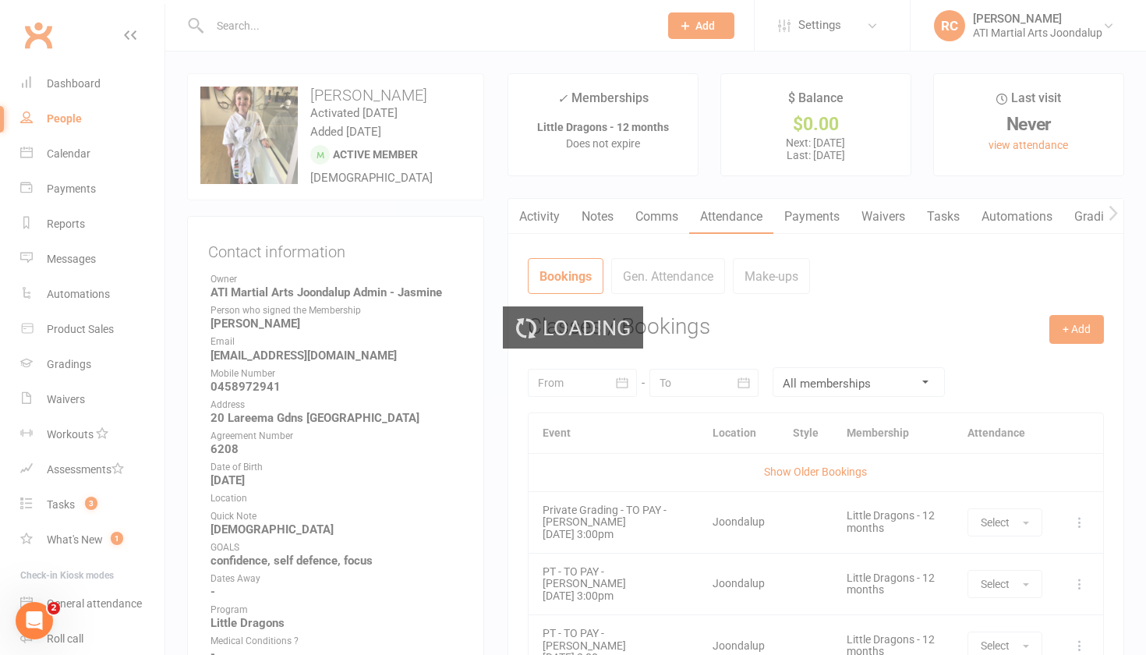
select select "100"
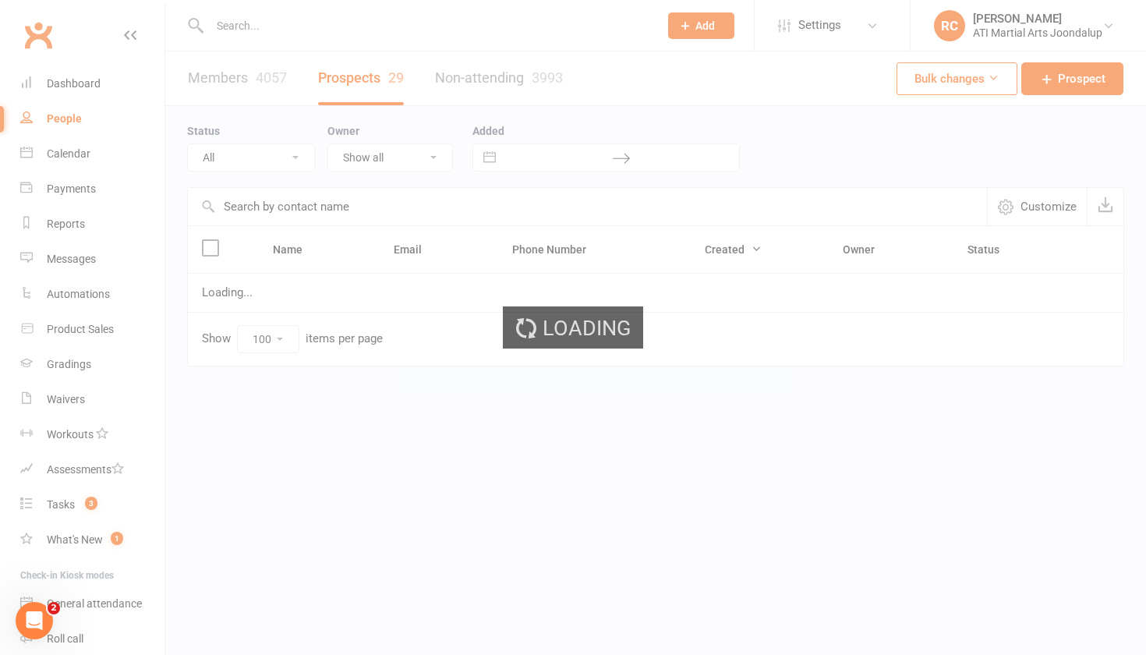
select select "Initial Contact"
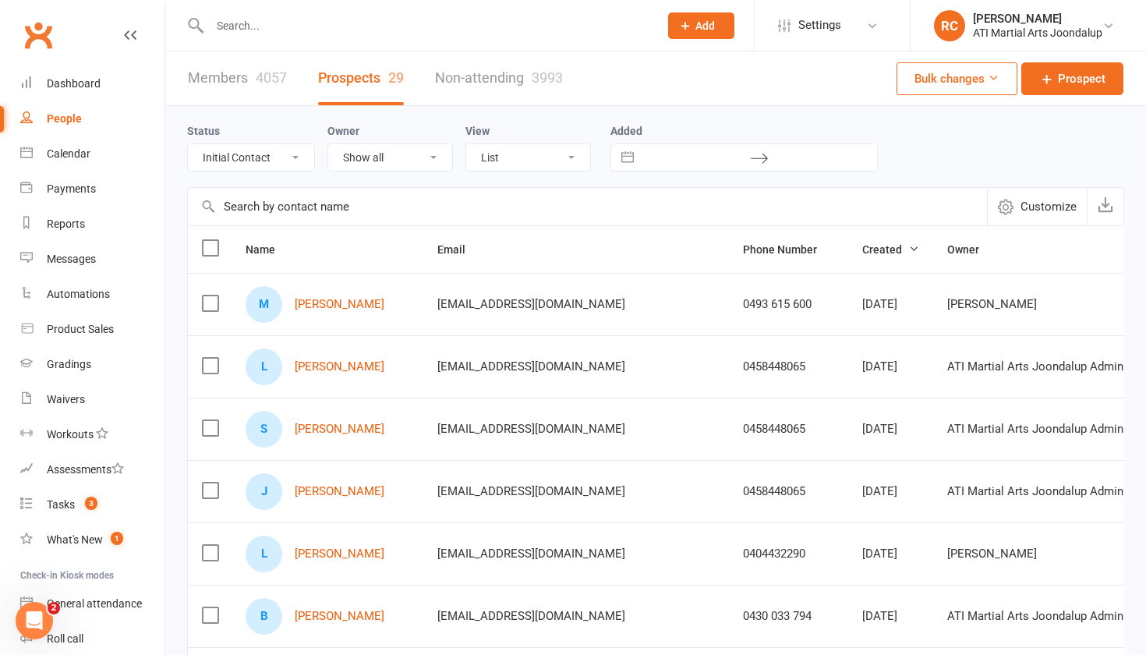
click at [239, 25] on input "text" at bounding box center [426, 26] width 443 height 22
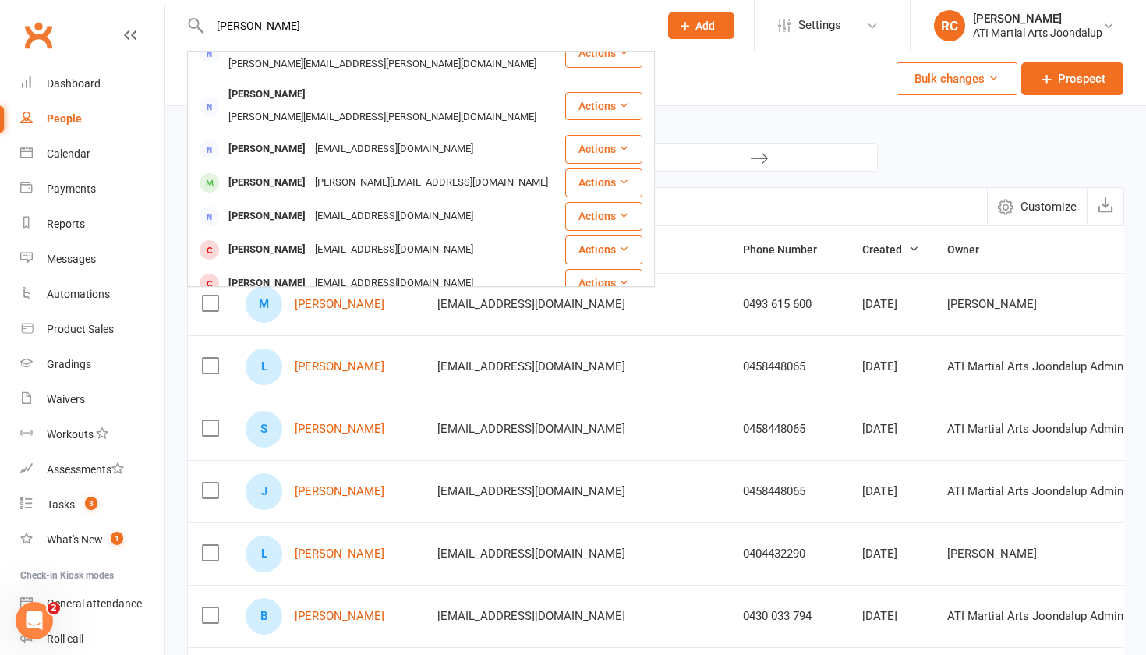
scroll to position [437, 0]
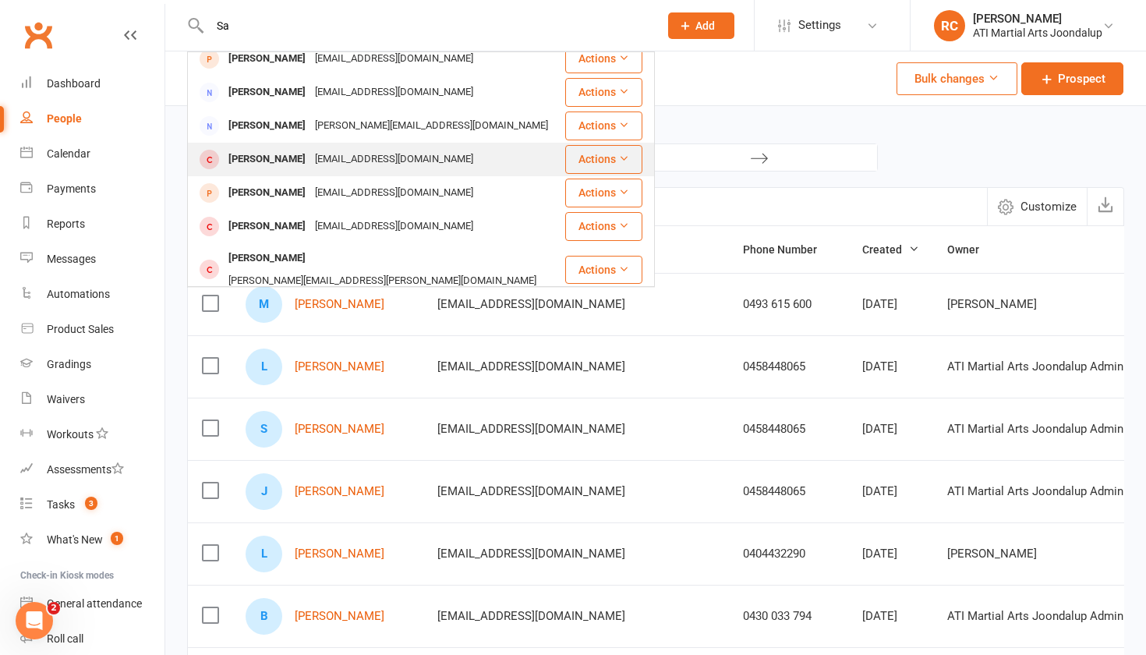
type input "S"
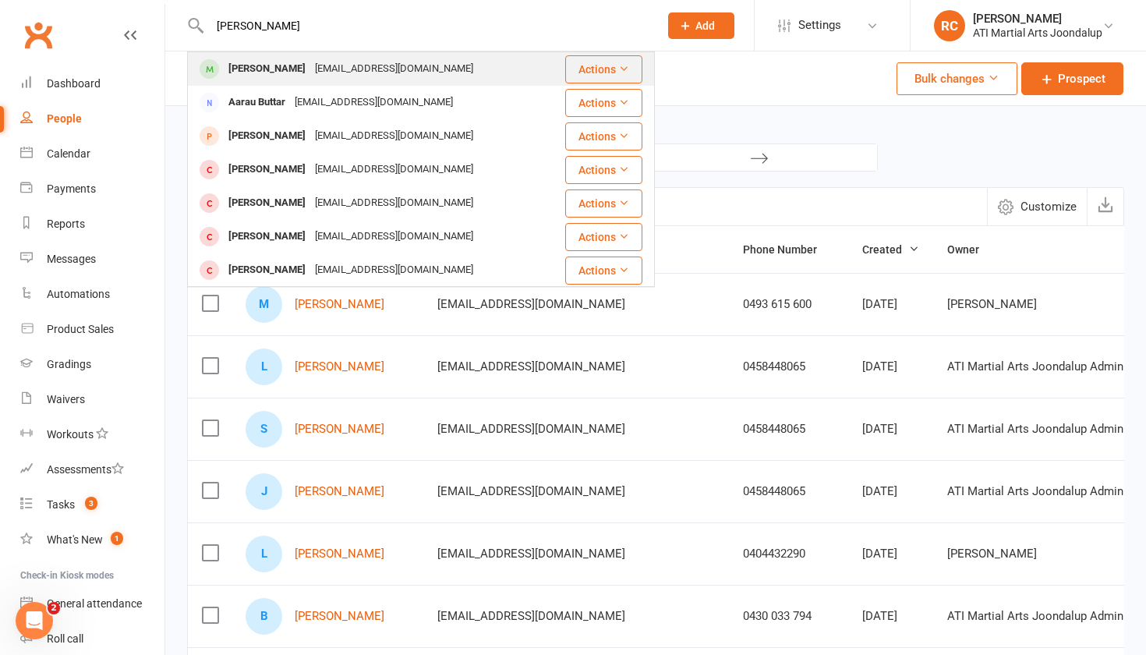
type input "[PERSON_NAME]"
click at [313, 78] on div "[EMAIL_ADDRESS][DOMAIN_NAME]" at bounding box center [394, 69] width 168 height 23
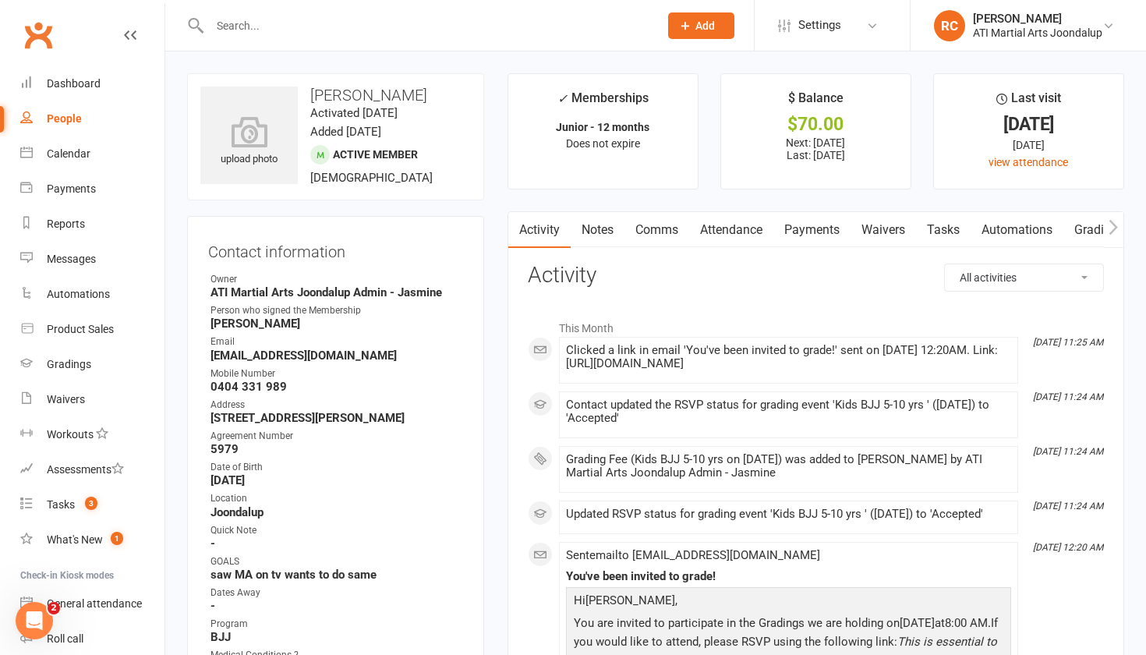
click at [607, 228] on link "Notes" at bounding box center [598, 230] width 54 height 36
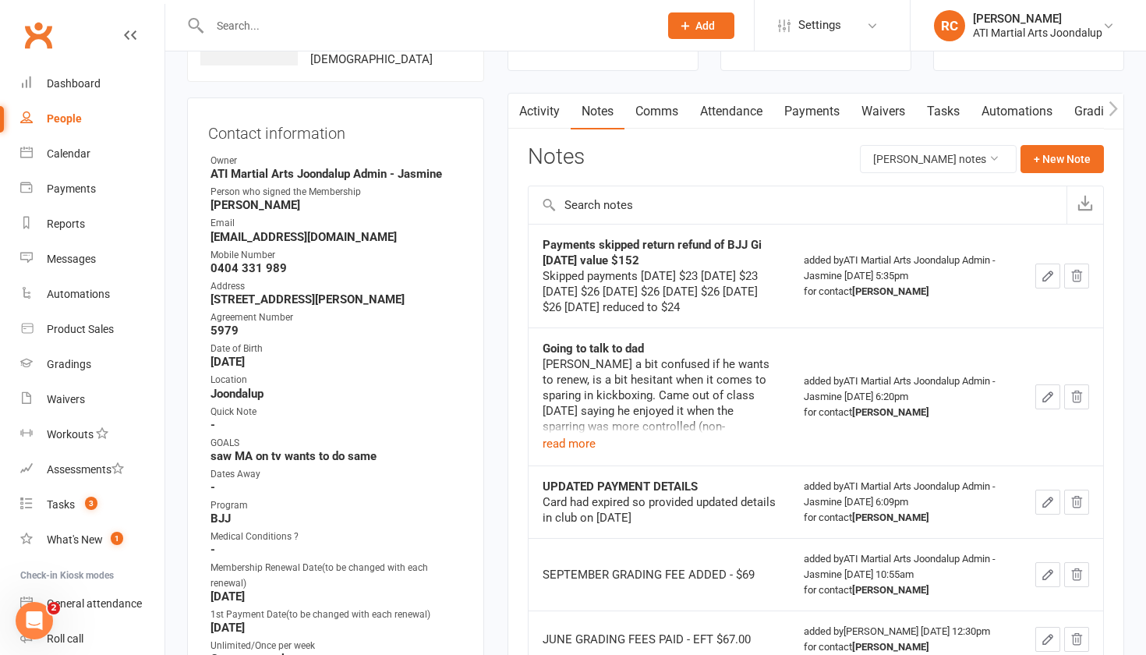
scroll to position [120, 0]
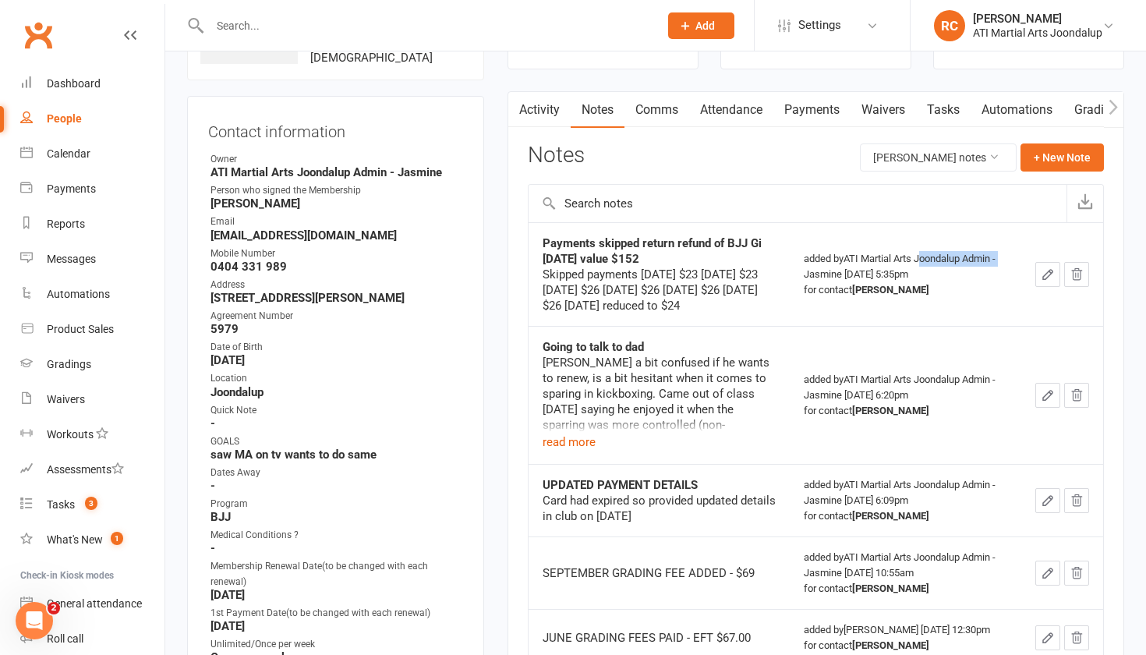
drag, startPoint x: 805, startPoint y: 278, endPoint x: 927, endPoint y: 257, distance: 124.1
click at [927, 257] on div "added by ATI Martial Arts Joondalup Admin - Jasmine [DATE] 5:35pm for contact […" at bounding box center [905, 274] width 203 height 47
click at [942, 280] on div "added by ATI Martial Arts Joondalup Admin - Jasmine [DATE] 5:35pm for contact […" at bounding box center [905, 274] width 203 height 47
drag, startPoint x: 922, startPoint y: 260, endPoint x: 851, endPoint y: 270, distance: 72.3
click at [851, 270] on div "added by ATI Martial Arts Joondalup Admin - Jasmine [DATE] 5:35pm for contact […" at bounding box center [905, 274] width 203 height 47
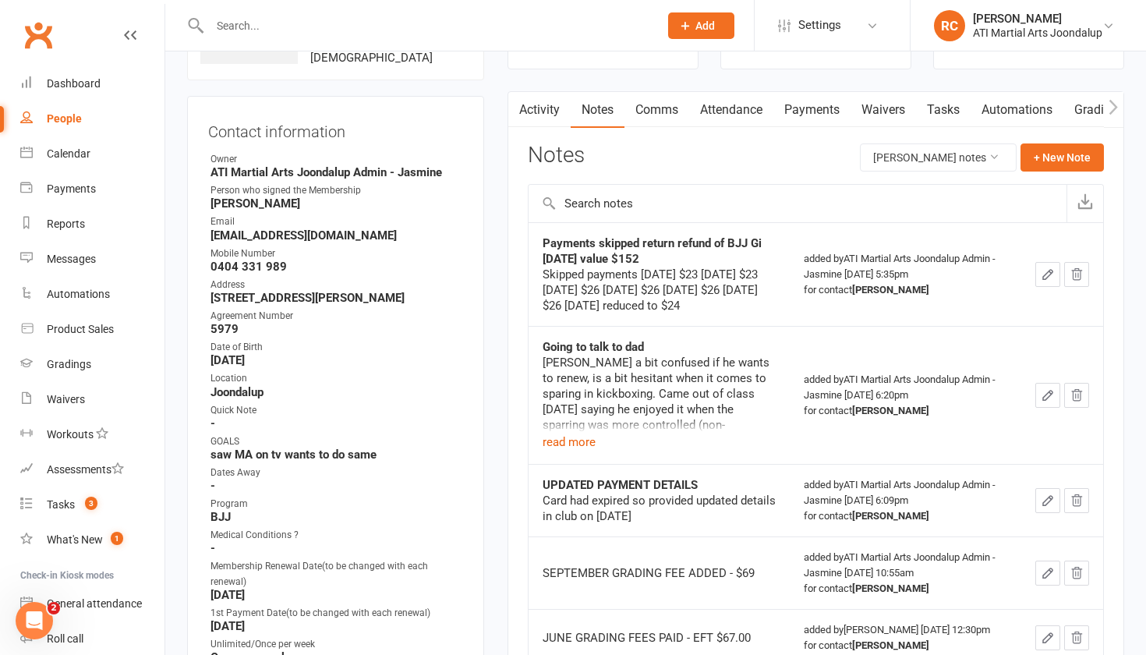
click at [727, 299] on div "Skipped payments [DATE] $23 [DATE] $23 [DATE] $26 [DATE] $26 [DATE] $26 [DATE] …" at bounding box center [659, 290] width 233 height 47
click at [494, 27] on input "text" at bounding box center [426, 26] width 443 height 22
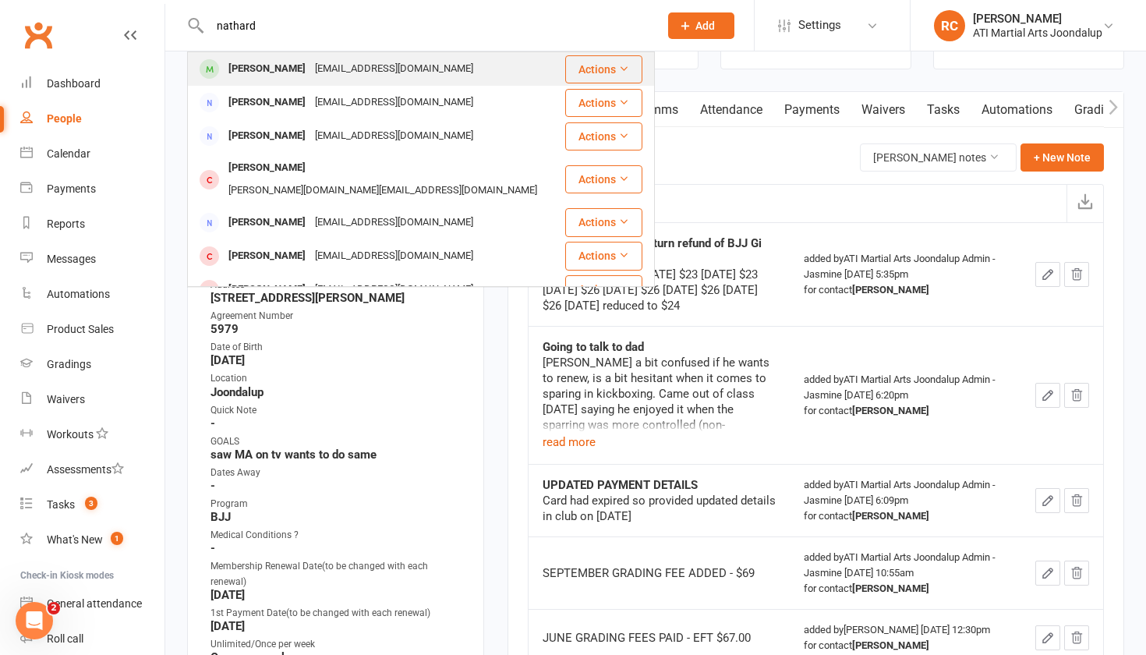
type input "nathard"
click at [370, 73] on div "[EMAIL_ADDRESS][DOMAIN_NAME]" at bounding box center [394, 69] width 168 height 23
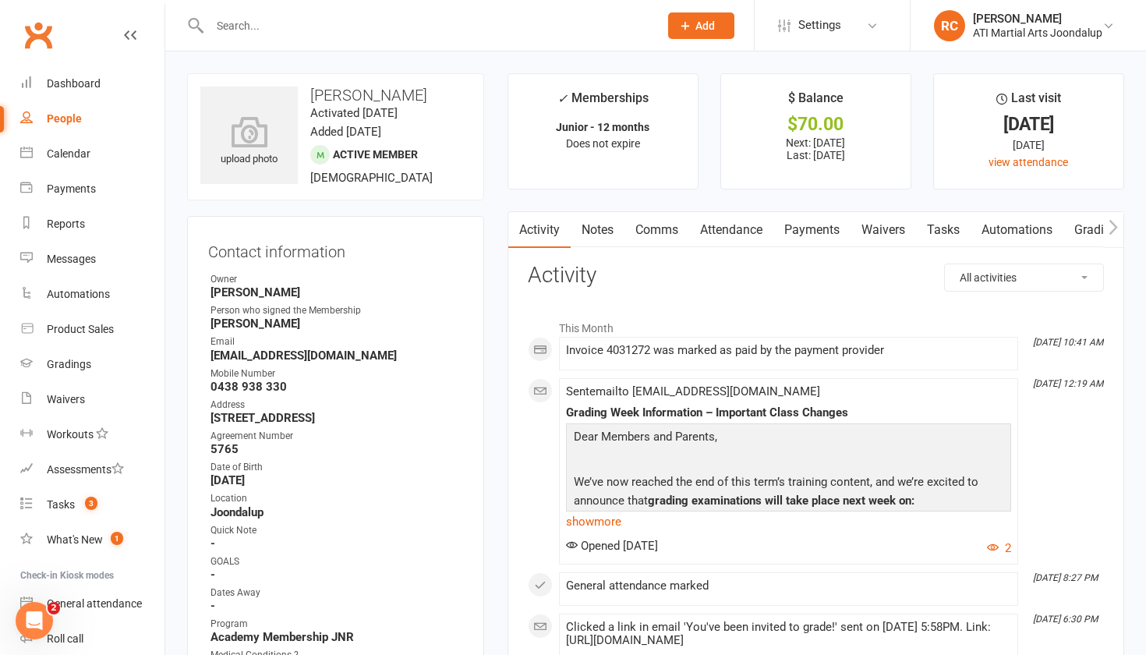
click at [606, 231] on link "Notes" at bounding box center [598, 230] width 54 height 36
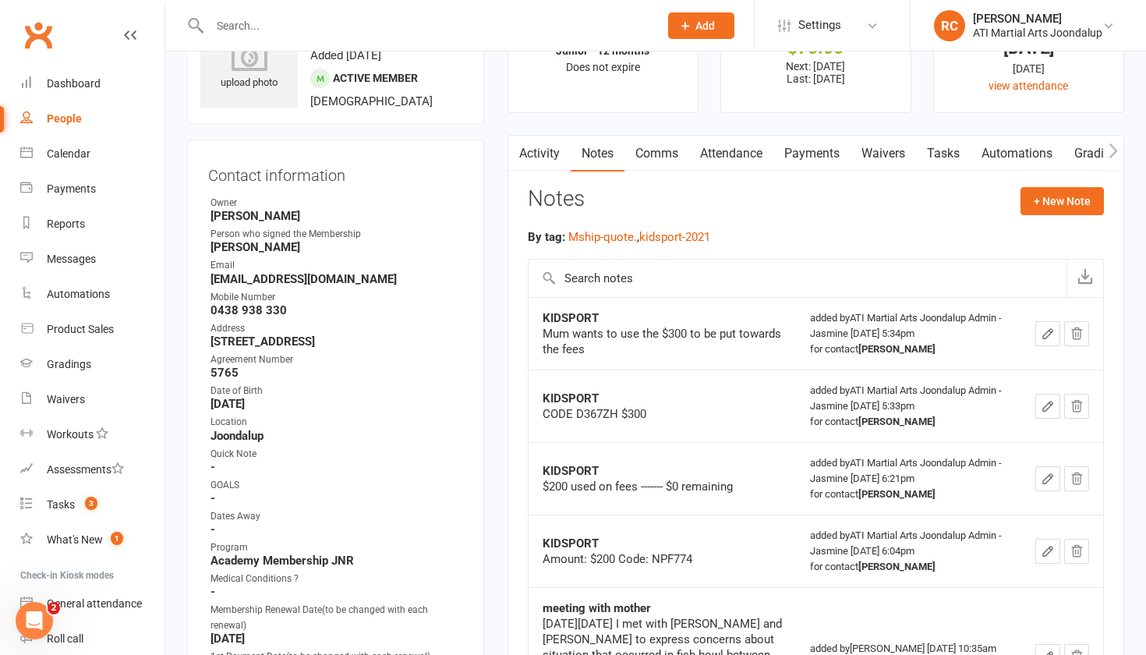
scroll to position [47, 0]
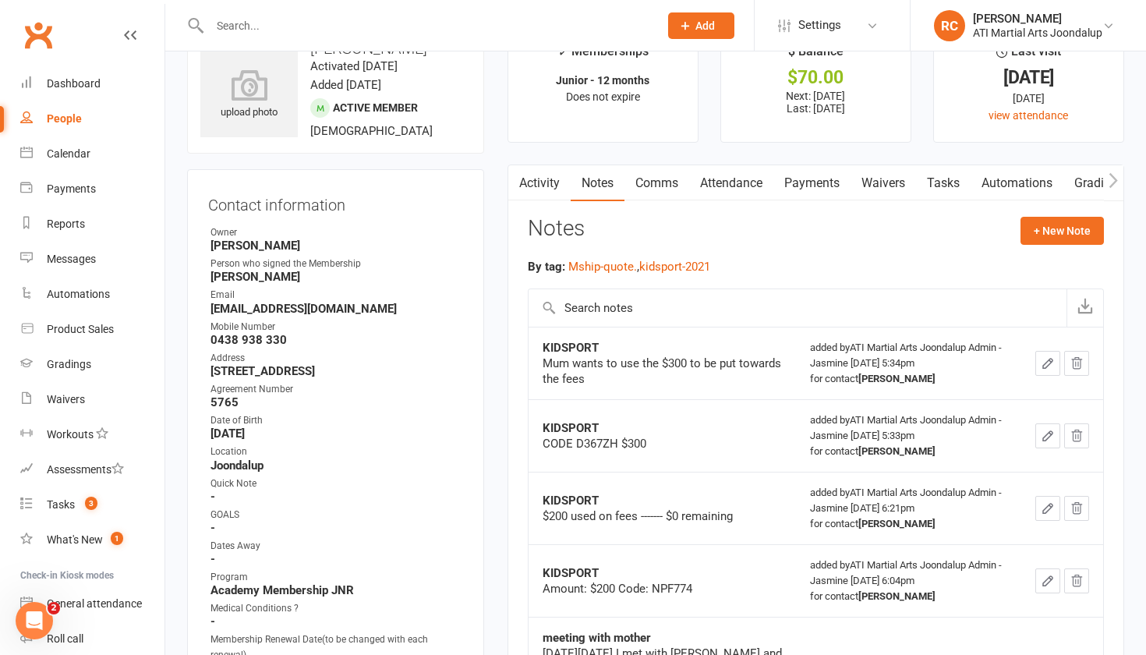
click at [820, 182] on link "Payments" at bounding box center [811, 183] width 77 height 36
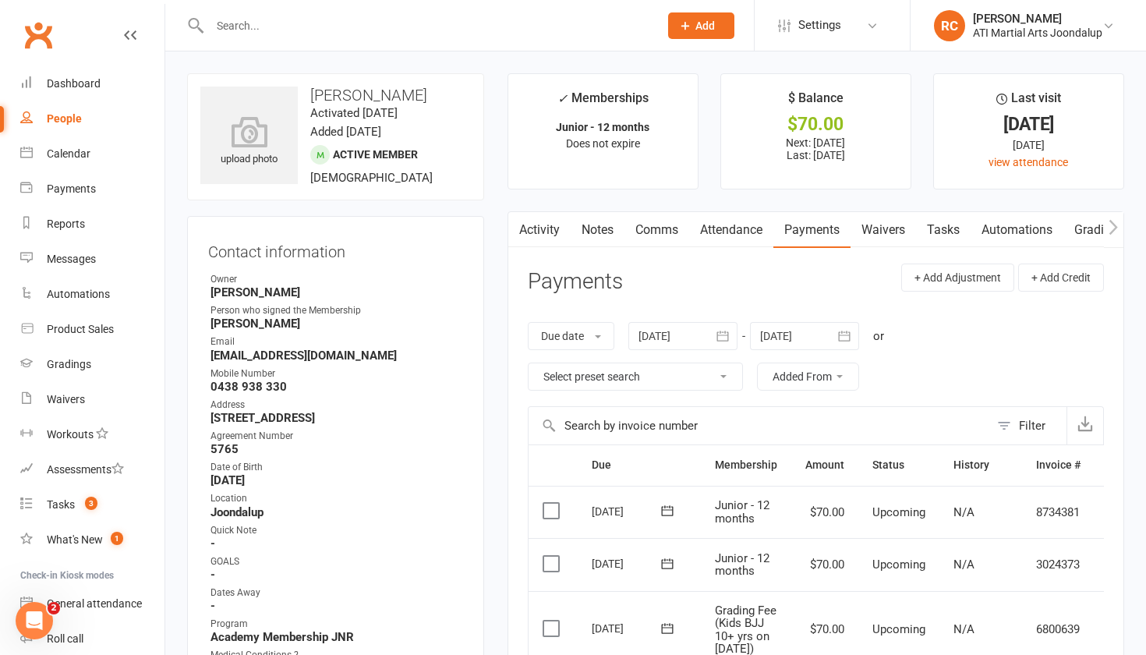
scroll to position [-1, 0]
click at [604, 225] on link "Notes" at bounding box center [598, 230] width 54 height 36
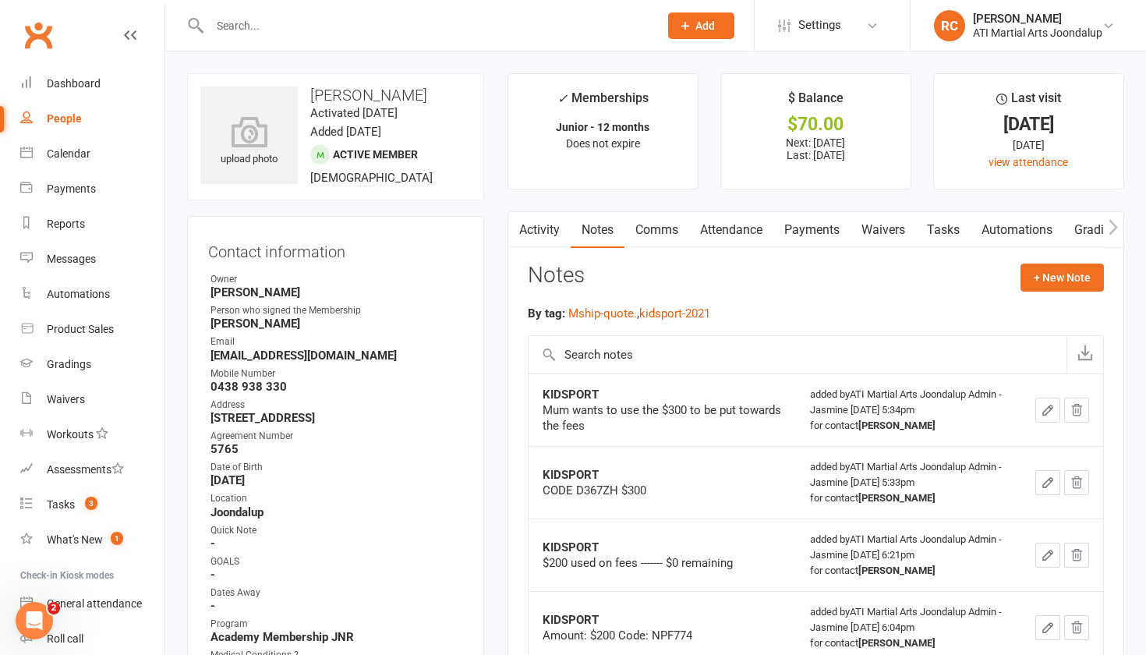
click at [802, 232] on link "Payments" at bounding box center [811, 230] width 77 height 36
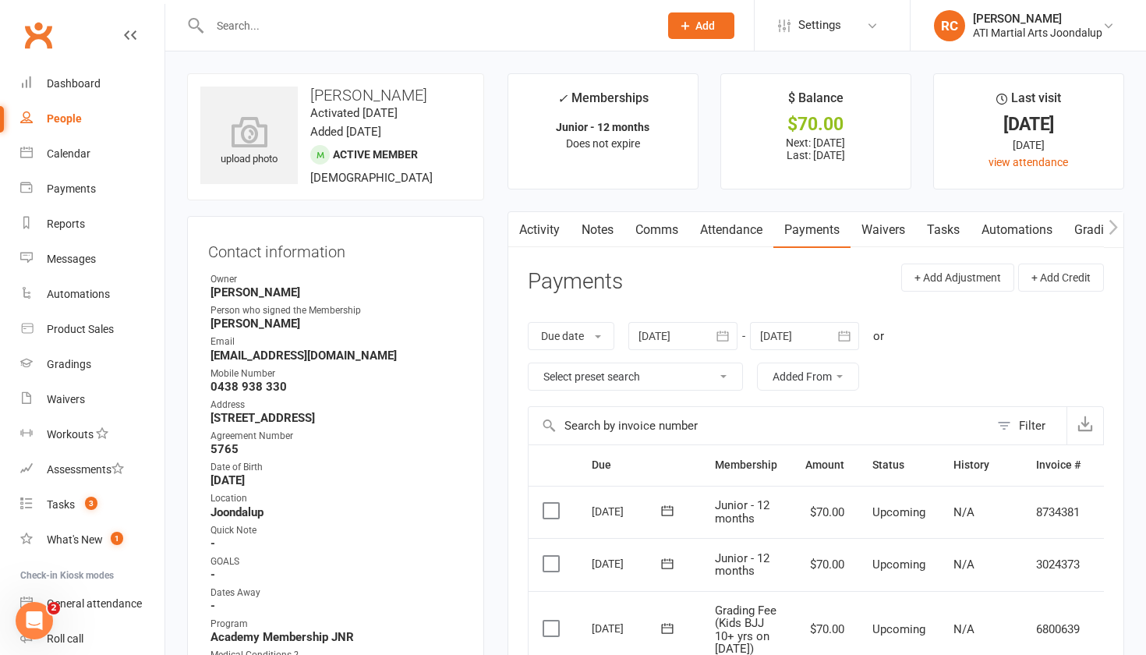
click at [669, 336] on div at bounding box center [682, 336] width 109 height 28
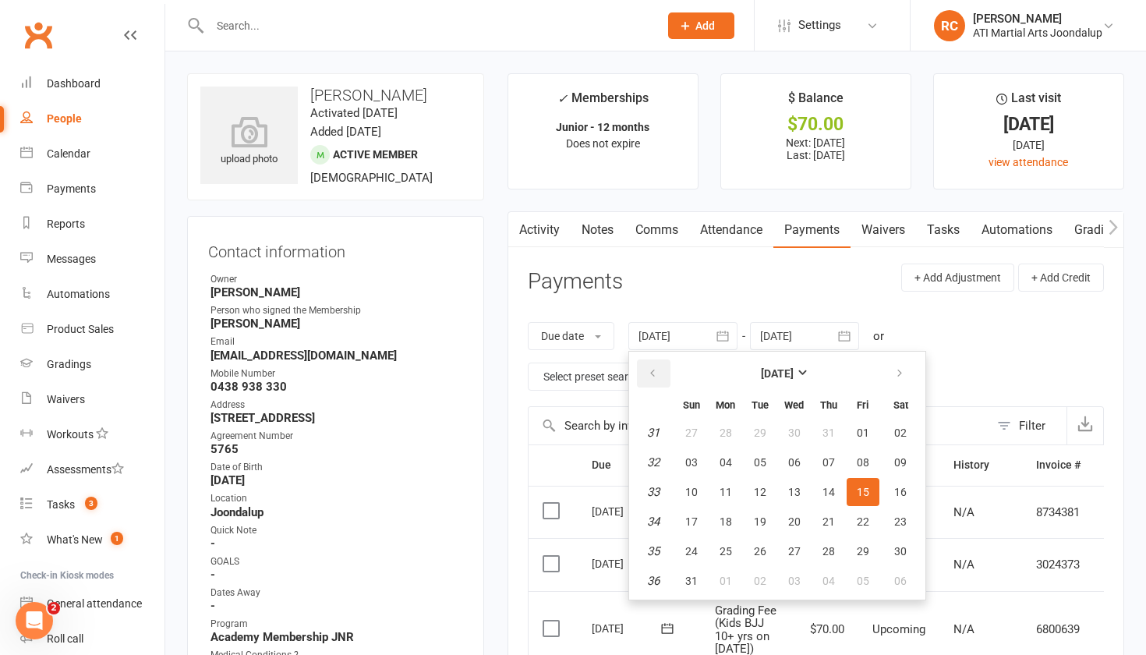
click at [662, 373] on button "button" at bounding box center [654, 373] width 34 height 28
click at [679, 545] on button "27" at bounding box center [691, 551] width 33 height 28
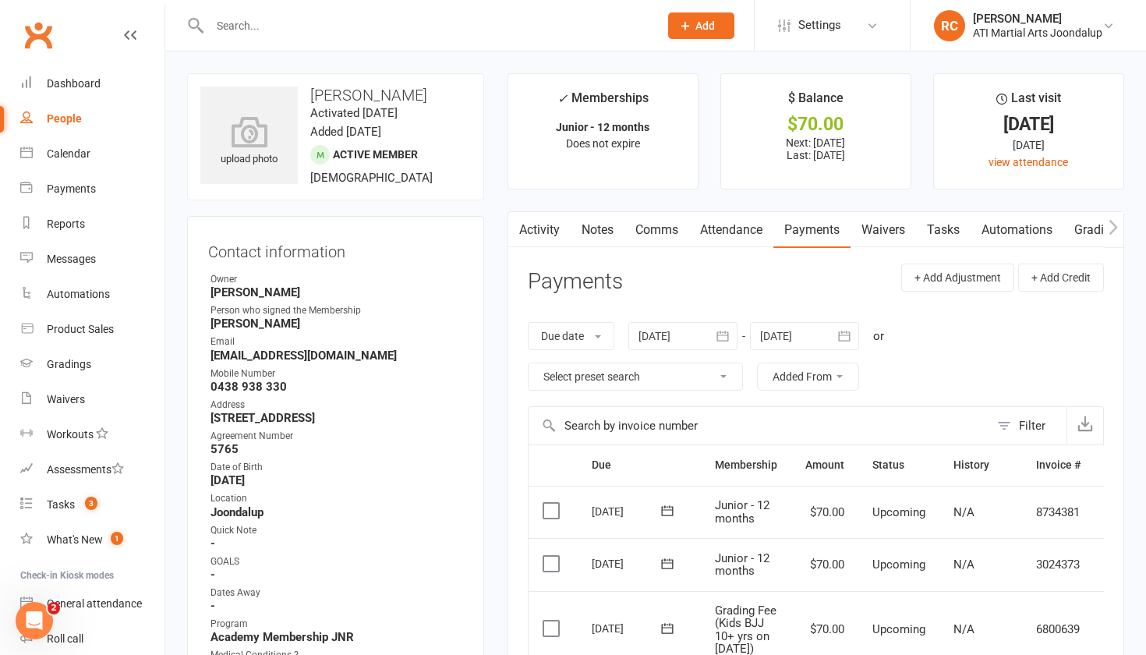
click at [657, 337] on div at bounding box center [682, 336] width 109 height 28
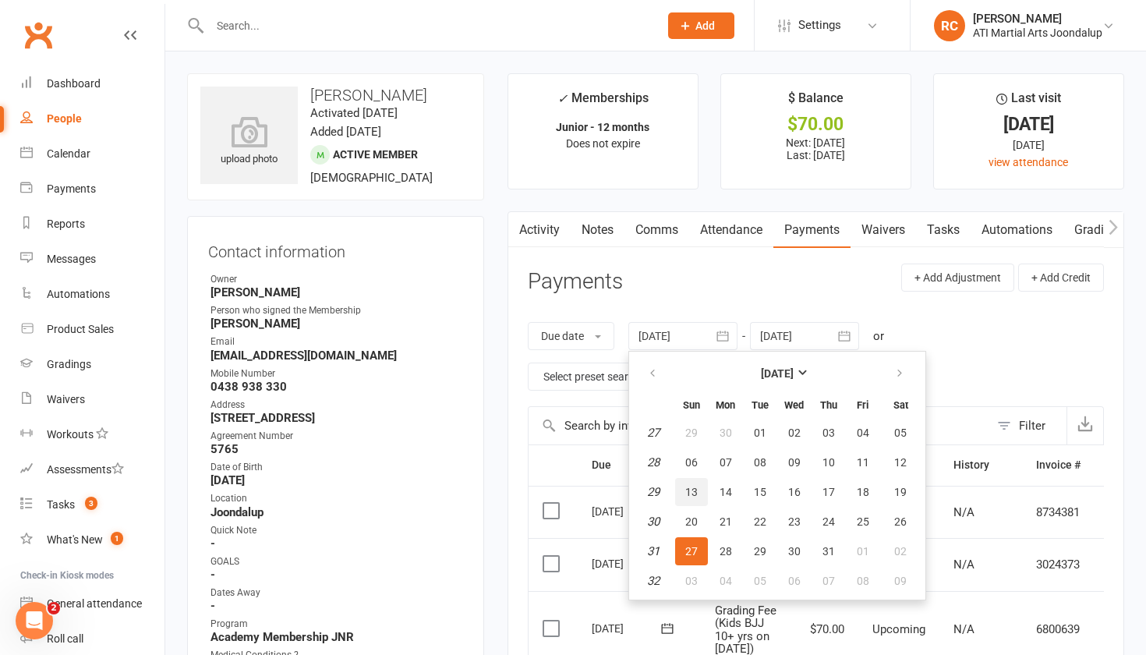
click at [697, 486] on span "13" at bounding box center [691, 492] width 12 height 12
type input "[DATE]"
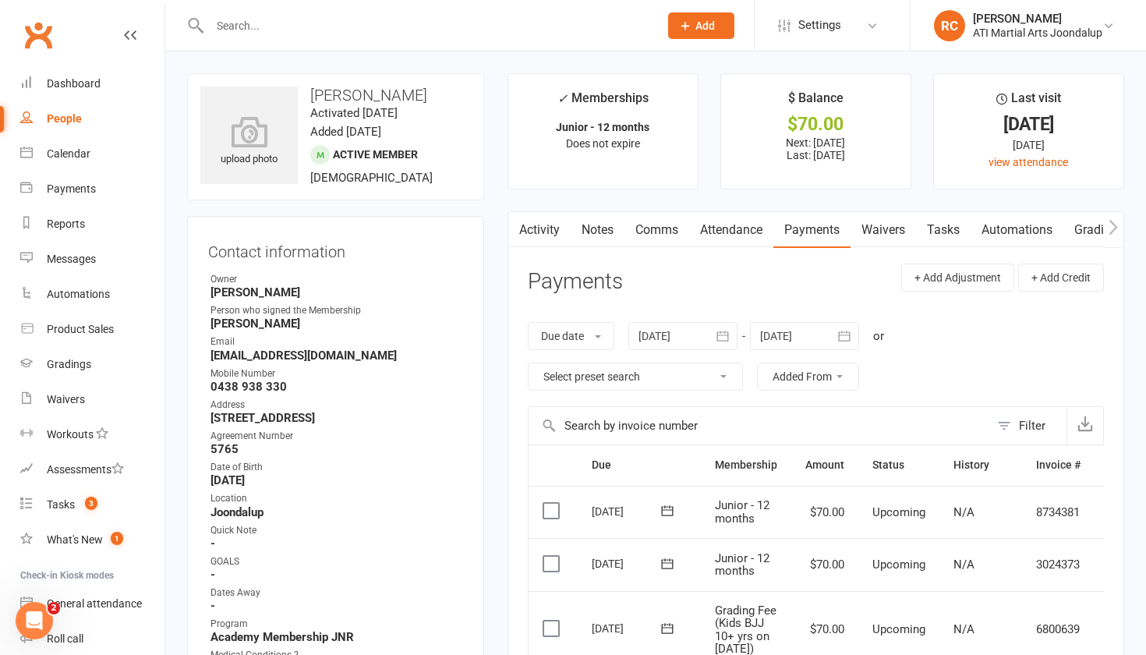
click at [599, 235] on link "Notes" at bounding box center [598, 230] width 54 height 36
